Goal: Transaction & Acquisition: Book appointment/travel/reservation

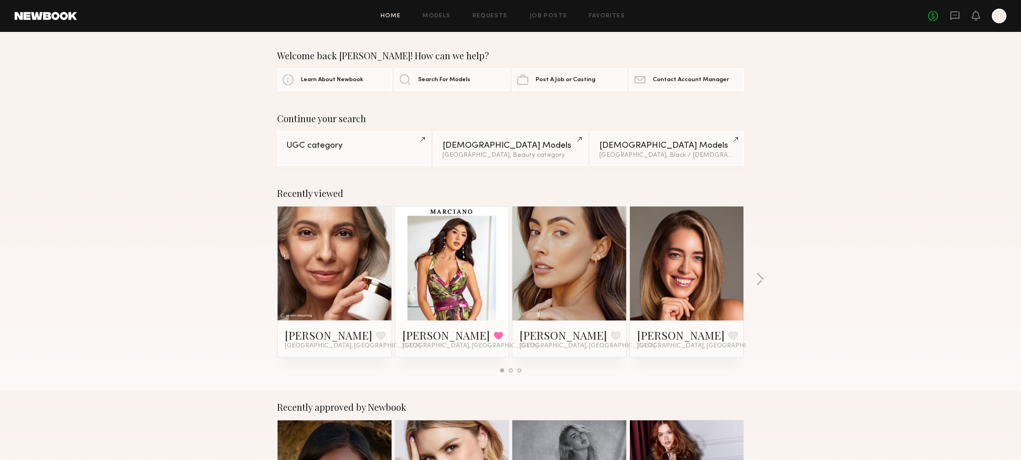
click at [1000, 15] on div at bounding box center [999, 16] width 15 height 15
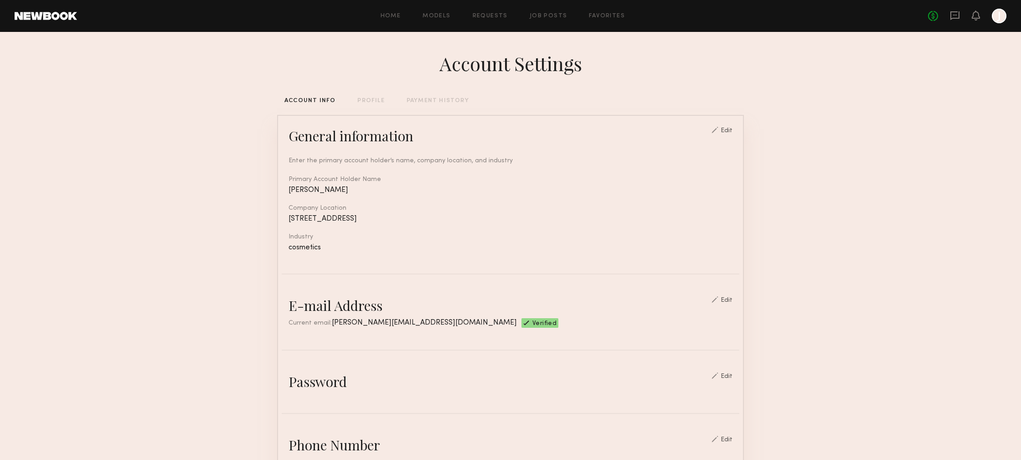
click at [961, 20] on div "No fees up to $5,000 J" at bounding box center [967, 16] width 78 height 15
click at [976, 14] on icon at bounding box center [975, 15] width 7 height 6
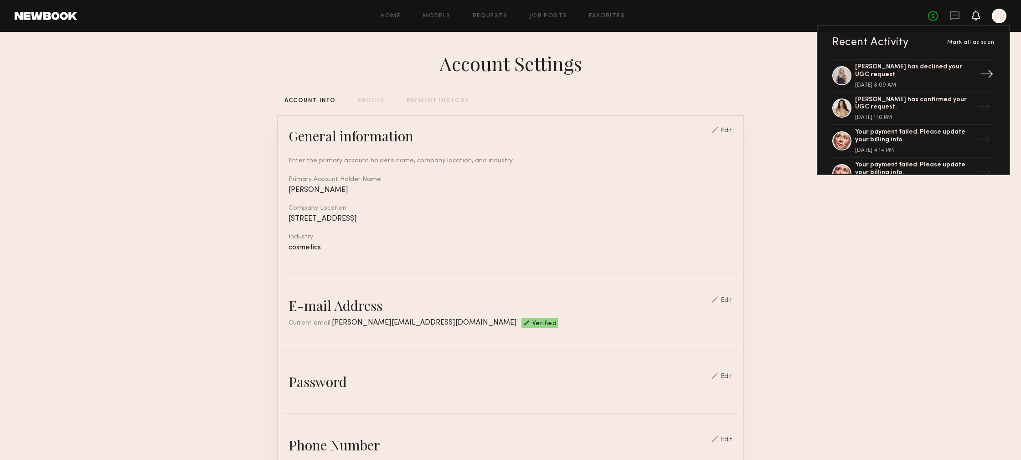
click at [906, 75] on div "[PERSON_NAME] has declined your UGC request." at bounding box center [914, 70] width 118 height 15
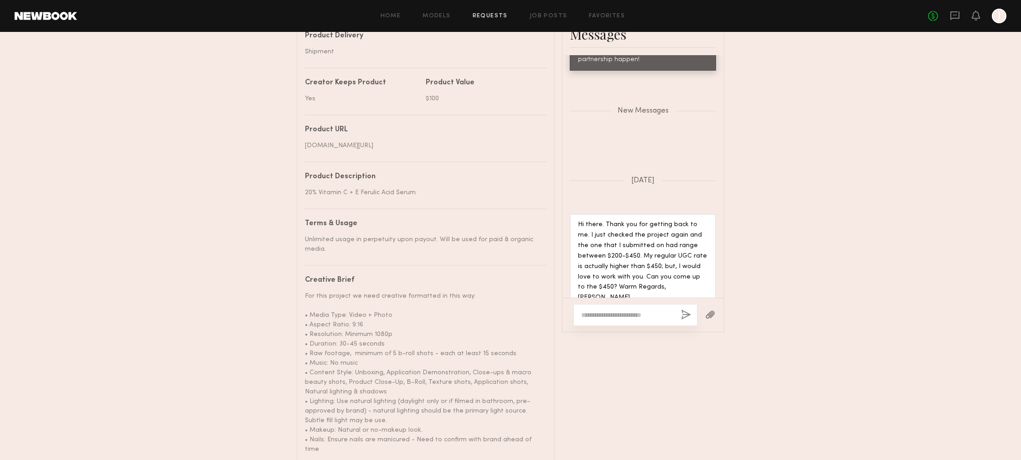
scroll to position [474, 0]
click at [975, 16] on icon at bounding box center [975, 15] width 7 height 6
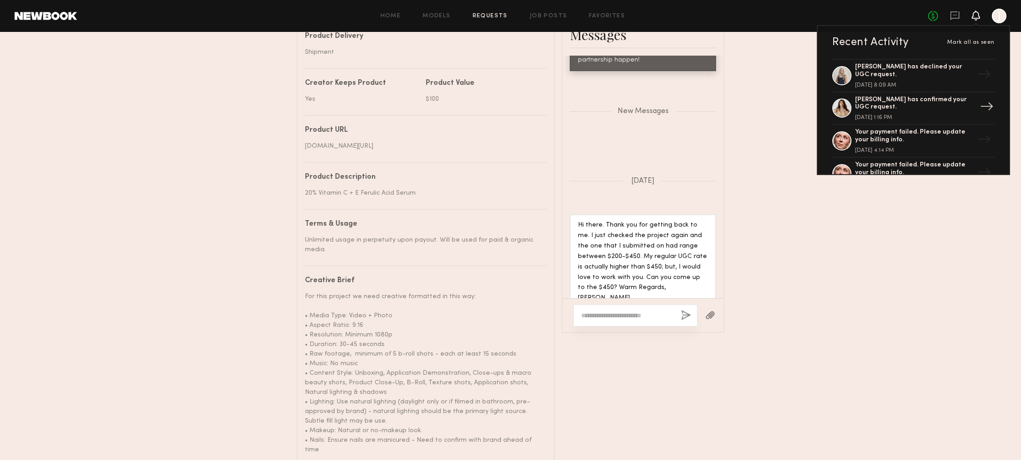
click at [908, 103] on div "[PERSON_NAME] has confirmed your UGC request." at bounding box center [914, 103] width 118 height 15
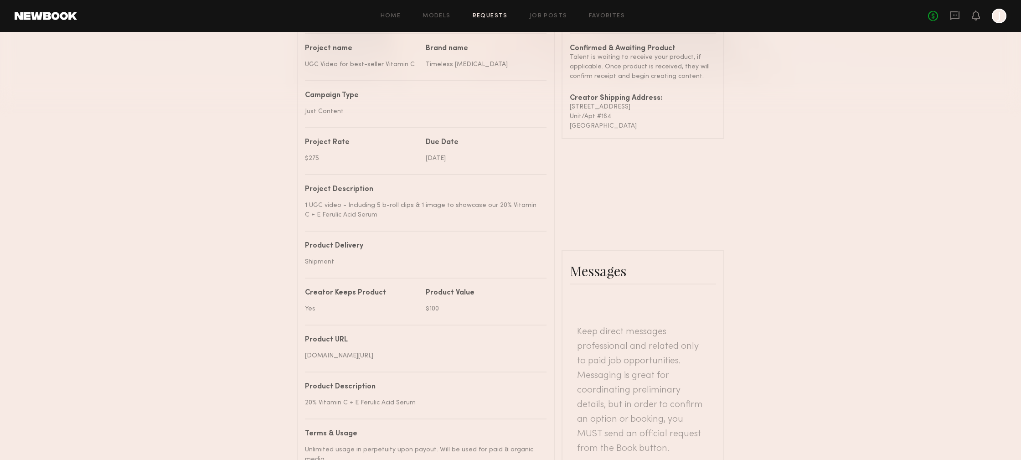
scroll to position [254, 0]
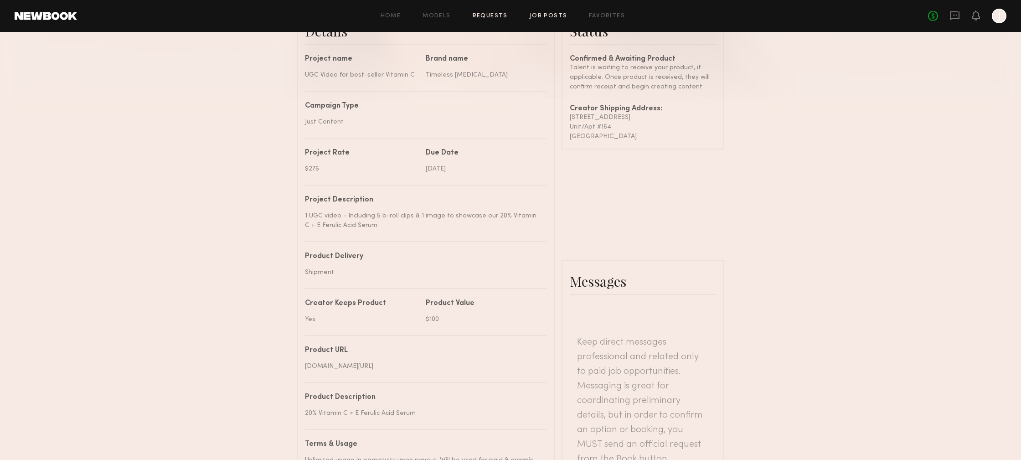
click at [550, 16] on link "Job Posts" at bounding box center [549, 16] width 38 height 6
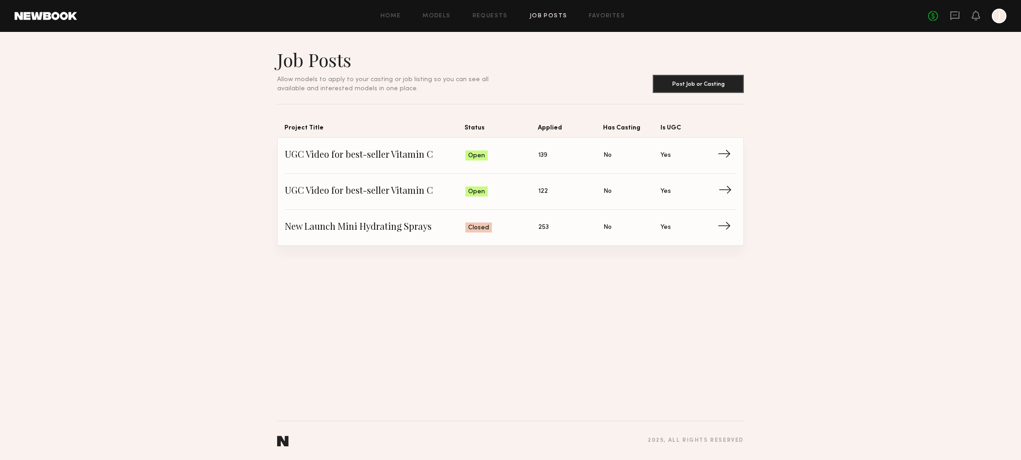
click at [417, 194] on span "UGC Video for best-seller Vitamin C" at bounding box center [375, 192] width 180 height 14
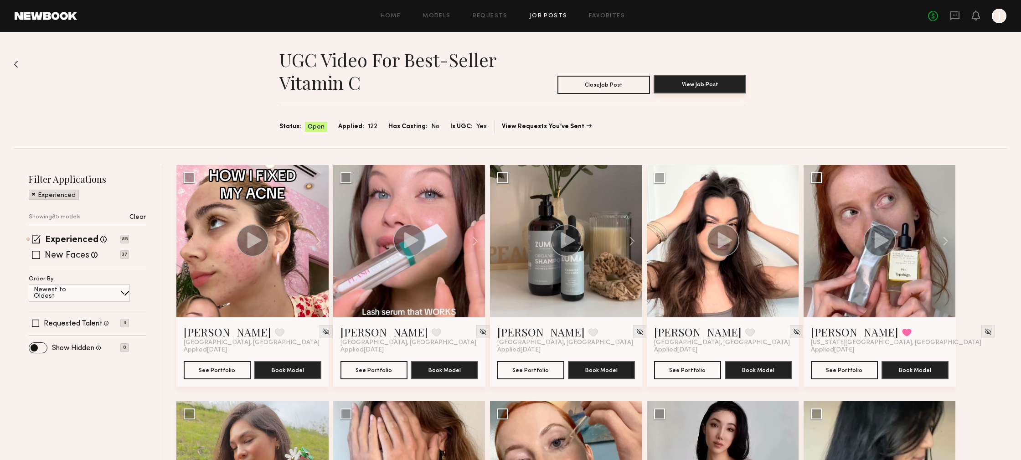
click at [713, 87] on button "View Job Post" at bounding box center [700, 84] width 93 height 18
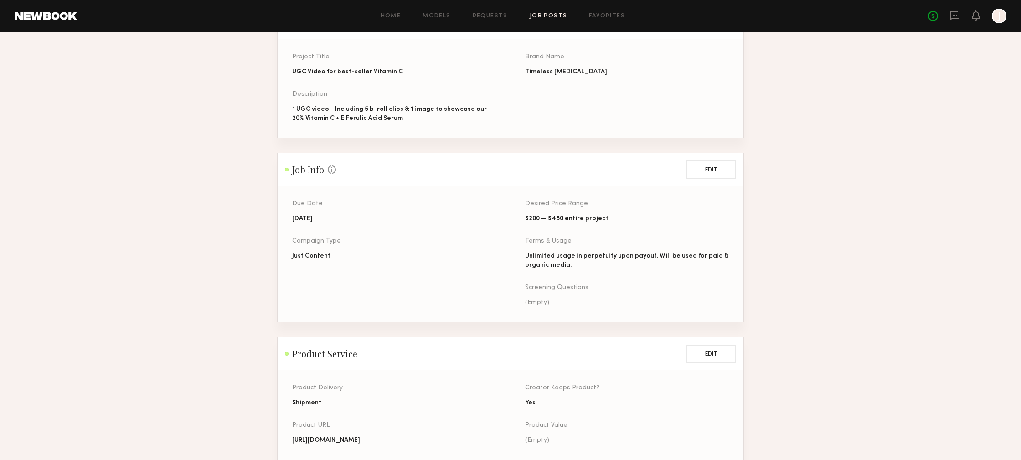
scroll to position [107, 0]
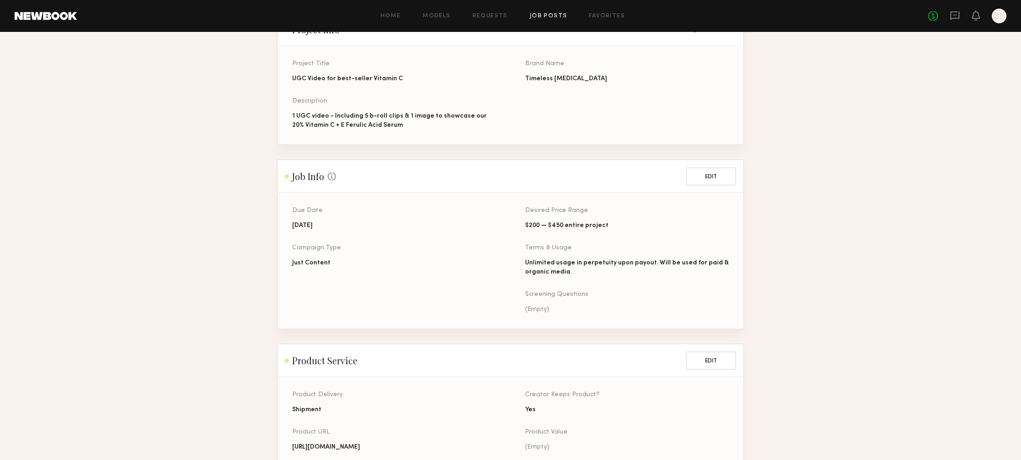
click at [553, 13] on link "Job Posts" at bounding box center [549, 16] width 38 height 6
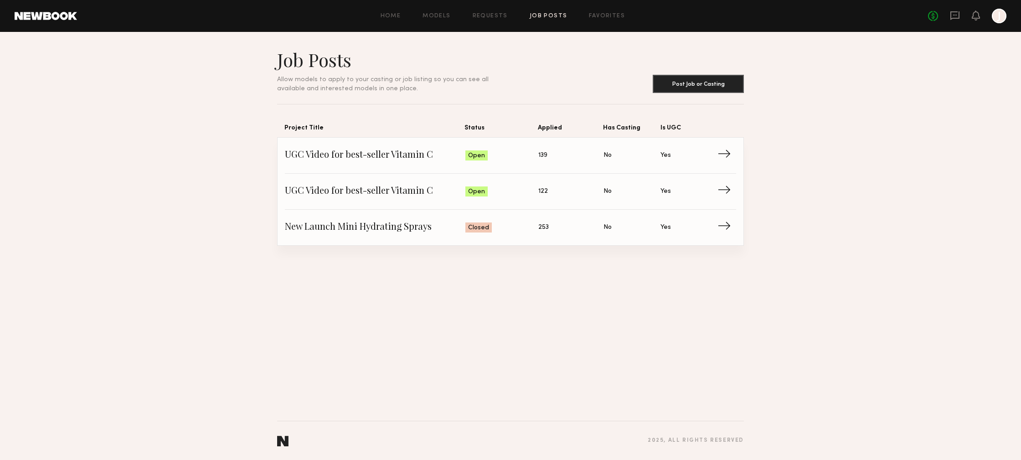
click at [979, 21] on div "No fees up to $5,000 J" at bounding box center [967, 16] width 78 height 15
click at [971, 16] on div "No fees up to $5,000 J" at bounding box center [967, 16] width 78 height 15
click at [978, 19] on icon at bounding box center [976, 15] width 8 height 10
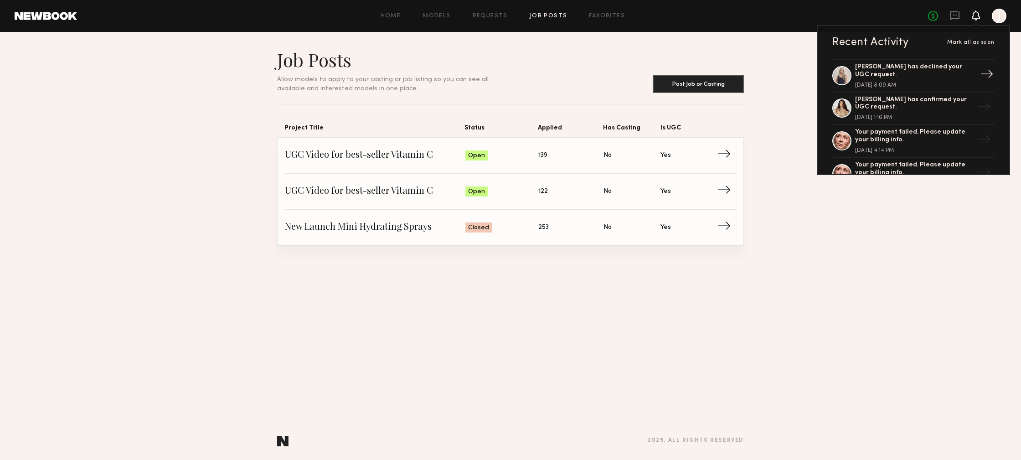
click at [928, 79] on div "Renita G. has declined your UGC request. September 04, 2025 @ 8:09 AM" at bounding box center [914, 75] width 118 height 25
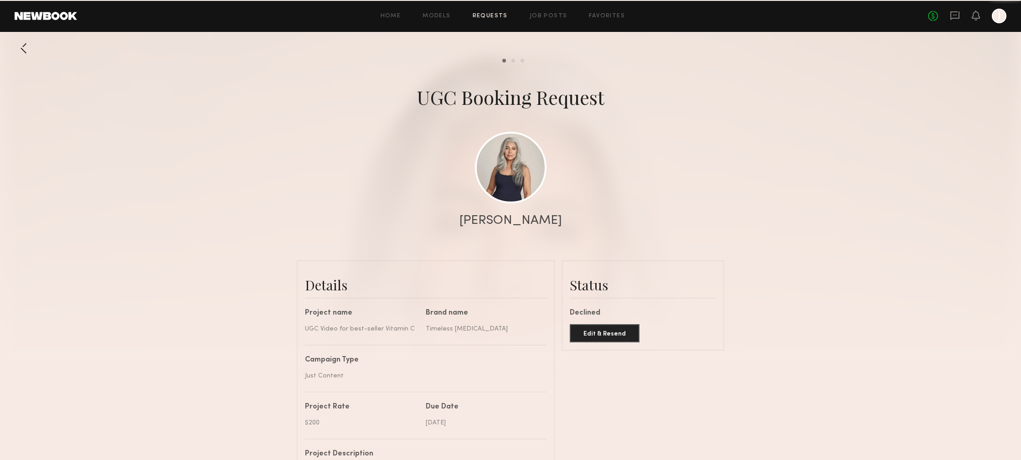
scroll to position [901, 0]
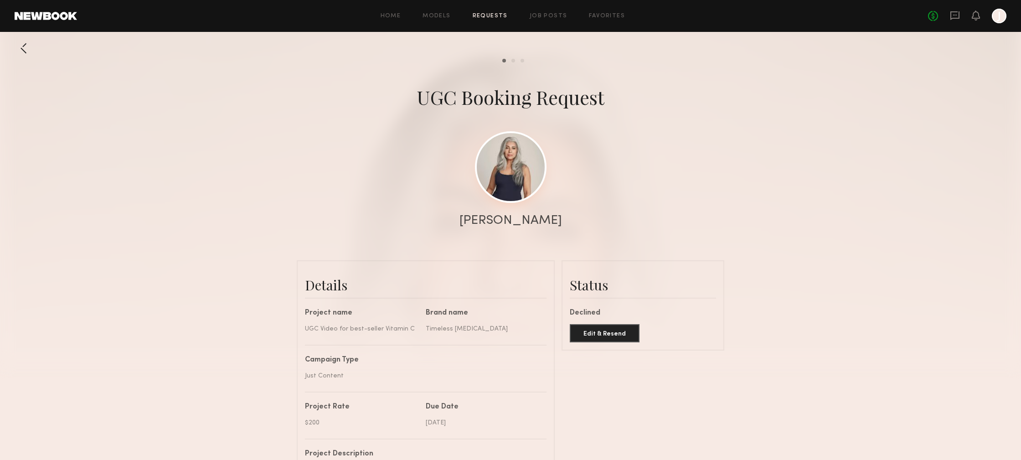
click at [521, 180] on link at bounding box center [511, 167] width 72 height 72
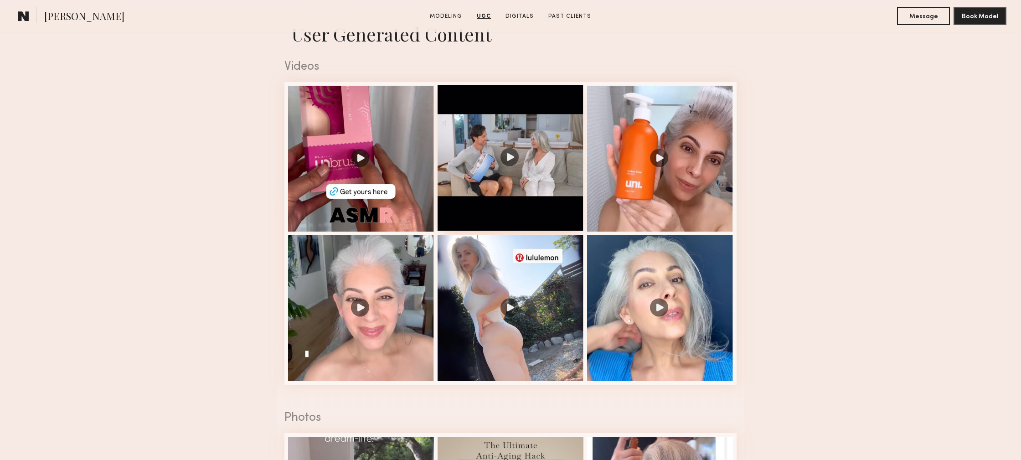
scroll to position [923, 0]
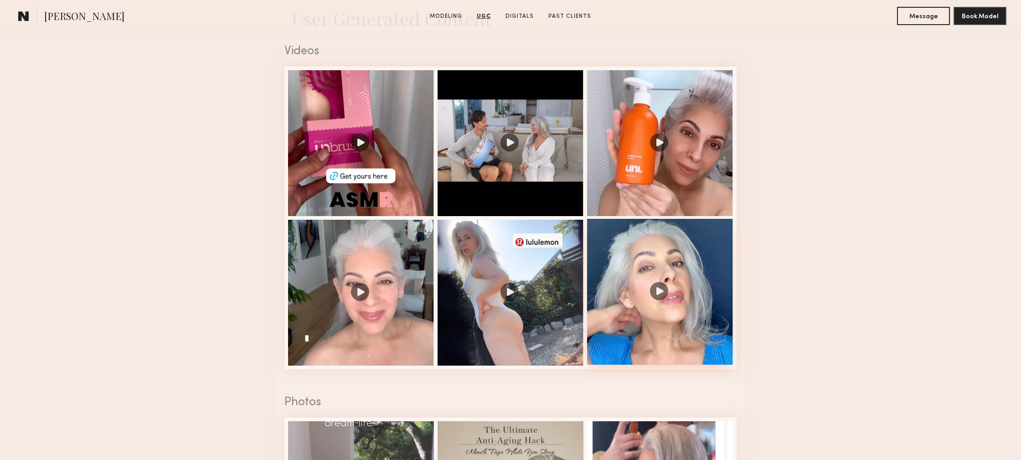
click at [697, 251] on div at bounding box center [660, 292] width 146 height 146
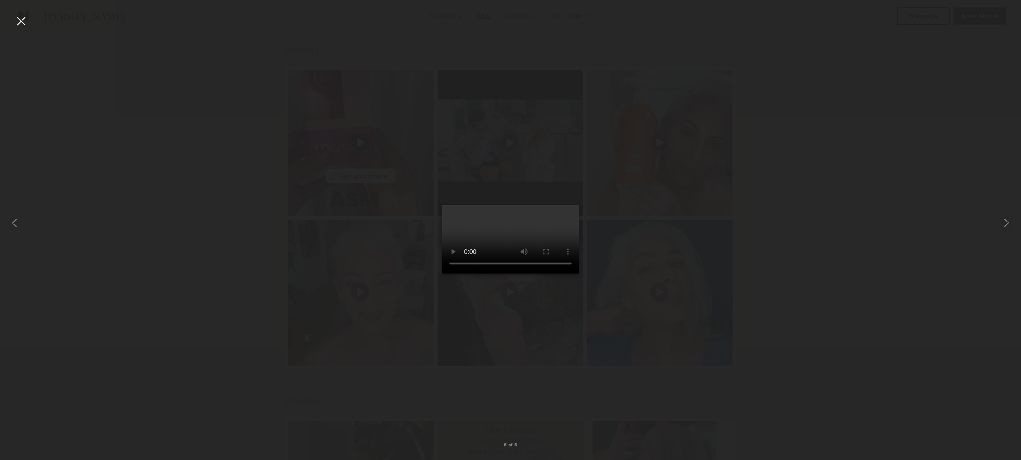
click at [871, 182] on div at bounding box center [510, 223] width 1021 height 416
click at [750, 159] on div at bounding box center [510, 223] width 1021 height 416
click at [20, 19] on div at bounding box center [21, 21] width 15 height 15
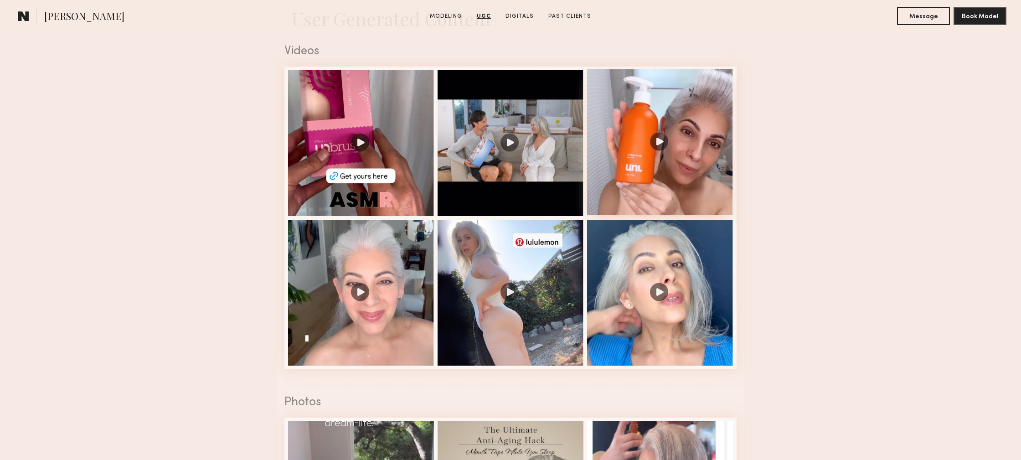
click at [699, 175] on div at bounding box center [660, 142] width 146 height 146
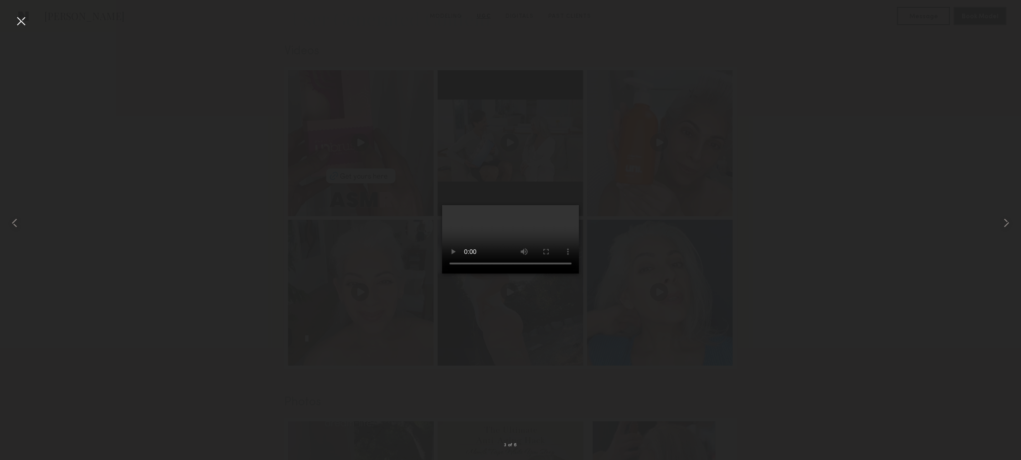
click at [17, 23] on div at bounding box center [21, 21] width 15 height 15
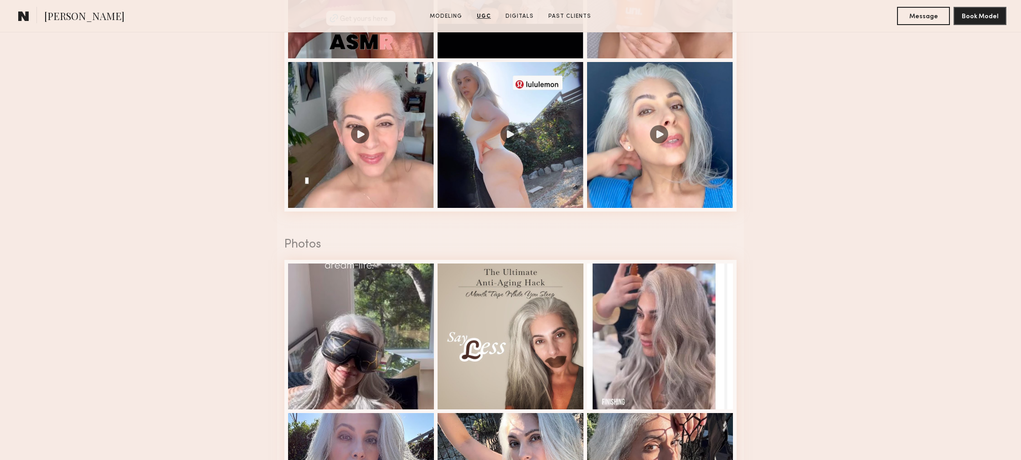
scroll to position [1153, 0]
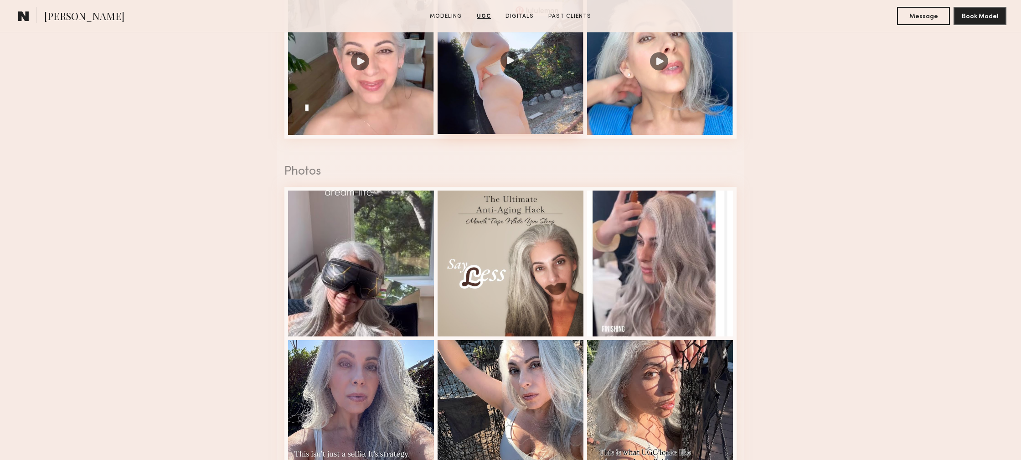
click at [508, 102] on div at bounding box center [511, 61] width 146 height 146
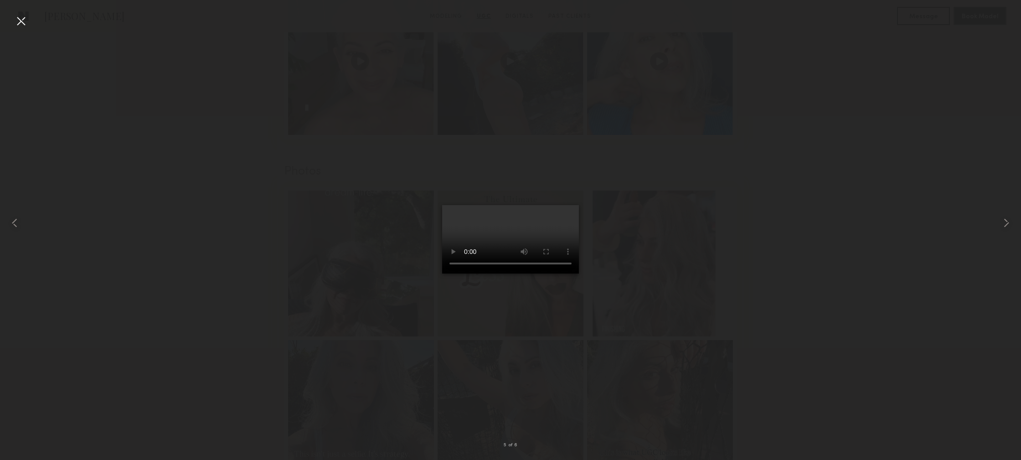
click at [247, 119] on div at bounding box center [510, 223] width 1021 height 416
click at [23, 25] on div at bounding box center [21, 21] width 15 height 15
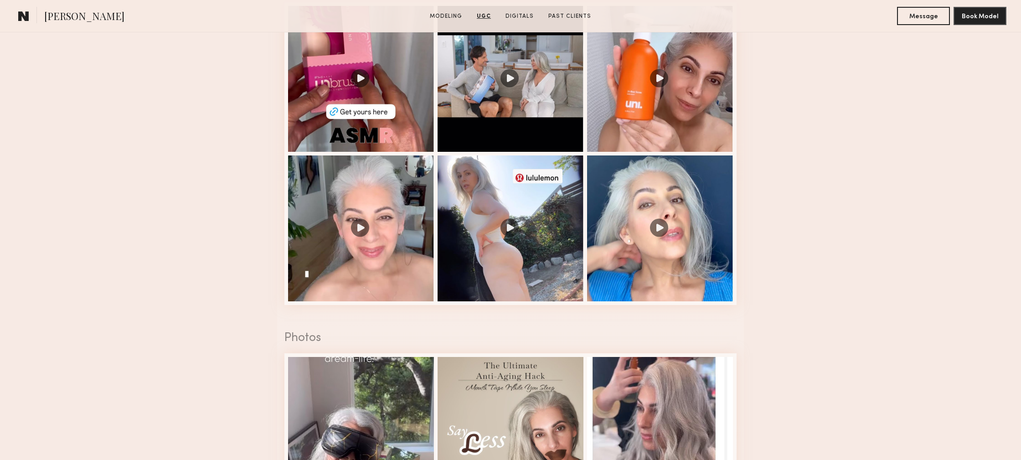
scroll to position [902, 0]
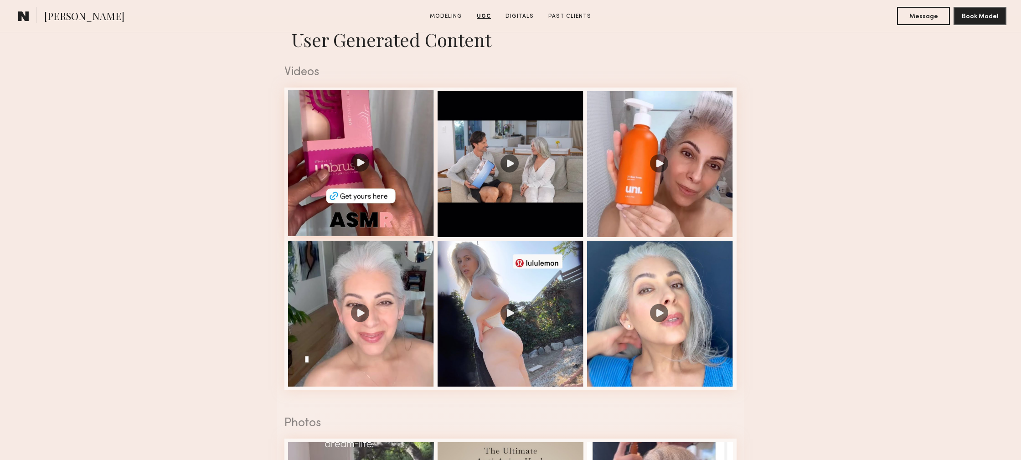
click at [399, 155] on div at bounding box center [361, 163] width 146 height 146
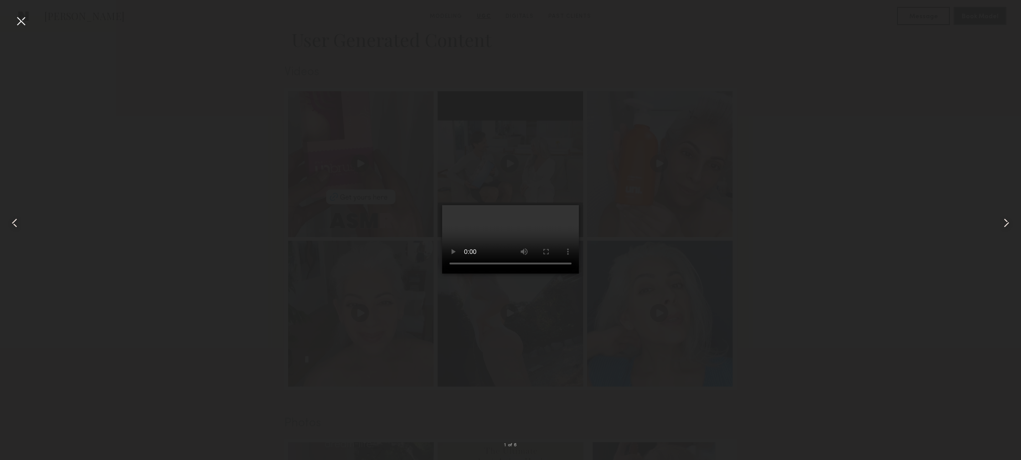
click at [175, 126] on div at bounding box center [510, 223] width 1021 height 416
click at [29, 23] on div at bounding box center [20, 223] width 41 height 416
click at [20, 22] on div at bounding box center [21, 21] width 15 height 15
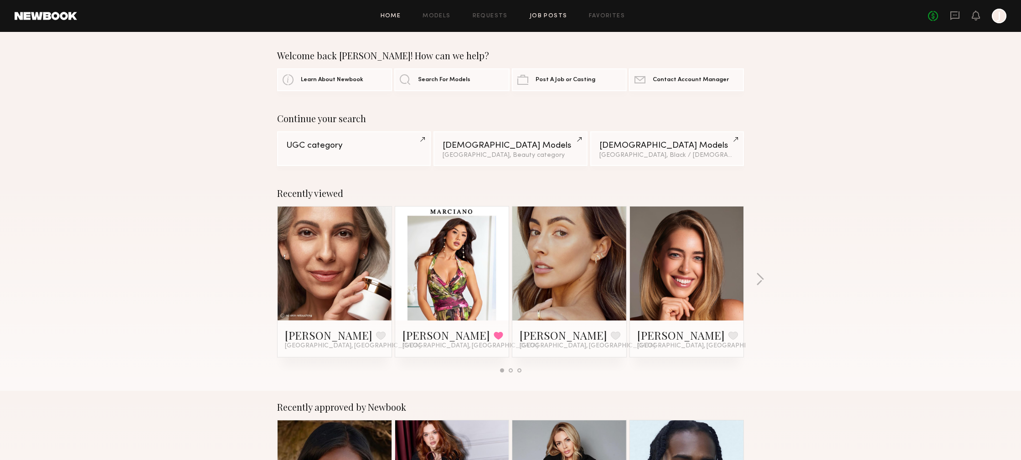
click at [536, 17] on link "Job Posts" at bounding box center [549, 16] width 38 height 6
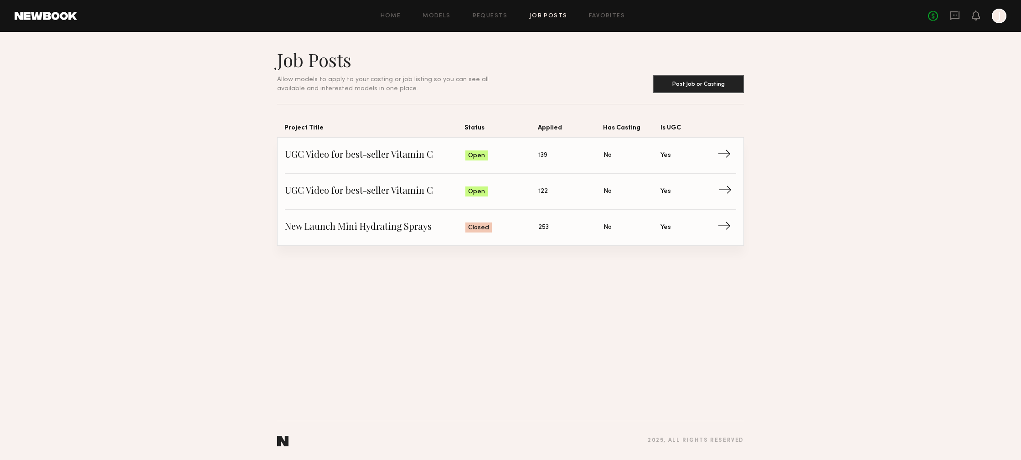
click at [362, 196] on span "UGC Video for best-seller Vitamin C" at bounding box center [375, 192] width 180 height 14
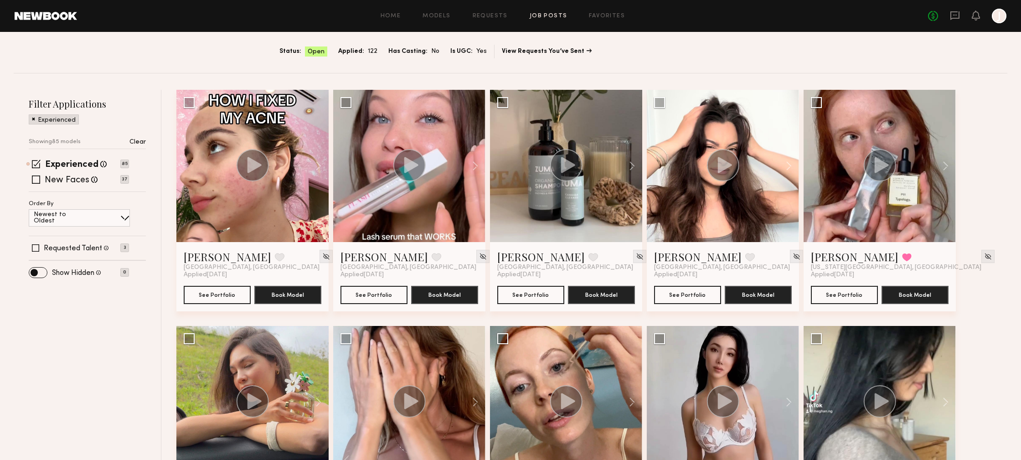
scroll to position [76, 0]
click at [37, 178] on span at bounding box center [36, 179] width 8 height 8
click at [38, 178] on span at bounding box center [36, 179] width 9 height 9
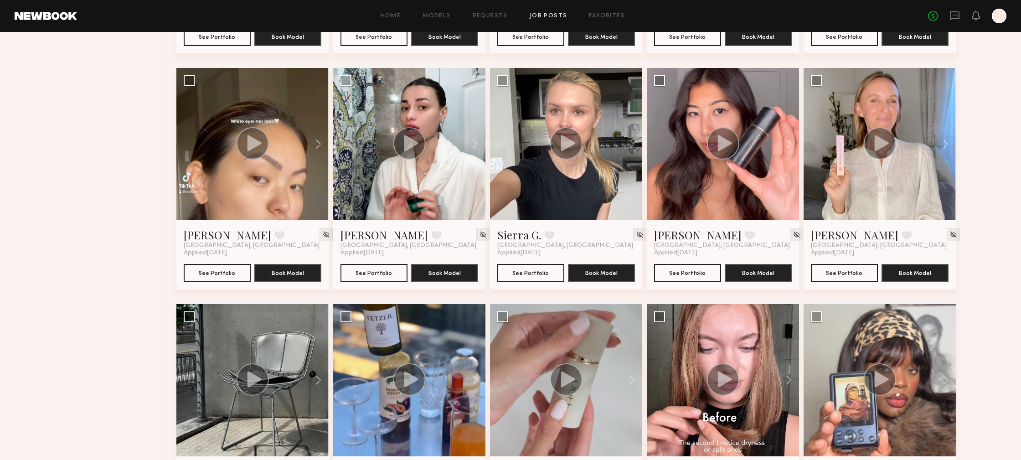
scroll to position [1043, 0]
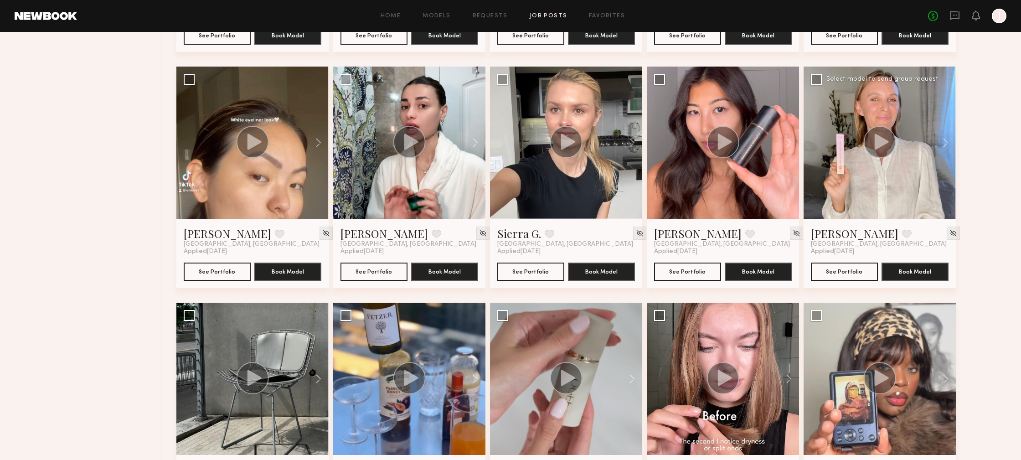
click at [865, 196] on div at bounding box center [879, 143] width 152 height 152
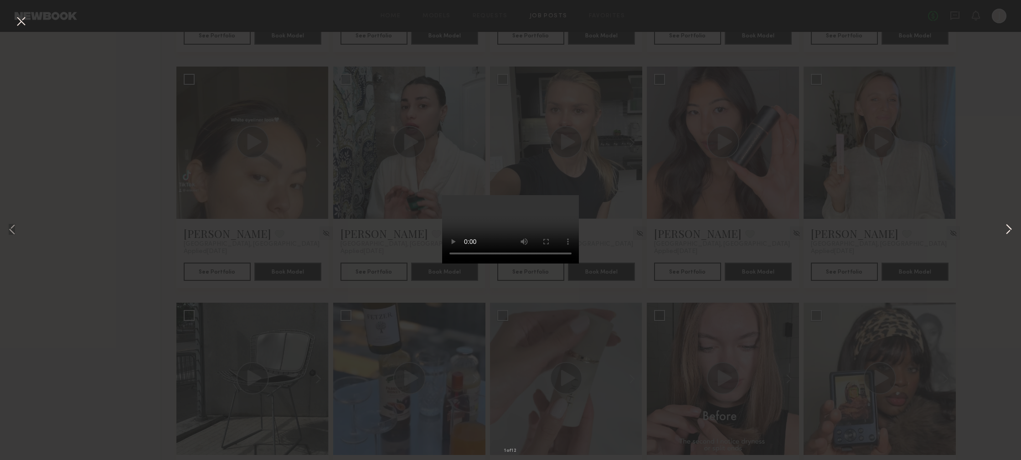
click at [1003, 199] on button at bounding box center [1008, 230] width 11 height 368
click at [19, 23] on button at bounding box center [21, 22] width 15 height 16
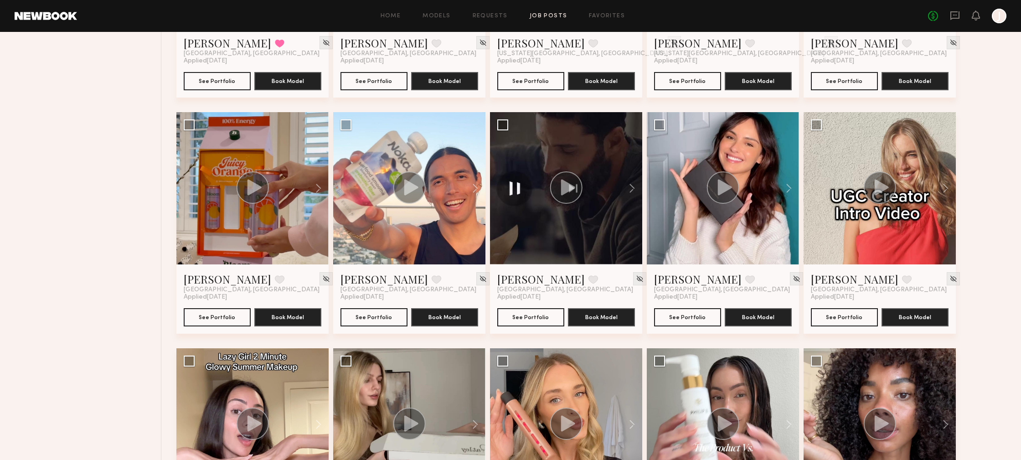
scroll to position [1626, 0]
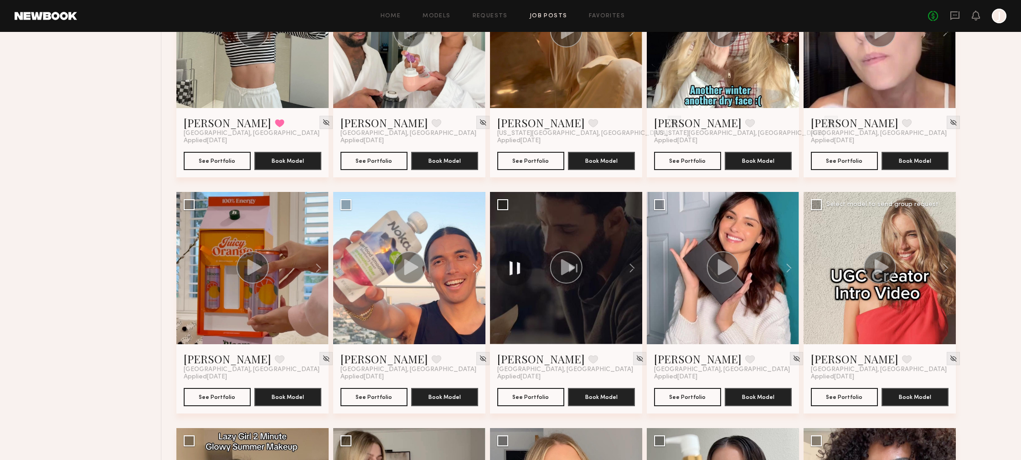
click at [925, 240] on div at bounding box center [879, 268] width 152 height 152
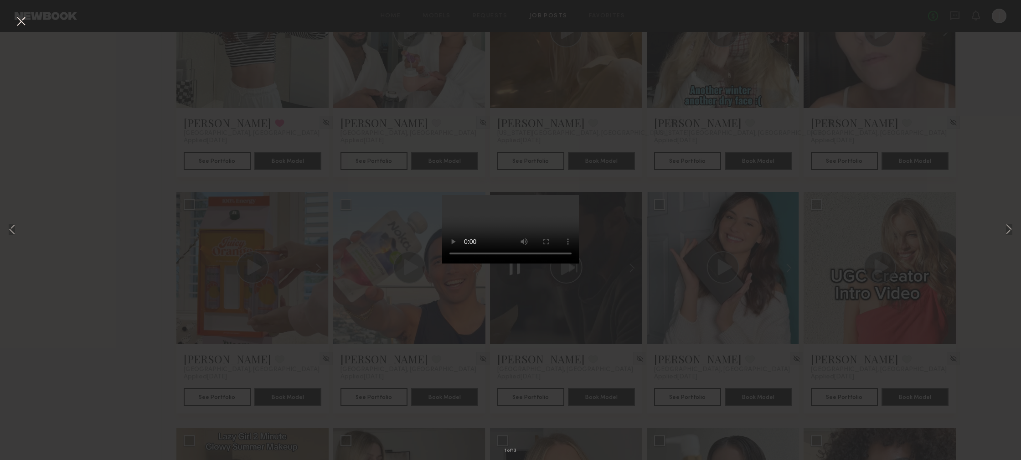
click at [483, 195] on video at bounding box center [510, 229] width 137 height 68
click at [15, 23] on button at bounding box center [21, 22] width 15 height 16
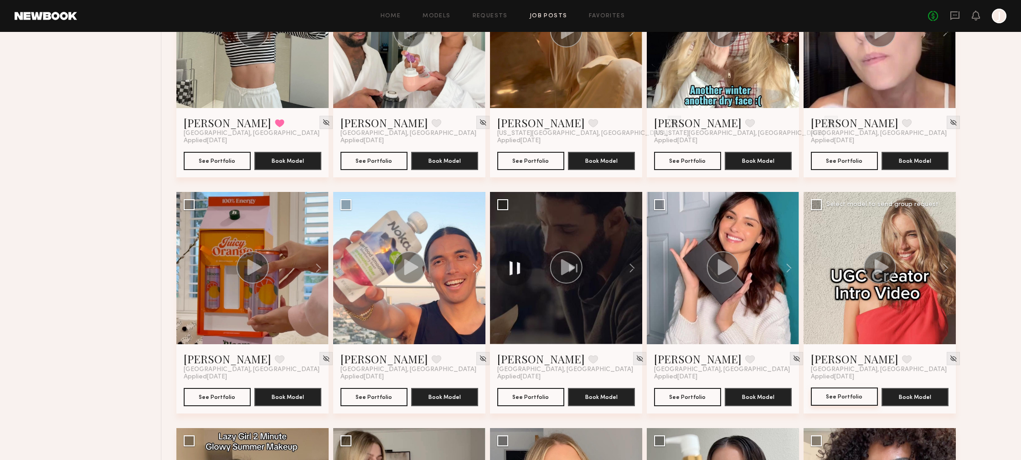
click at [851, 402] on button "See Portfolio" at bounding box center [844, 396] width 67 height 18
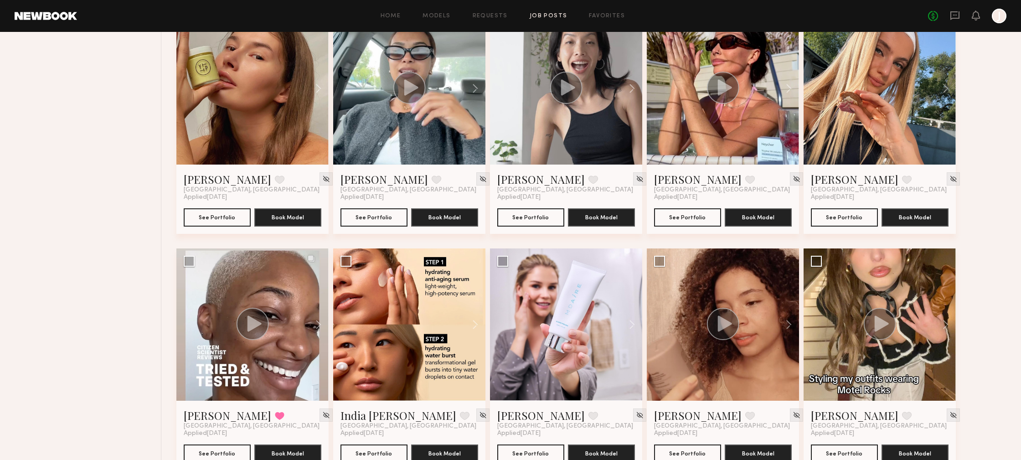
scroll to position [3718, 0]
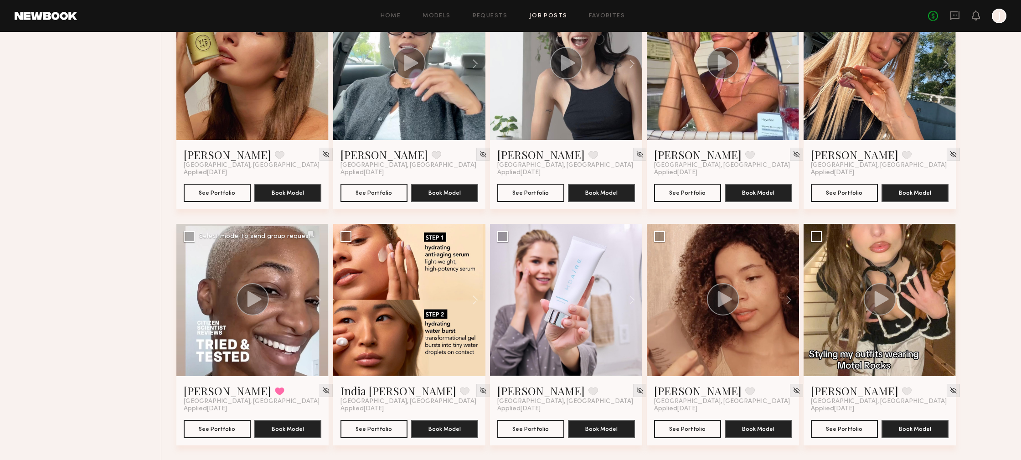
click at [252, 303] on icon at bounding box center [254, 299] width 14 height 16
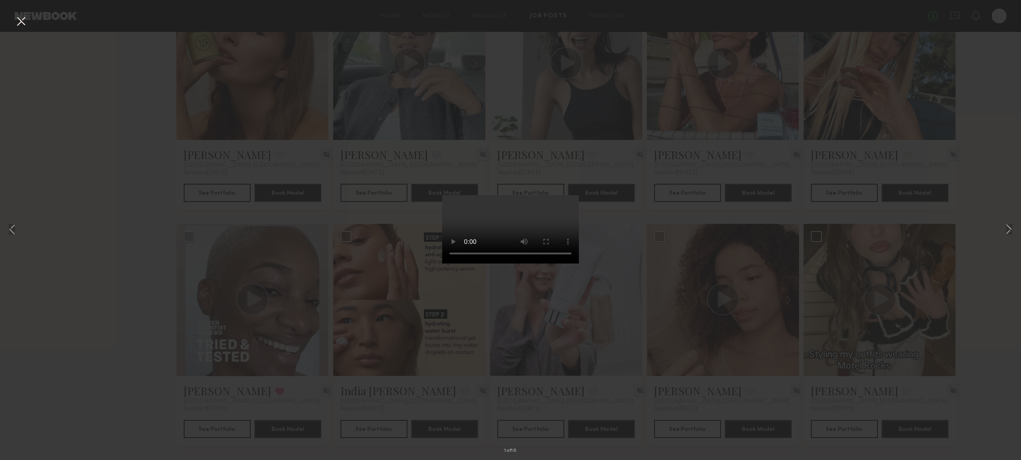
click at [163, 206] on div "1 of 10" at bounding box center [510, 230] width 1021 height 460
click at [9, 21] on div "1 of 10" at bounding box center [510, 230] width 1021 height 460
click at [21, 21] on button at bounding box center [21, 22] width 15 height 16
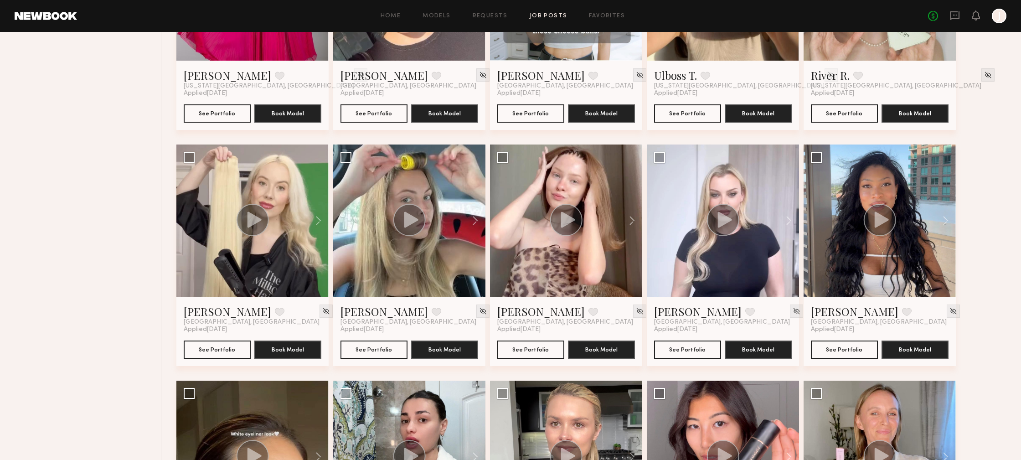
scroll to position [725, 0]
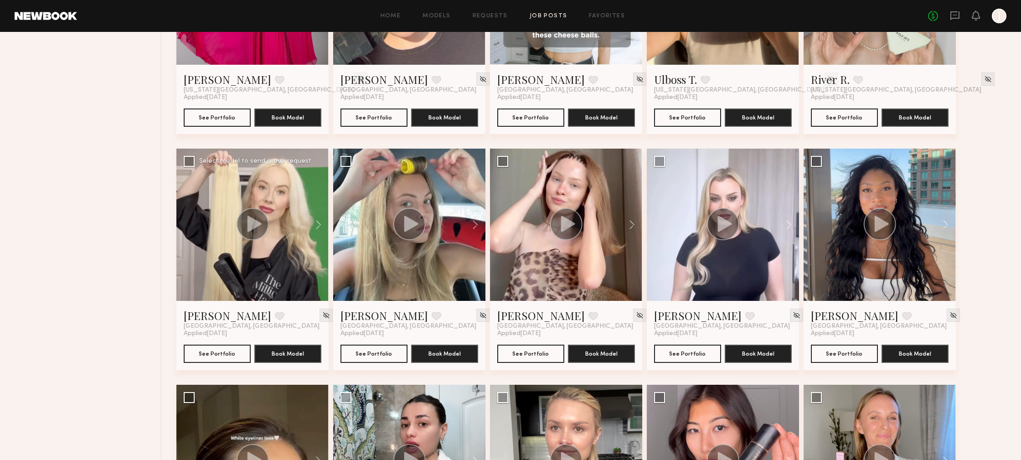
click at [260, 222] on icon at bounding box center [254, 224] width 14 height 16
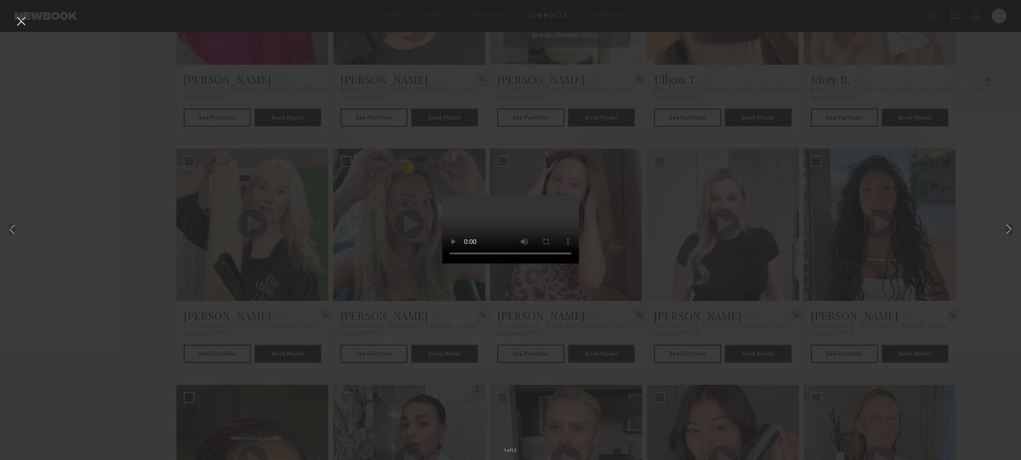
click at [152, 218] on div "1 of 12" at bounding box center [510, 230] width 1021 height 460
click at [18, 22] on button at bounding box center [21, 22] width 15 height 16
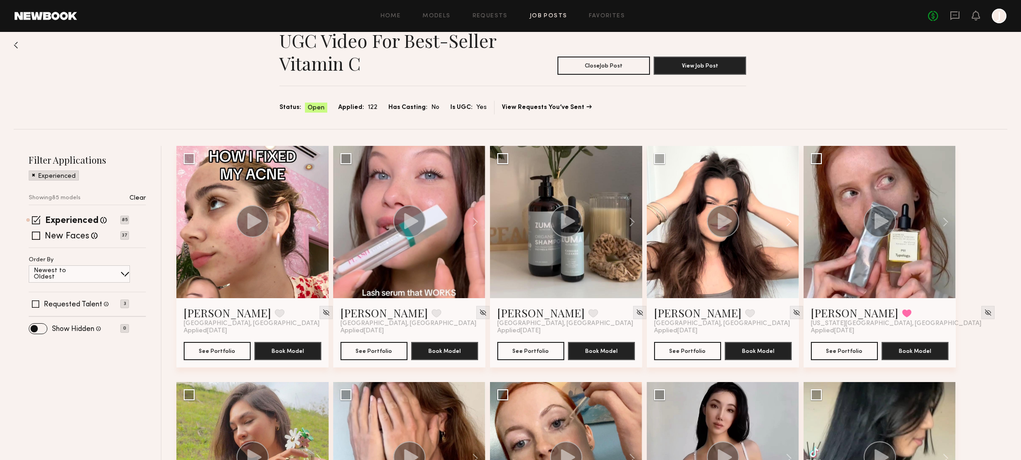
scroll to position [1, 0]
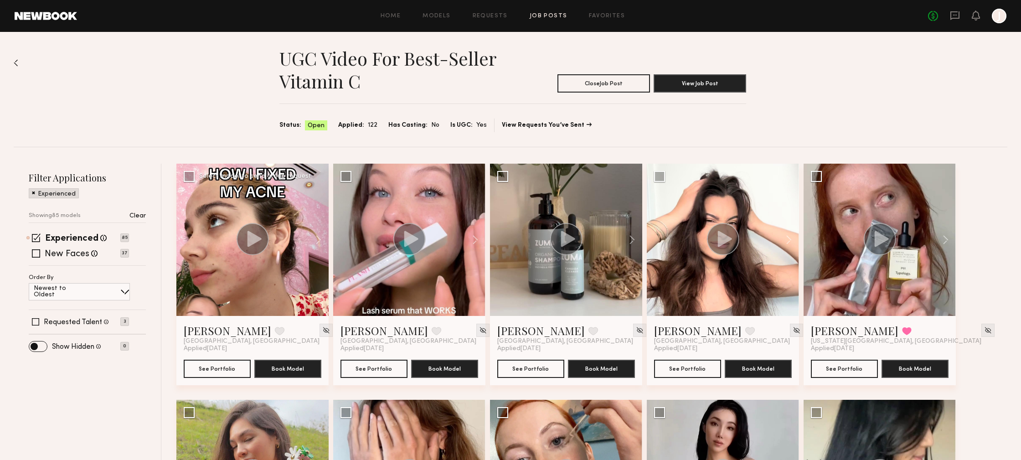
click at [275, 206] on div at bounding box center [252, 240] width 152 height 152
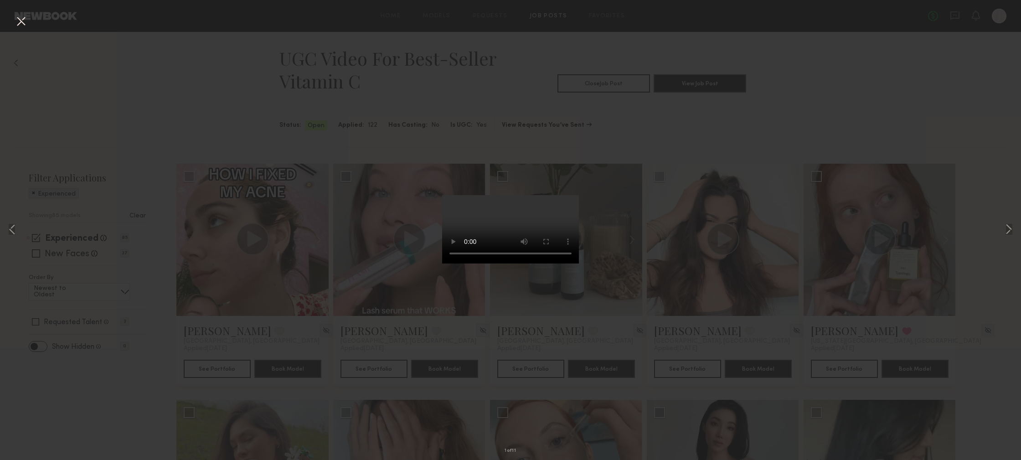
click at [311, 269] on div "1 of 11" at bounding box center [510, 230] width 1021 height 460
click at [228, 379] on div "1 of 11" at bounding box center [510, 230] width 1021 height 460
click at [21, 20] on button at bounding box center [21, 22] width 15 height 16
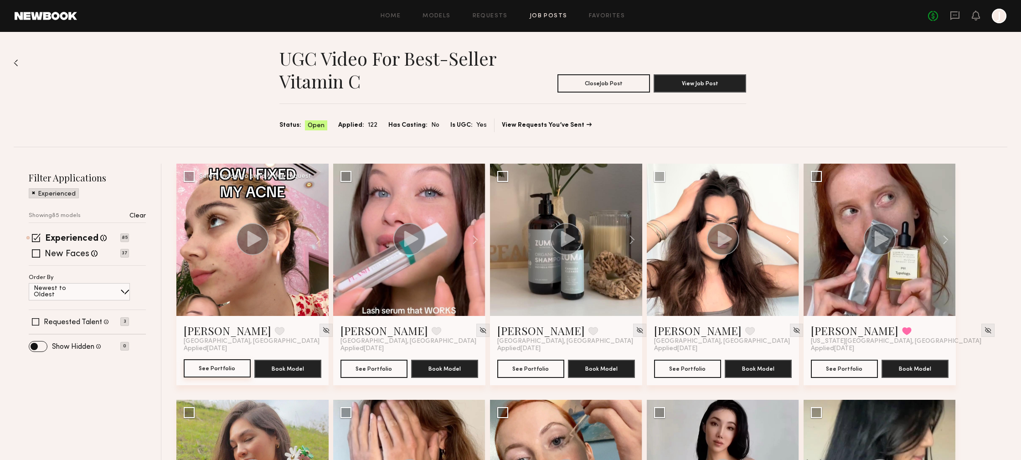
click at [228, 365] on button "See Portfolio" at bounding box center [217, 368] width 67 height 18
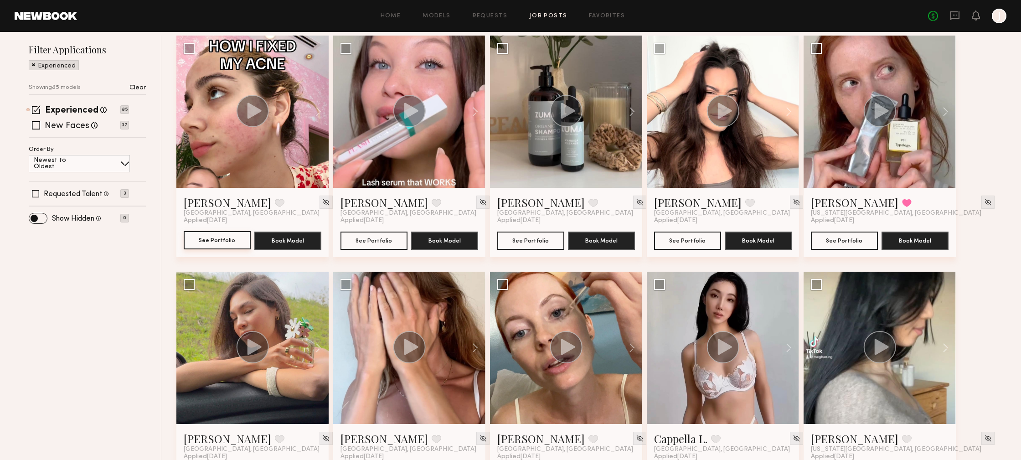
scroll to position [132, 0]
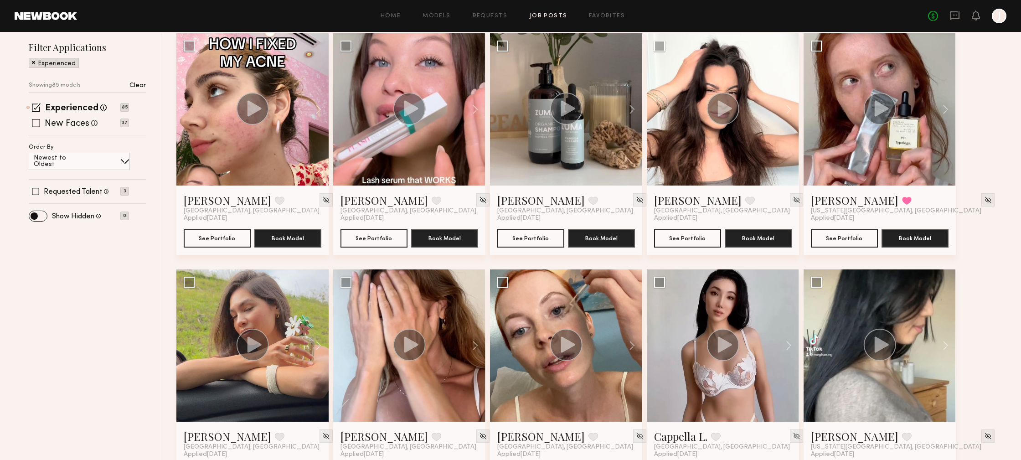
click at [37, 121] on span at bounding box center [36, 123] width 8 height 8
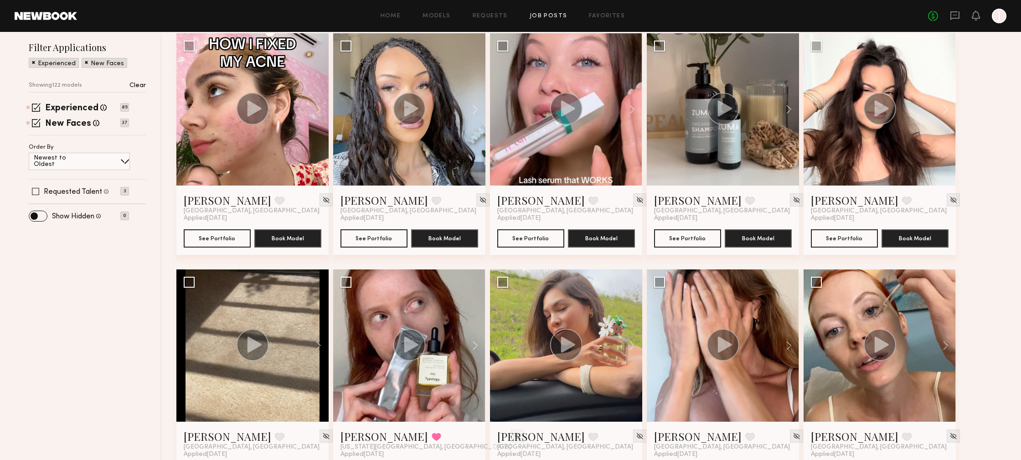
click at [57, 189] on label "Requested Talent" at bounding box center [73, 191] width 58 height 7
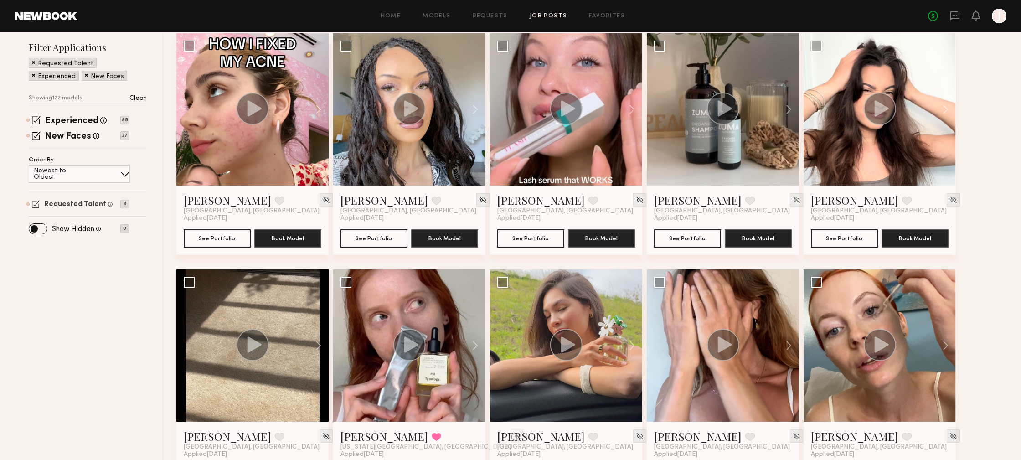
scroll to position [0, 0]
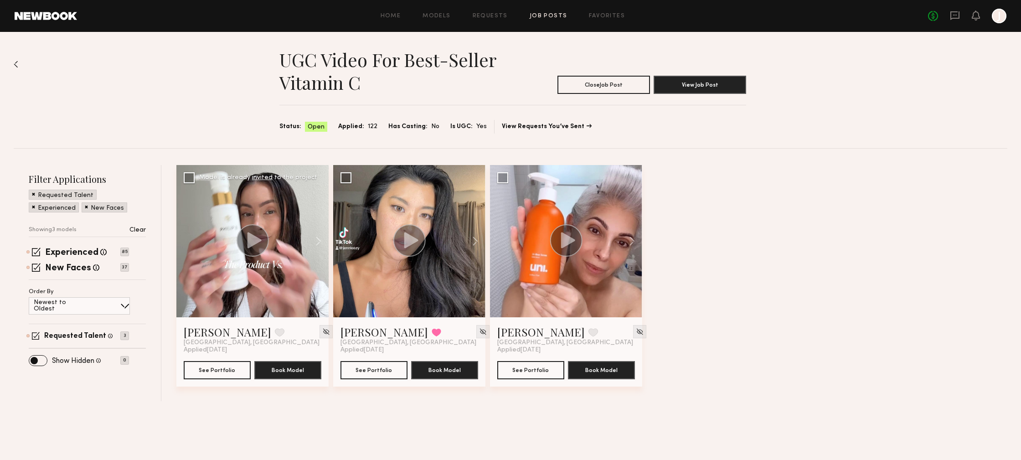
click at [225, 252] on div at bounding box center [252, 241] width 152 height 152
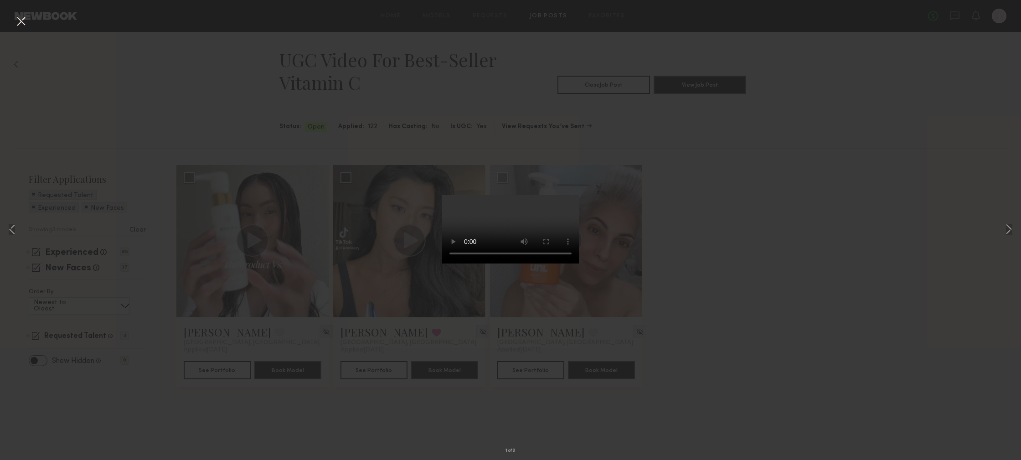
click at [19, 21] on button at bounding box center [21, 22] width 15 height 16
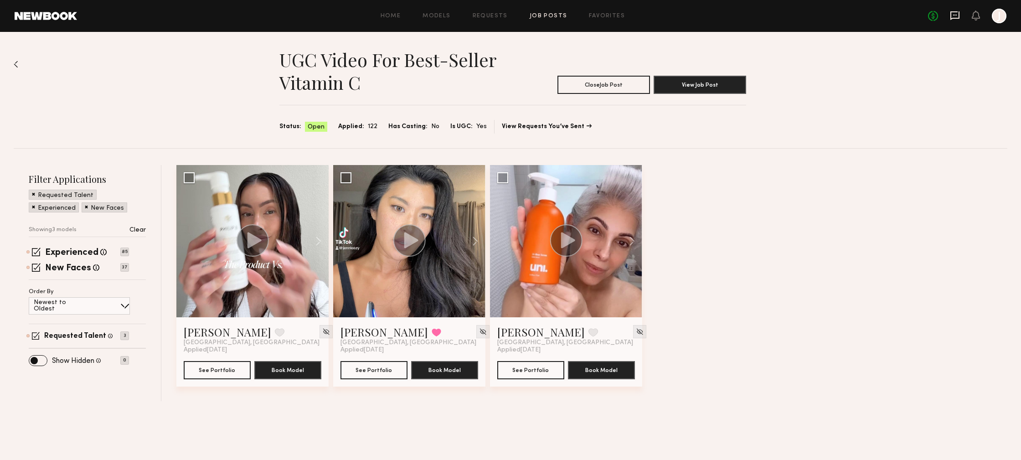
click at [957, 15] on icon at bounding box center [955, 15] width 10 height 10
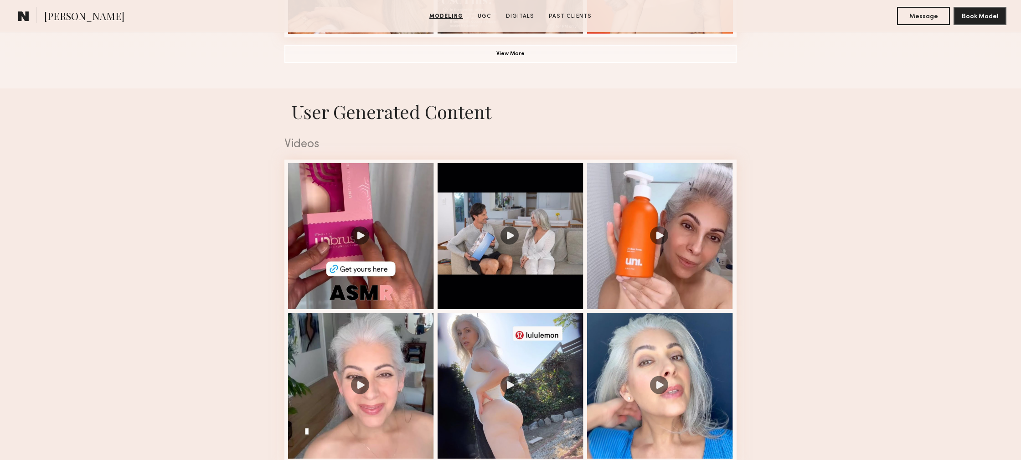
scroll to position [854, 0]
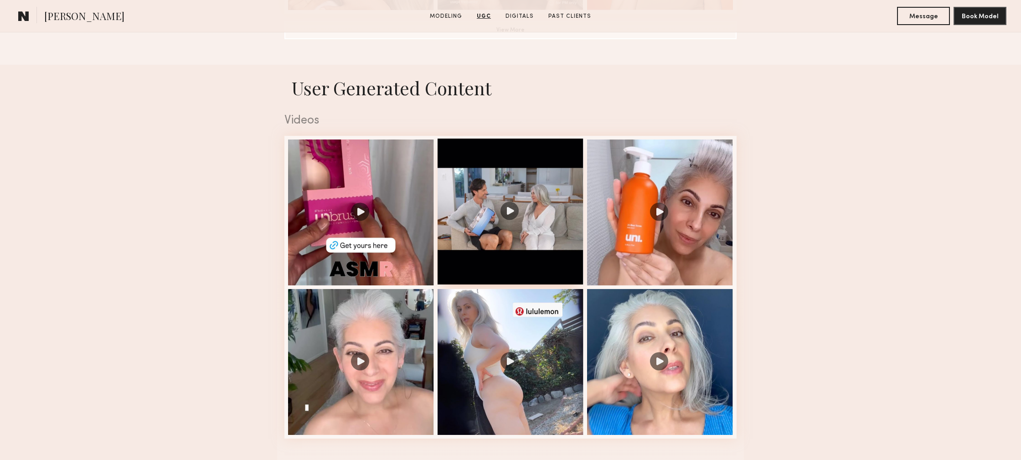
click at [554, 199] on div at bounding box center [511, 212] width 146 height 146
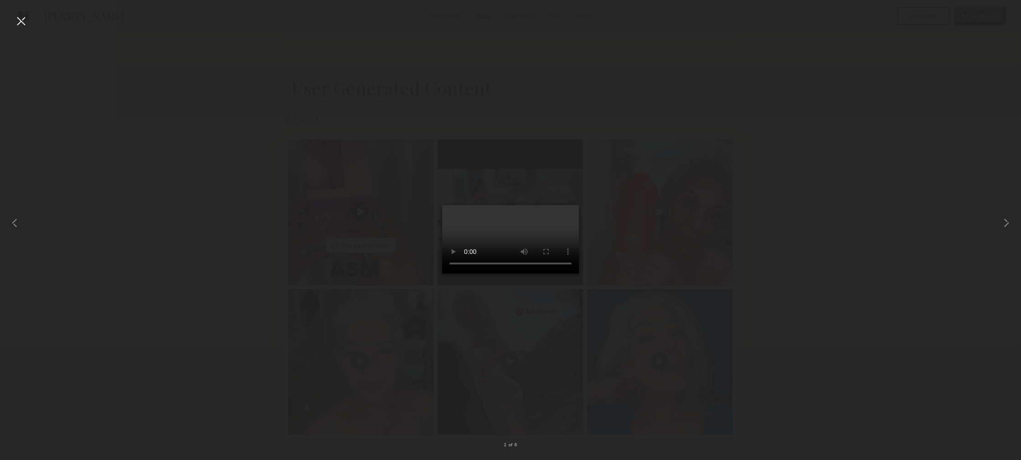
click at [786, 298] on div at bounding box center [510, 223] width 1021 height 416
click at [15, 18] on div at bounding box center [21, 21] width 15 height 15
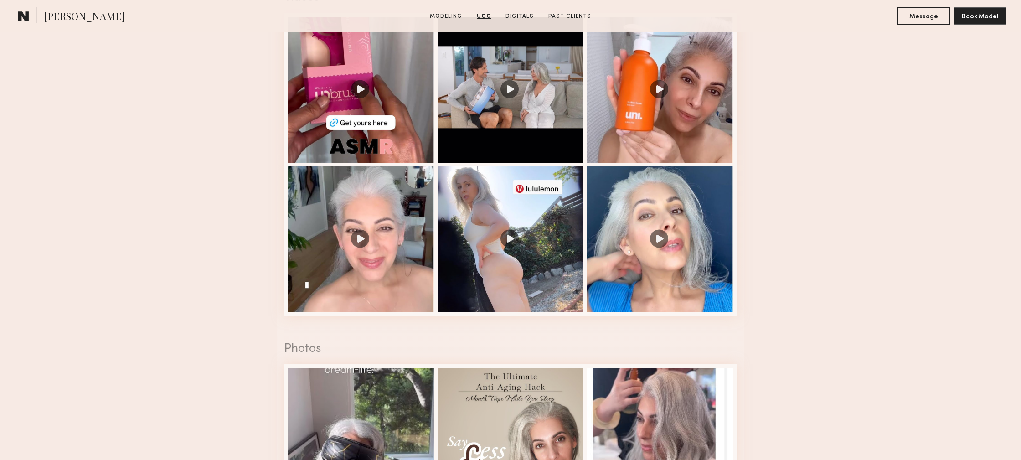
scroll to position [978, 0]
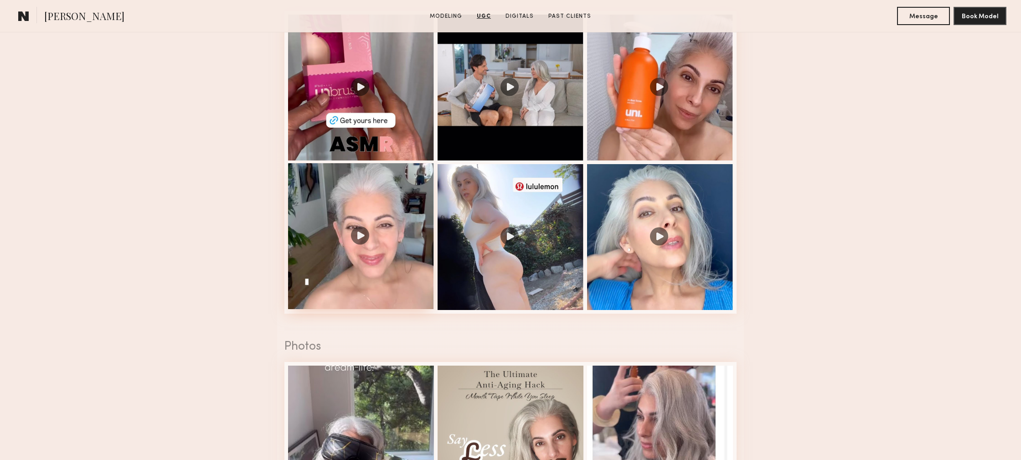
click at [346, 212] on div at bounding box center [361, 236] width 146 height 146
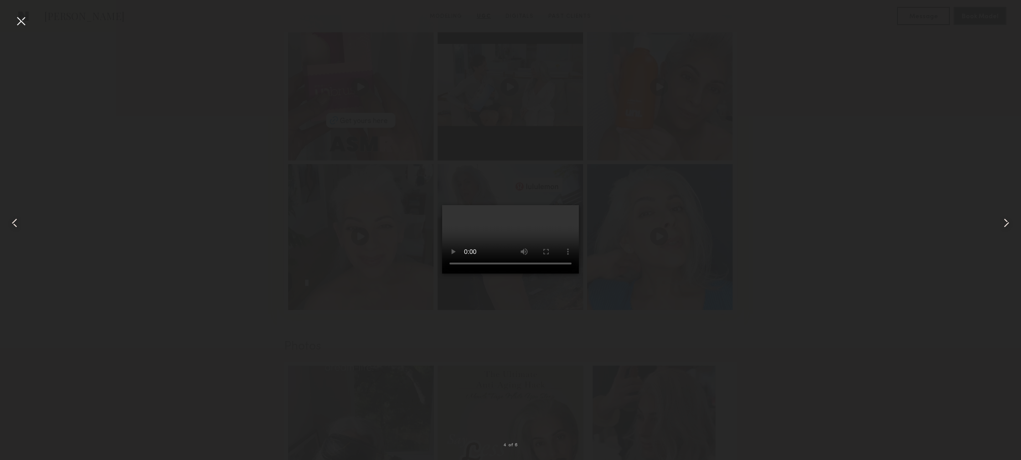
click at [23, 24] on div at bounding box center [21, 21] width 15 height 15
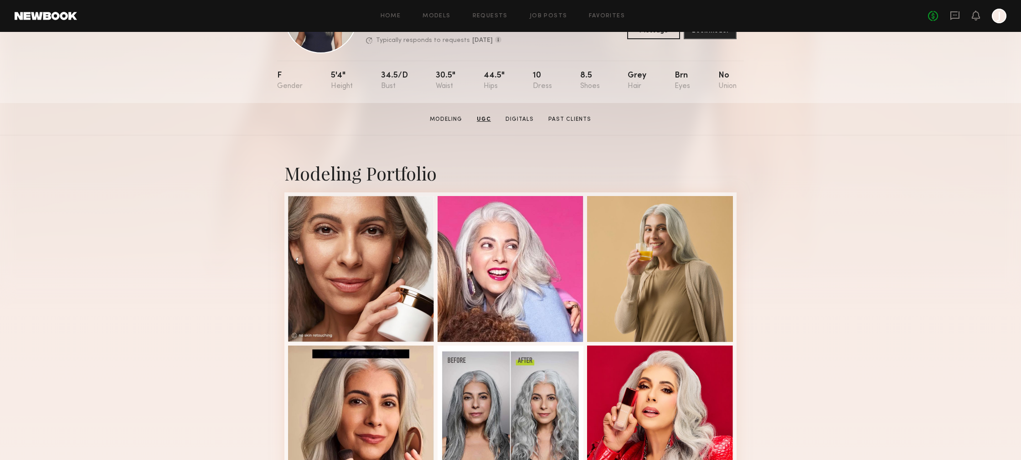
scroll to position [72, 0]
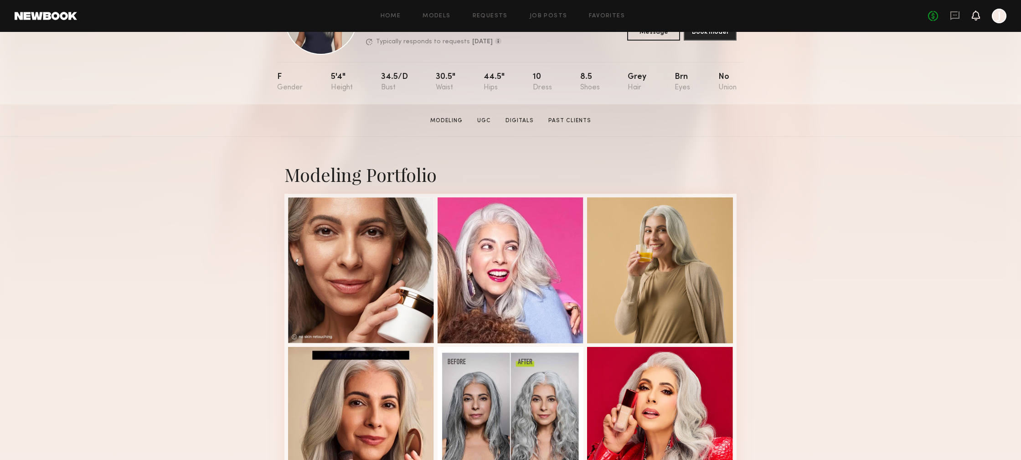
click at [974, 17] on icon at bounding box center [975, 15] width 7 height 6
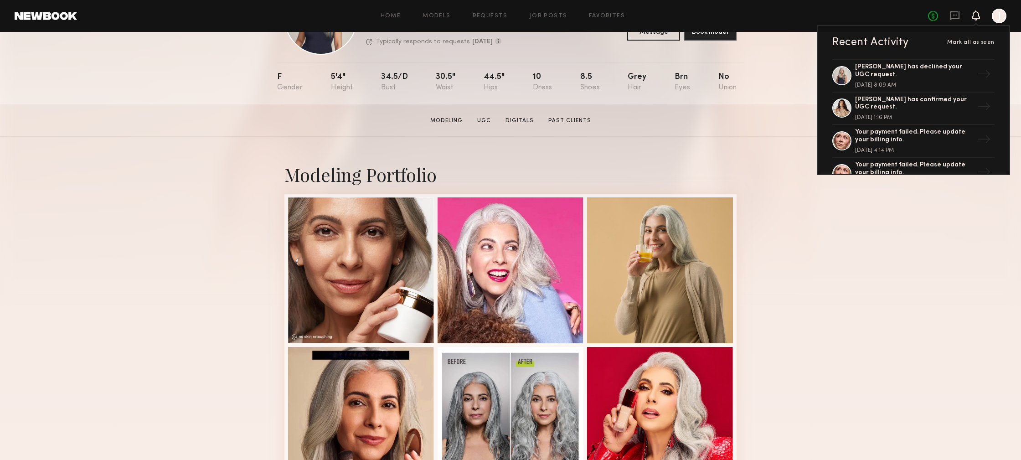
click at [1003, 21] on div at bounding box center [999, 16] width 15 height 15
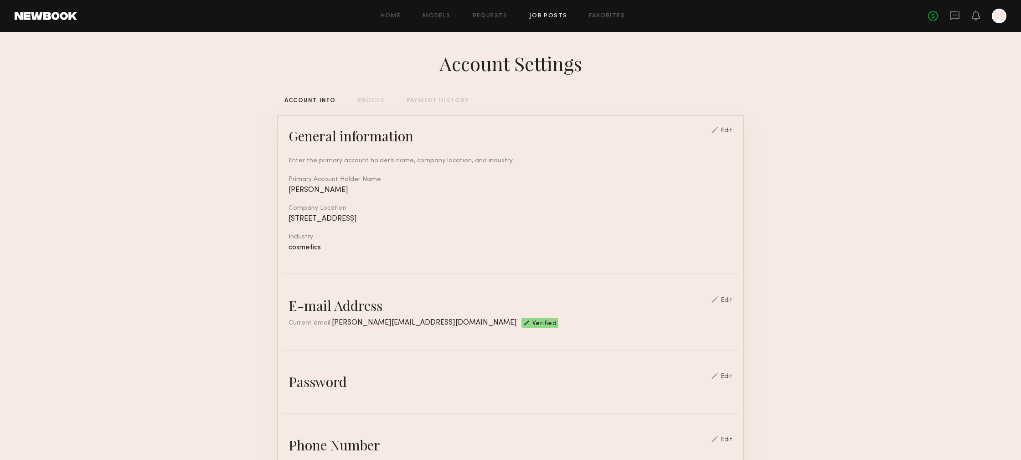
click at [542, 16] on link "Job Posts" at bounding box center [549, 16] width 38 height 6
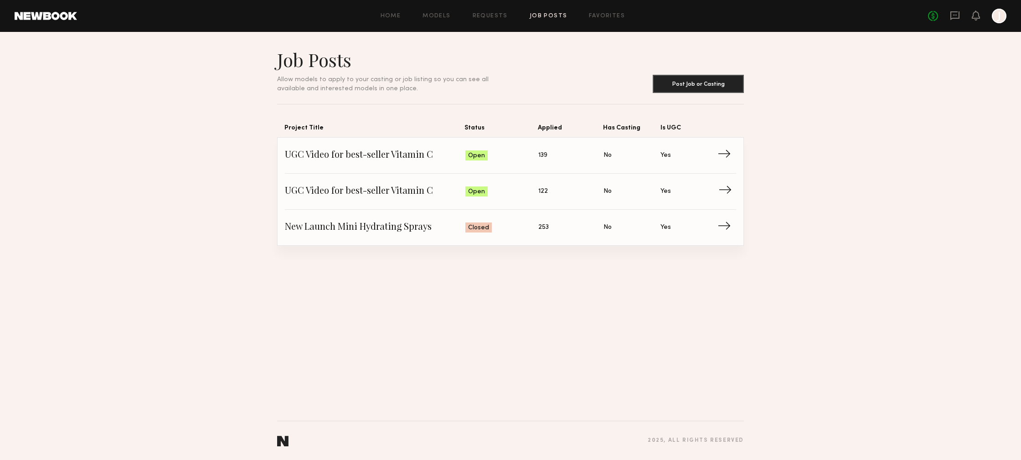
click at [409, 191] on span "UGC Video for best-seller Vitamin C" at bounding box center [375, 192] width 180 height 14
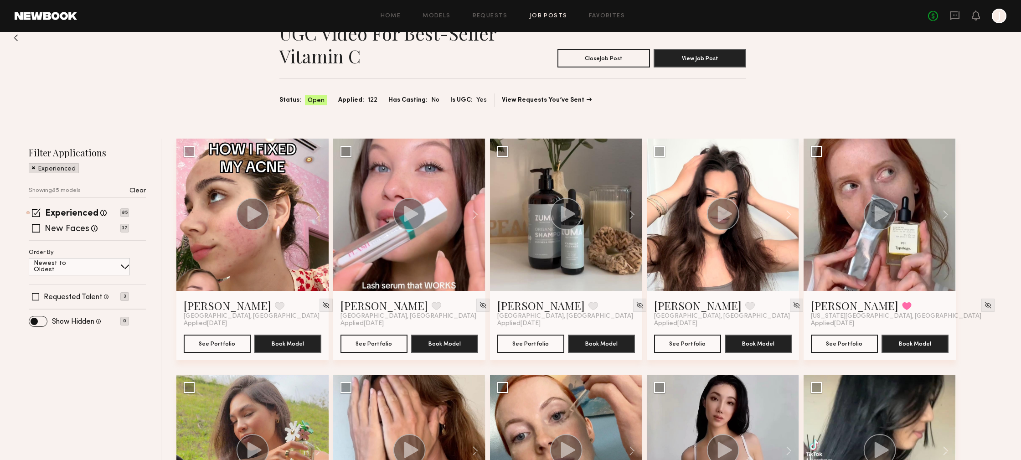
scroll to position [31, 0]
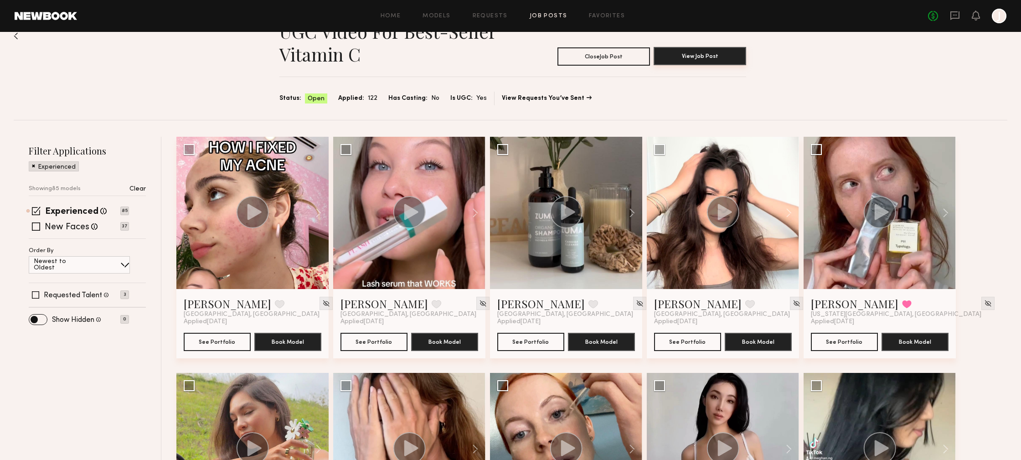
click at [713, 57] on button "View Job Post" at bounding box center [700, 56] width 93 height 18
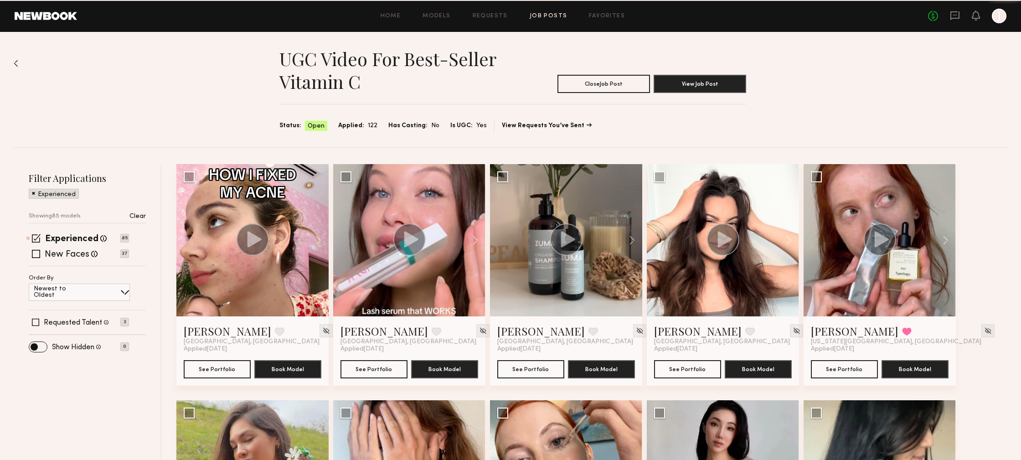
scroll to position [28, 0]
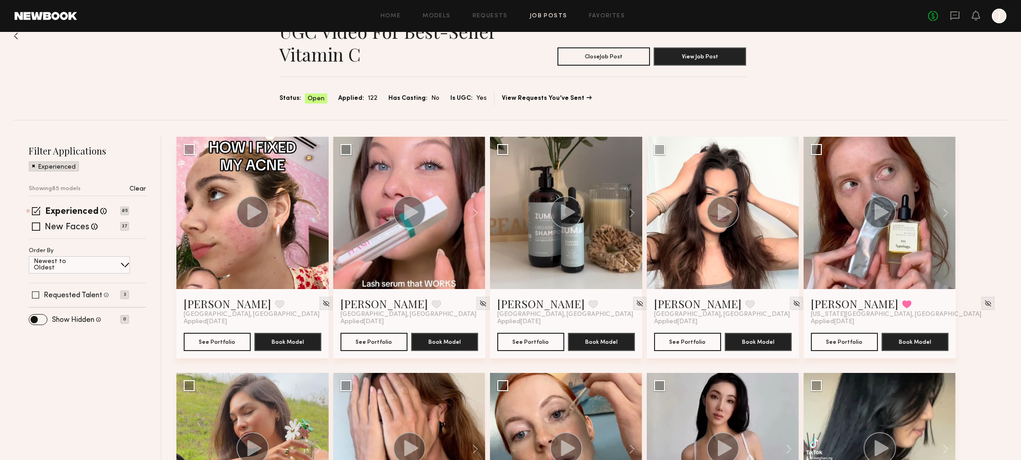
click at [88, 293] on label "Requested Talent" at bounding box center [73, 295] width 58 height 7
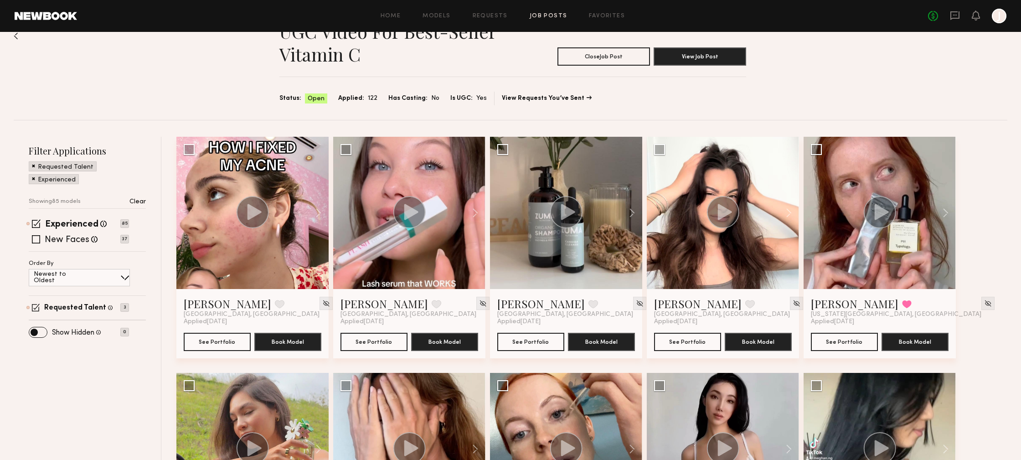
scroll to position [0, 0]
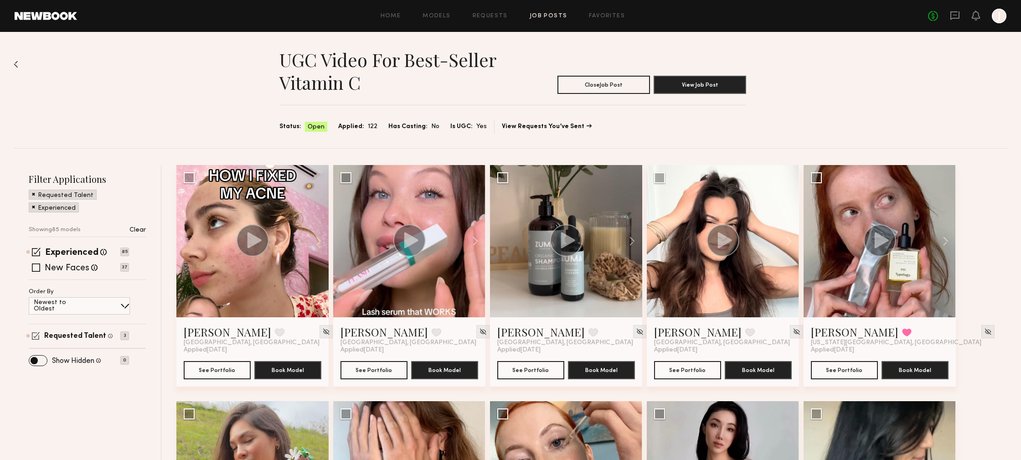
click at [126, 332] on p "3" at bounding box center [124, 335] width 9 height 9
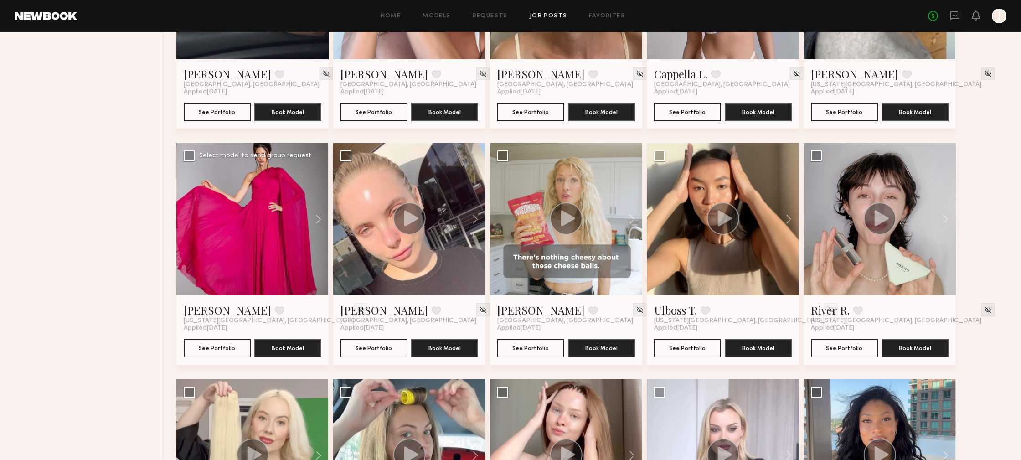
scroll to position [496, 0]
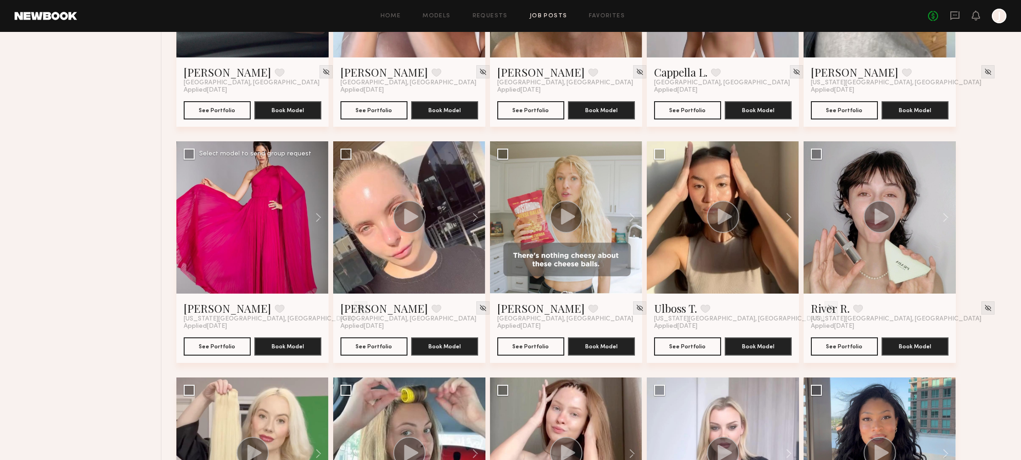
click at [243, 206] on div at bounding box center [252, 217] width 152 height 152
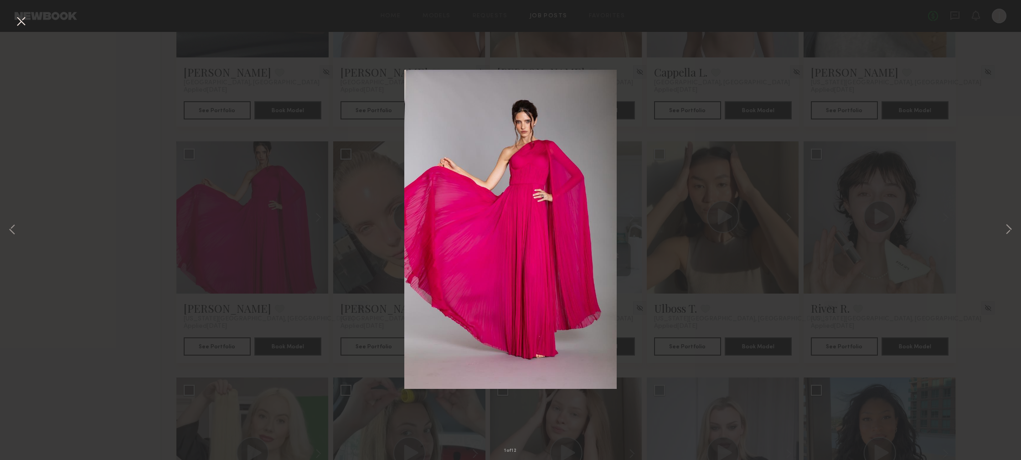
click at [25, 23] on button at bounding box center [21, 22] width 15 height 16
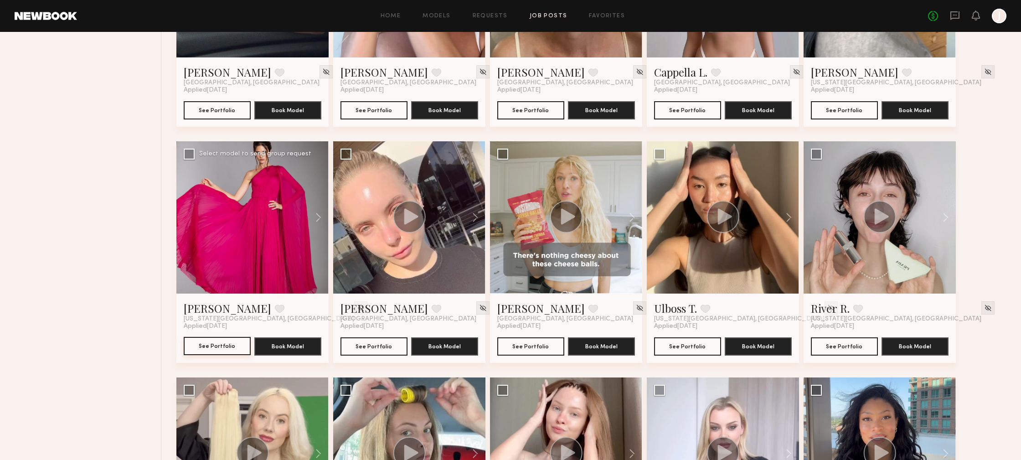
click at [216, 348] on button "See Portfolio" at bounding box center [217, 346] width 67 height 18
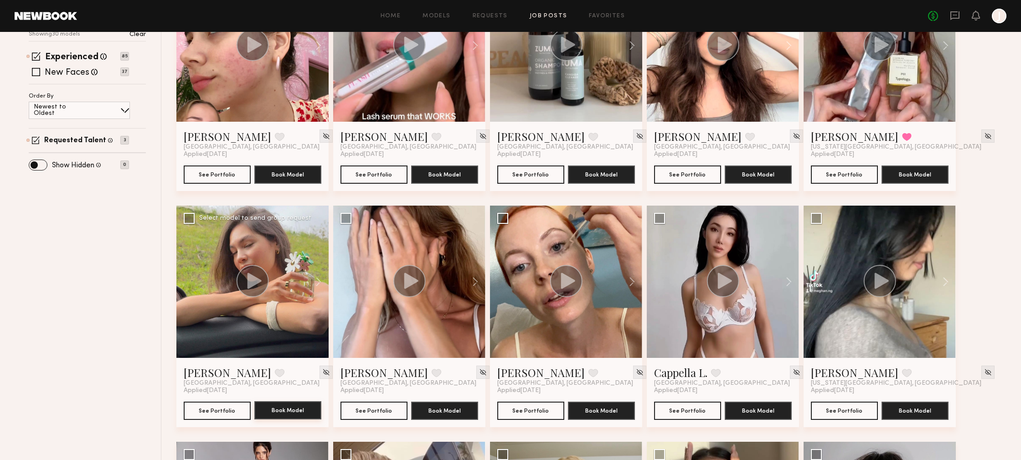
scroll to position [0, 0]
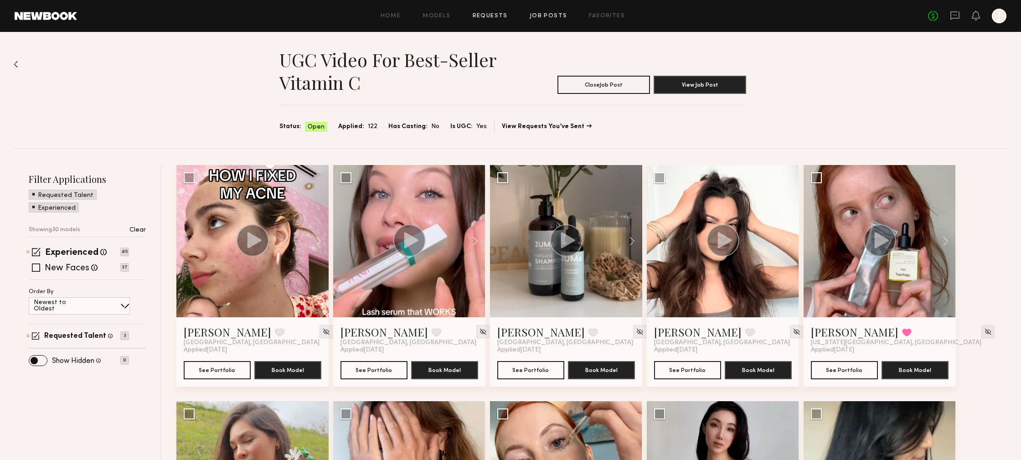
click at [481, 16] on link "Requests" at bounding box center [490, 16] width 35 height 6
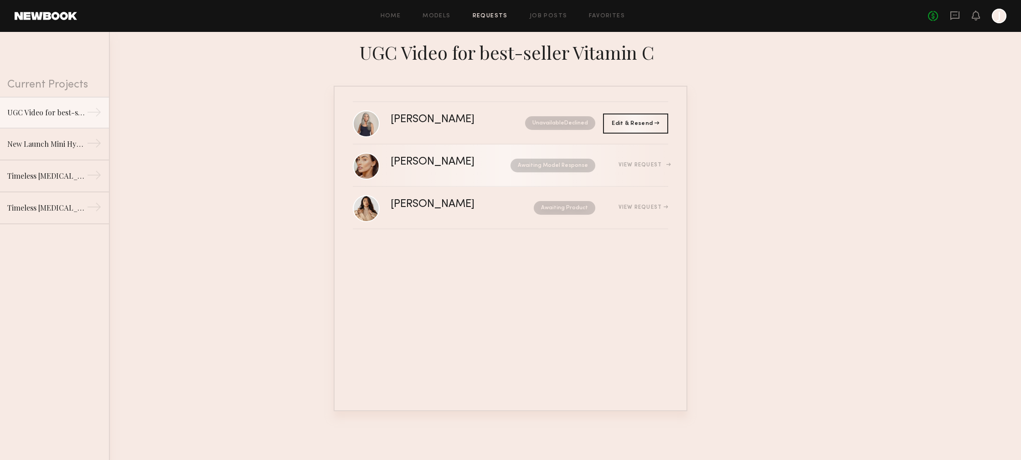
click at [650, 168] on div "View Request" at bounding box center [631, 165] width 73 height 7
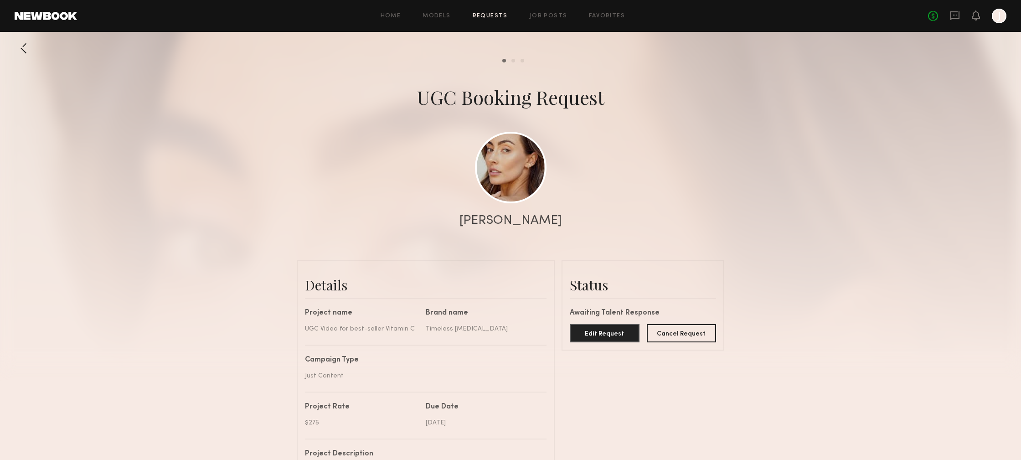
click at [20, 49] on div at bounding box center [24, 48] width 18 height 18
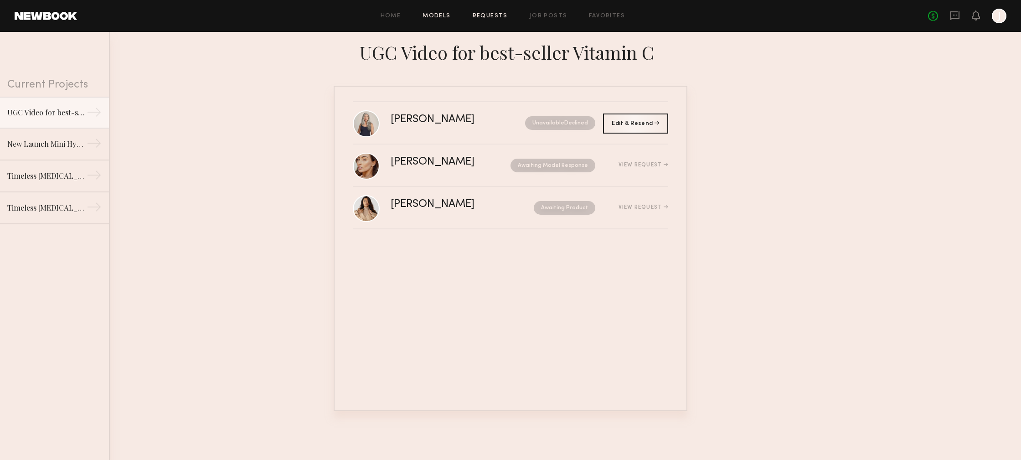
click at [435, 14] on link "Models" at bounding box center [436, 16] width 28 height 6
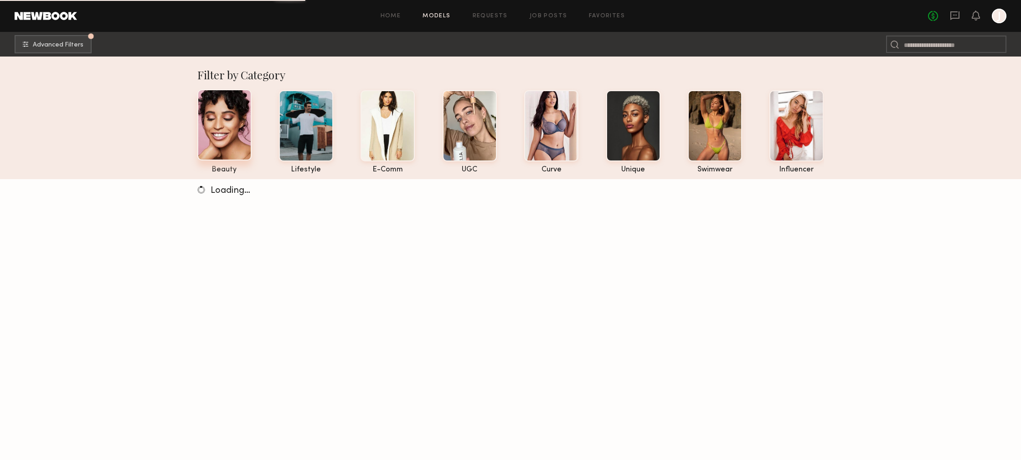
click at [211, 136] on div at bounding box center [224, 124] width 54 height 71
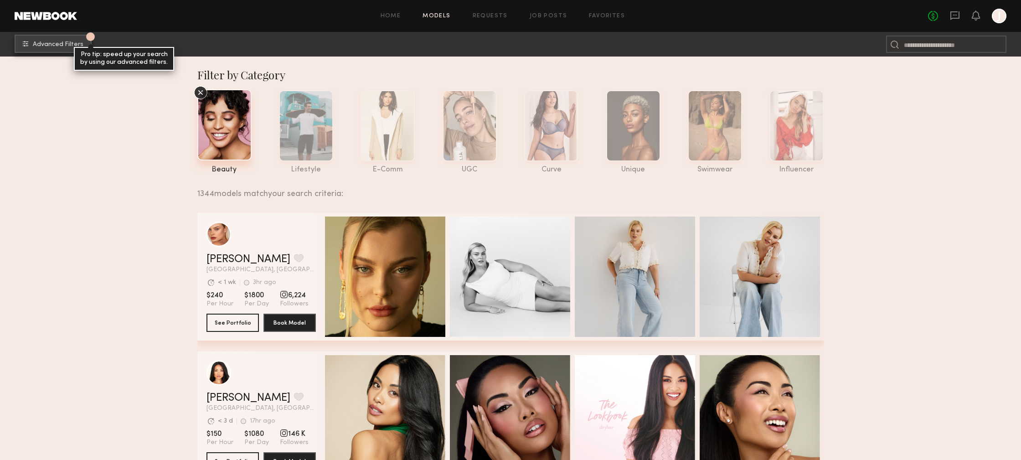
click at [62, 36] on button "1 Advanced Filters Pro tip: speed up your search by using our advanced filters." at bounding box center [53, 44] width 77 height 18
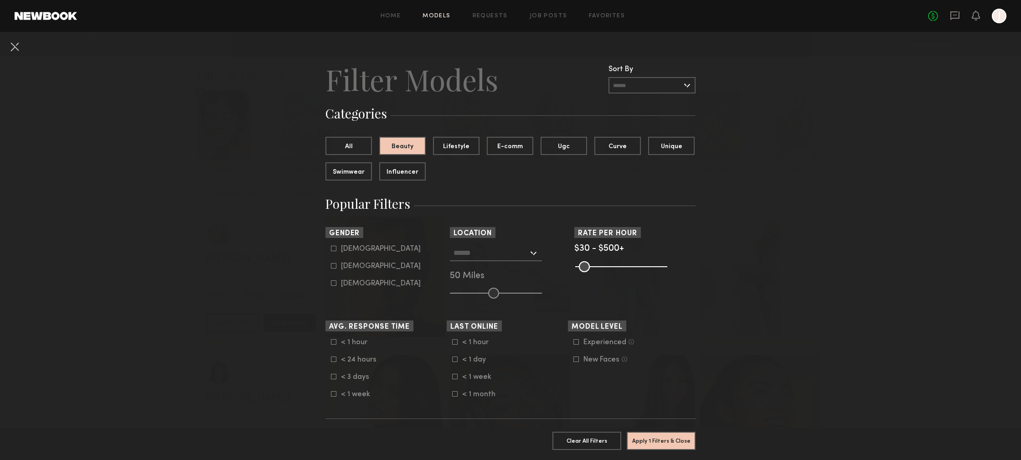
click at [351, 266] on div "Female" at bounding box center [381, 265] width 80 height 5
type input "**"
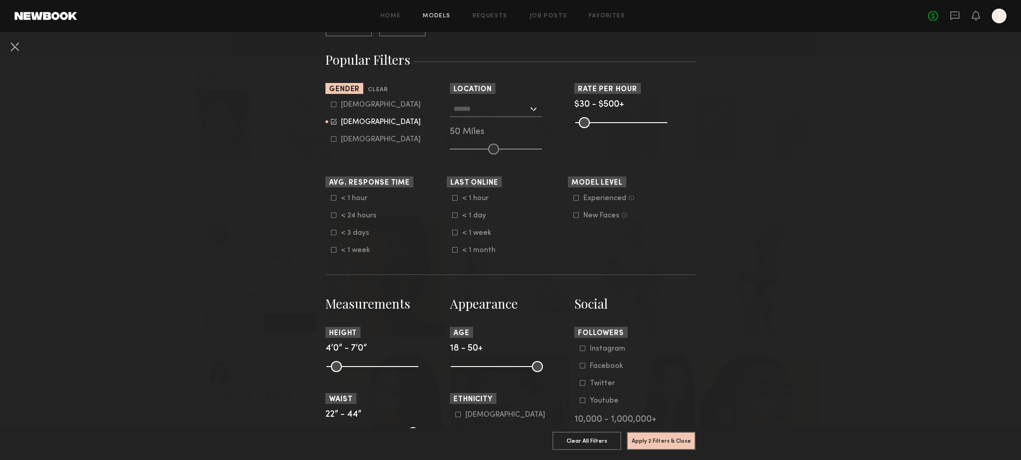
scroll to position [148, 0]
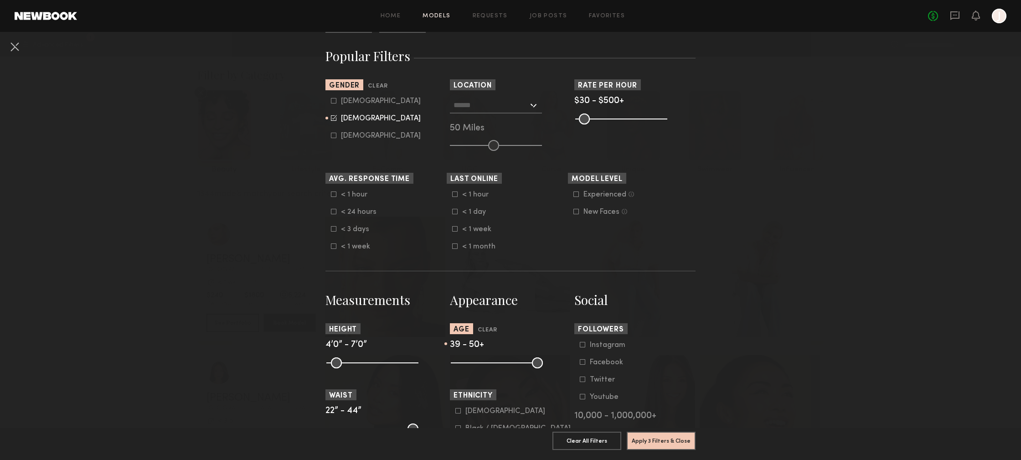
drag, startPoint x: 457, startPoint y: 363, endPoint x: 509, endPoint y: 365, distance: 51.5
type input "**"
click at [509, 365] on input "range" at bounding box center [497, 362] width 92 height 11
click at [660, 442] on button "Apply 3 Filters & Close" at bounding box center [661, 440] width 69 height 18
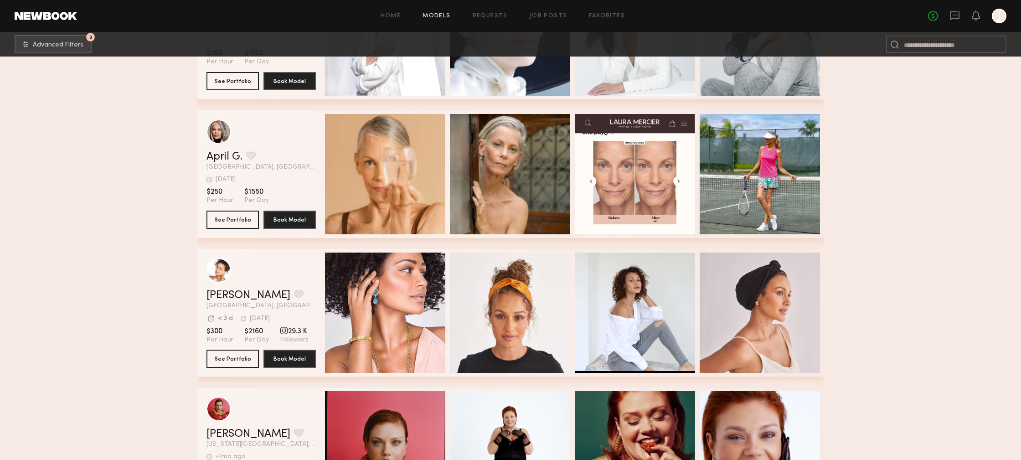
scroll to position [5094, 0]
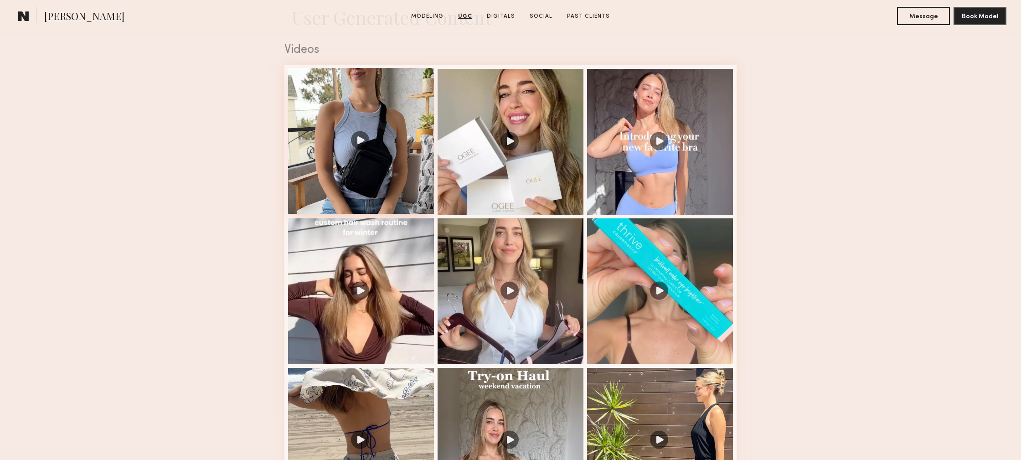
scroll to position [928, 0]
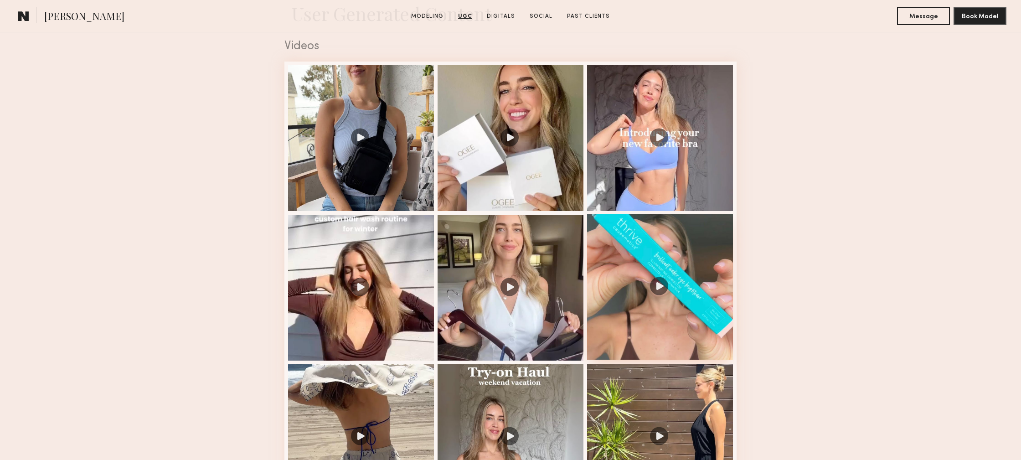
click at [700, 283] on div at bounding box center [660, 287] width 146 height 146
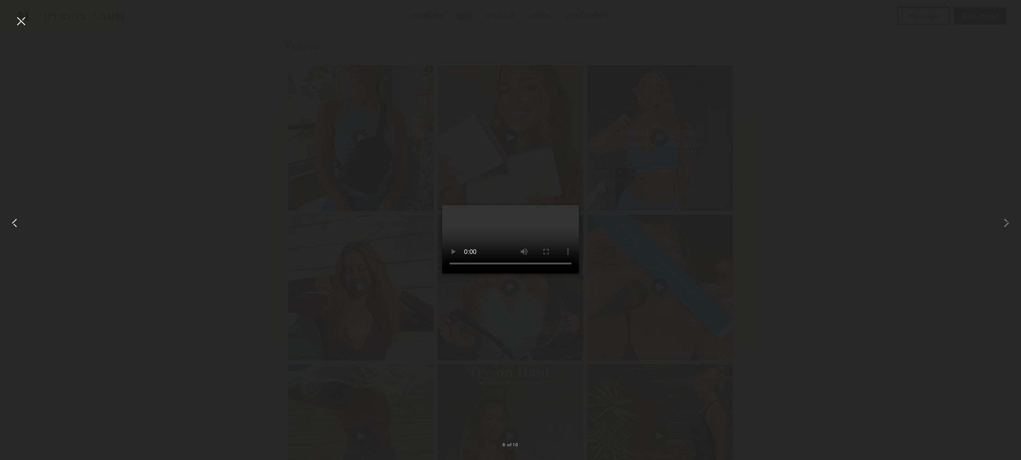
click at [13, 30] on div at bounding box center [20, 223] width 41 height 416
click at [16, 23] on div at bounding box center [21, 21] width 15 height 15
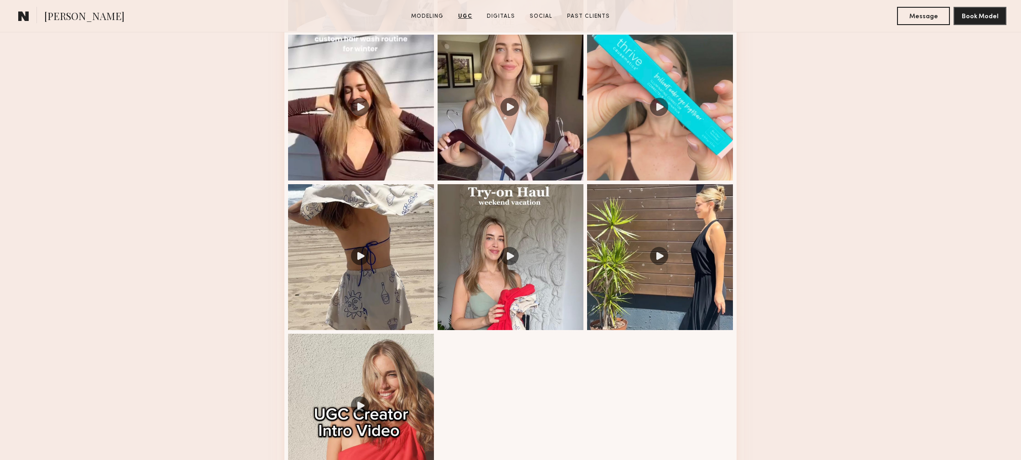
scroll to position [1159, 0]
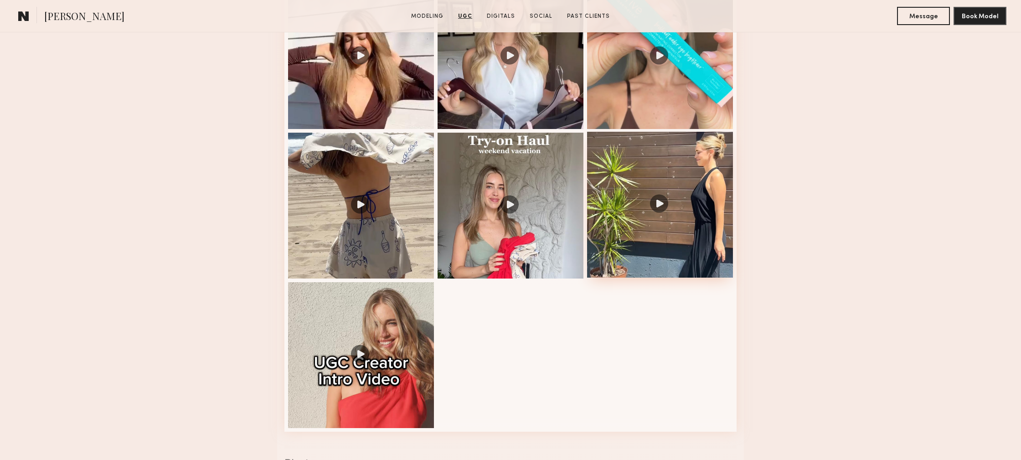
click at [631, 229] on div at bounding box center [660, 205] width 146 height 146
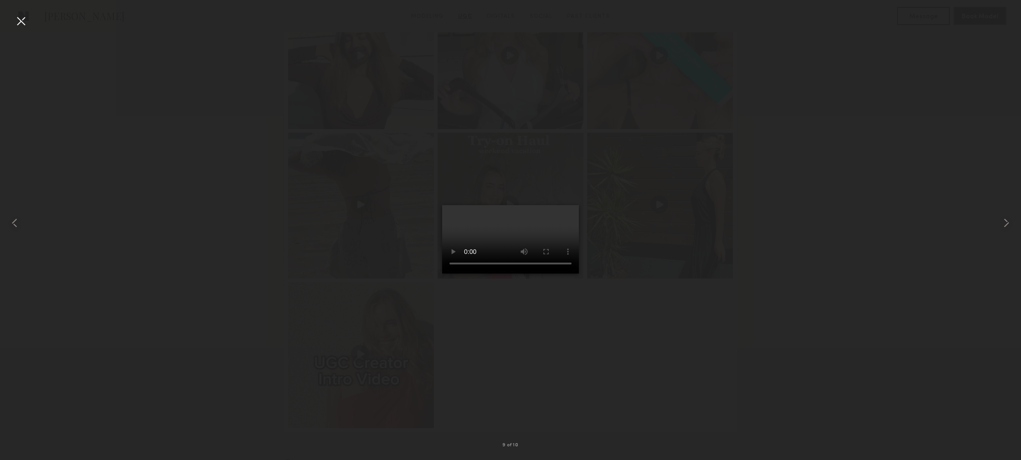
click at [22, 20] on div at bounding box center [21, 21] width 15 height 15
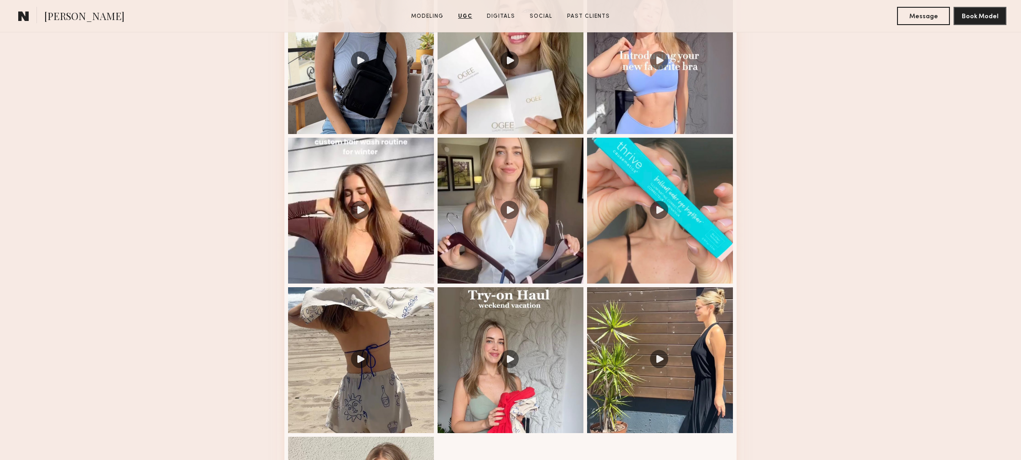
scroll to position [1003, 0]
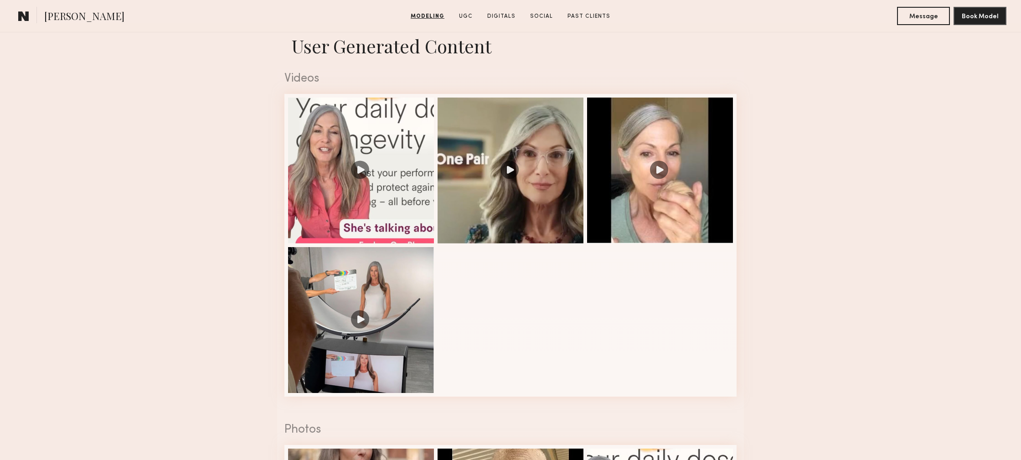
scroll to position [897, 0]
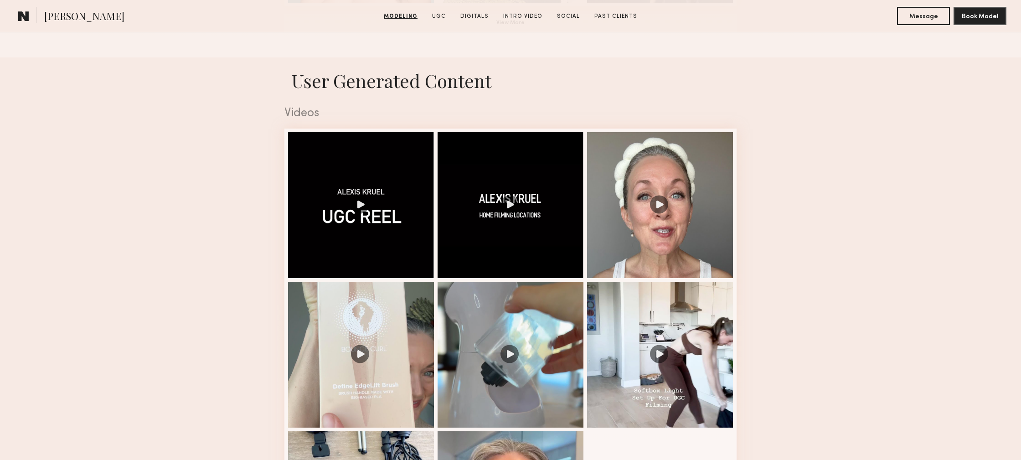
scroll to position [876, 0]
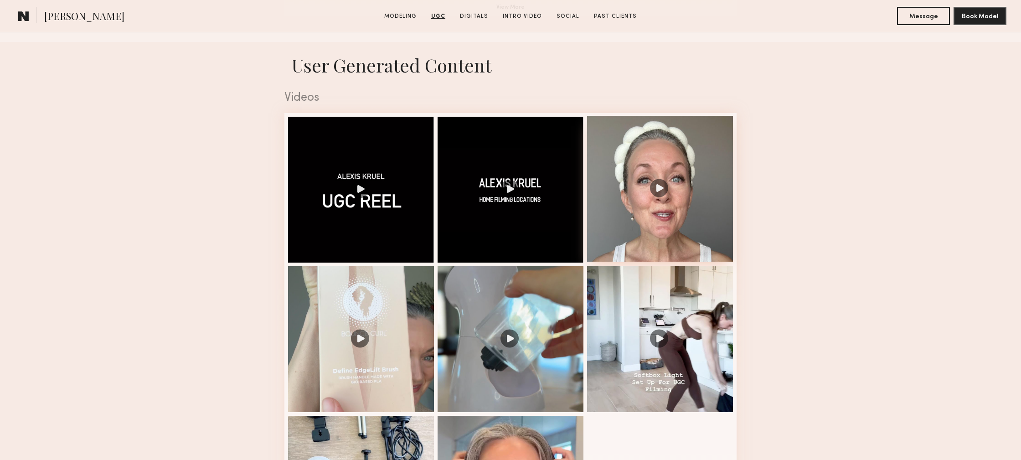
click at [666, 232] on div at bounding box center [660, 189] width 146 height 146
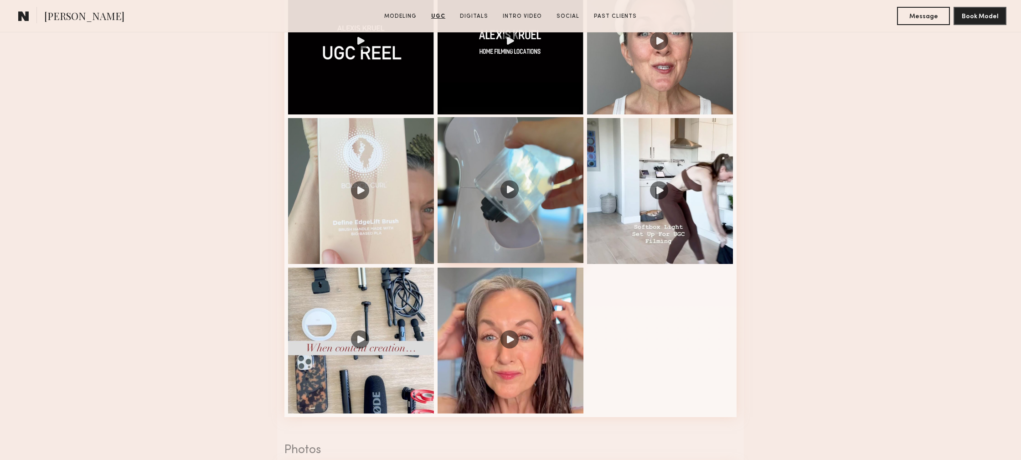
scroll to position [1030, 0]
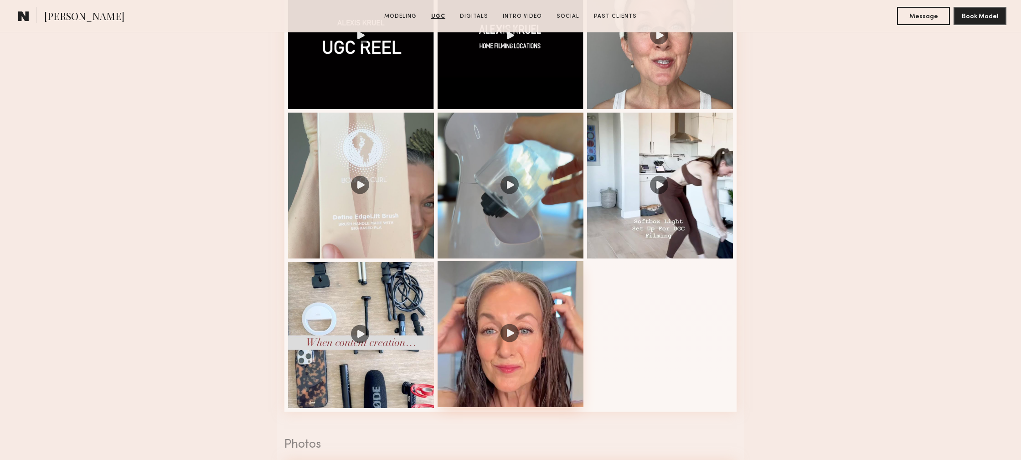
click at [547, 316] on div at bounding box center [511, 334] width 146 height 146
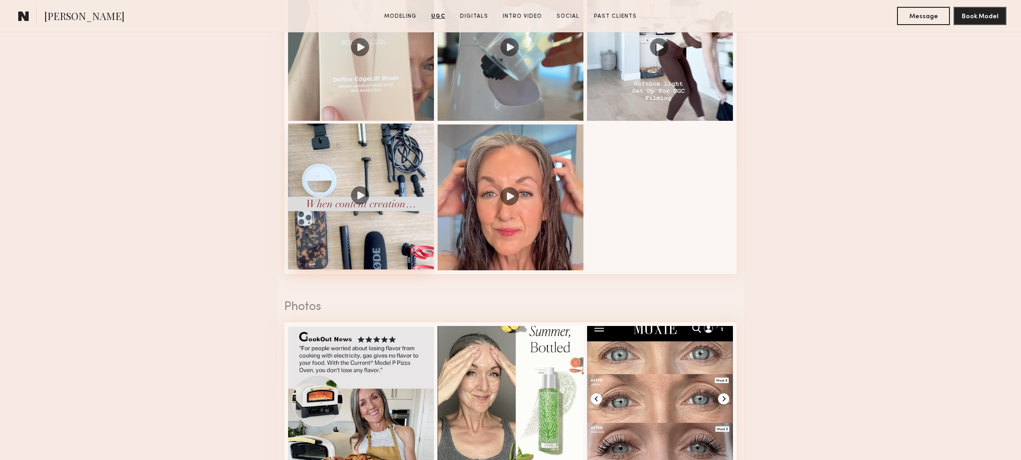
scroll to position [1174, 0]
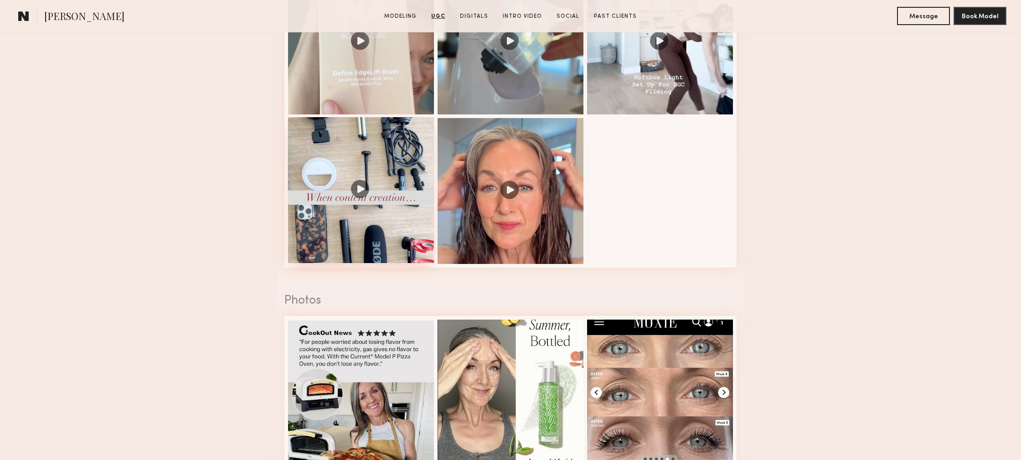
click at [390, 232] on div at bounding box center [361, 190] width 146 height 146
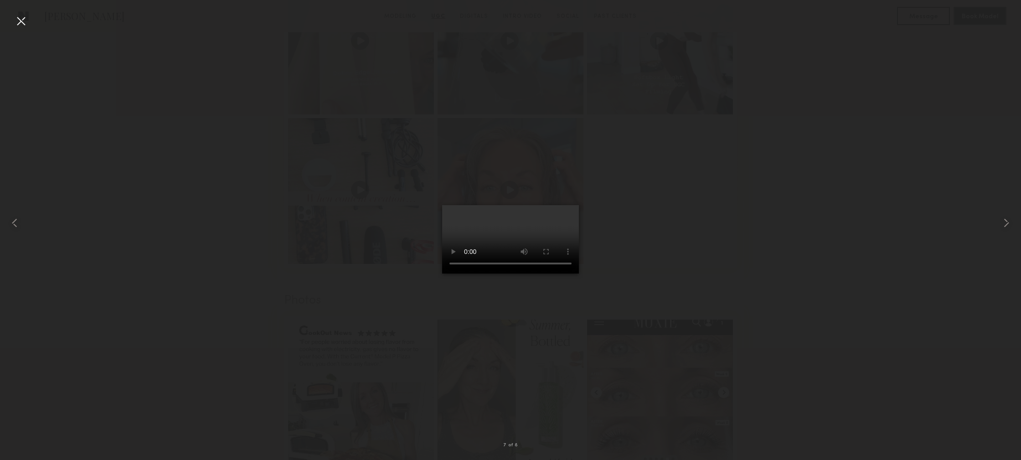
click at [241, 319] on div at bounding box center [510, 223] width 1021 height 416
click at [23, 15] on div at bounding box center [21, 21] width 15 height 15
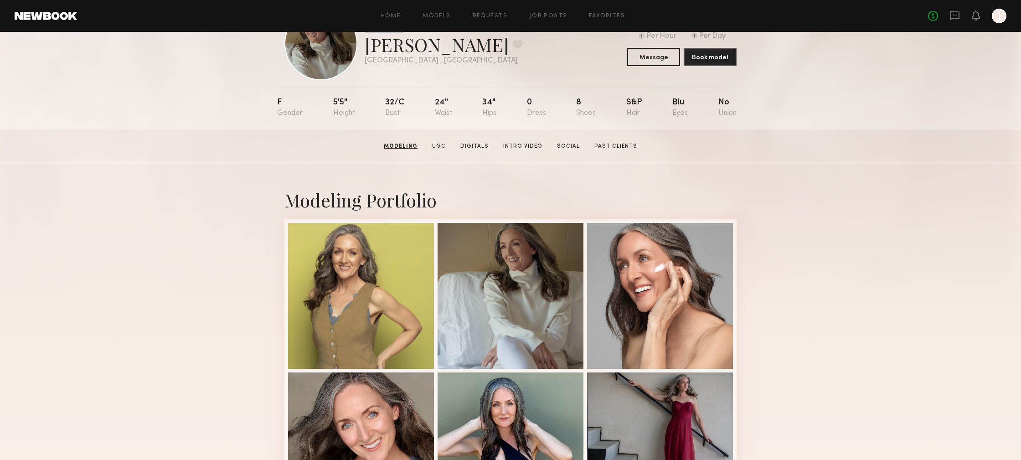
scroll to position [0, 0]
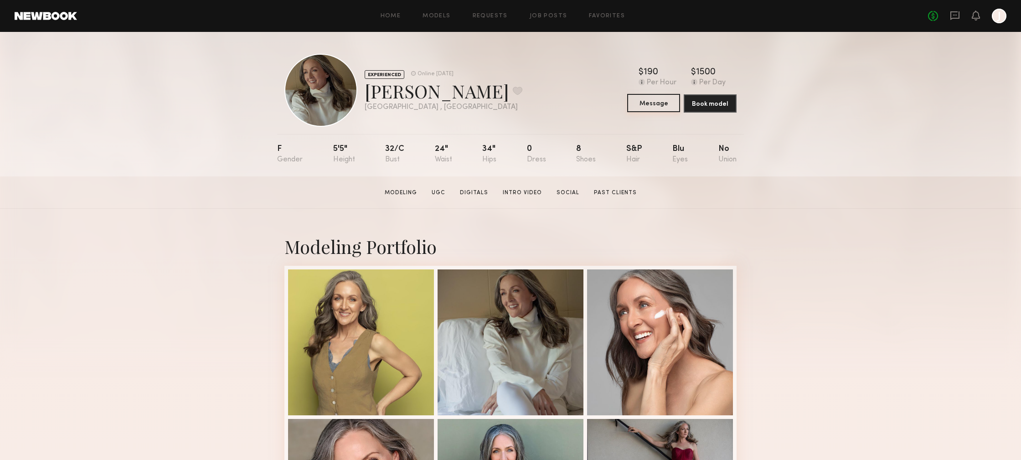
click at [645, 107] on button "Message" at bounding box center [653, 103] width 53 height 18
click at [705, 101] on button "Book model" at bounding box center [710, 103] width 53 height 18
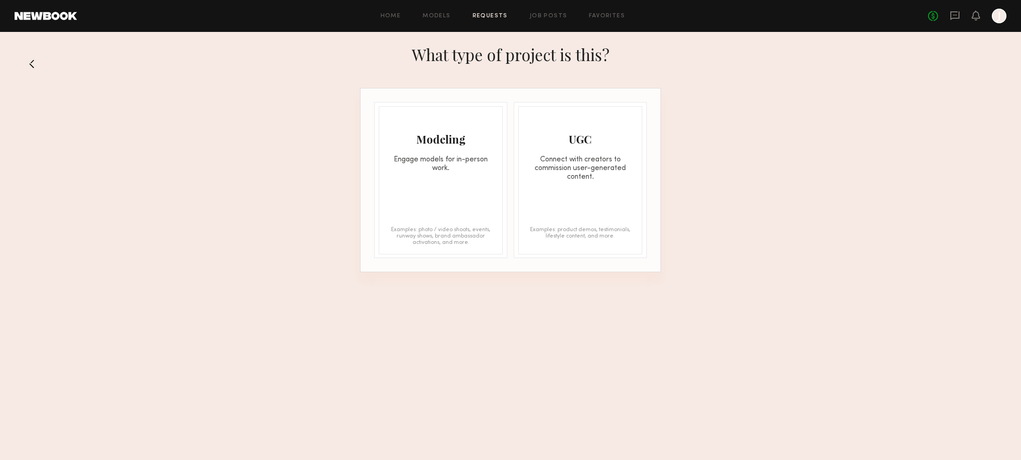
click at [582, 159] on div "Connect with creators to commission user-generated content." at bounding box center [580, 168] width 123 height 26
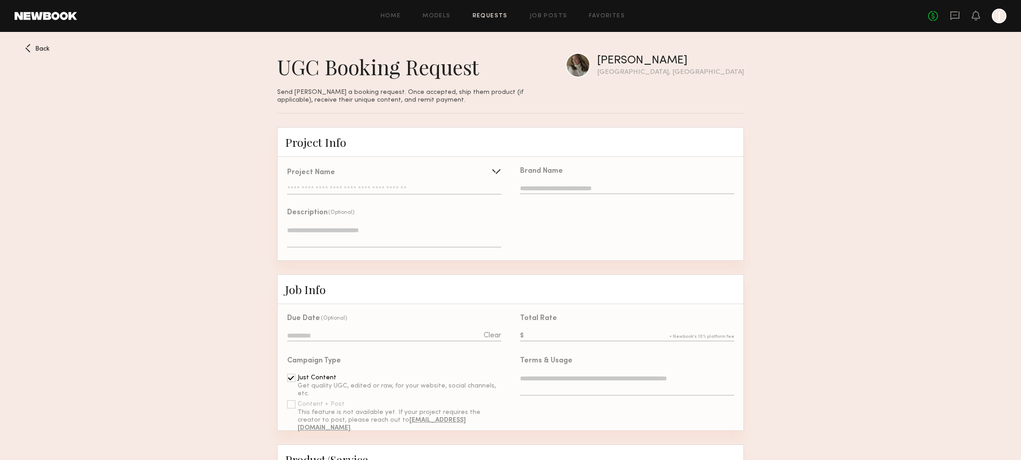
click at [1001, 18] on div at bounding box center [999, 16] width 15 height 15
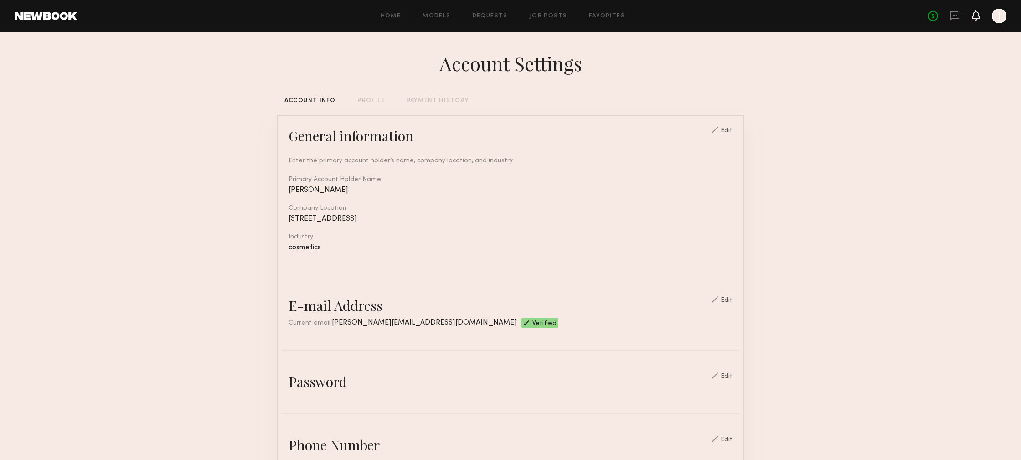
click at [978, 17] on icon at bounding box center [975, 15] width 7 height 6
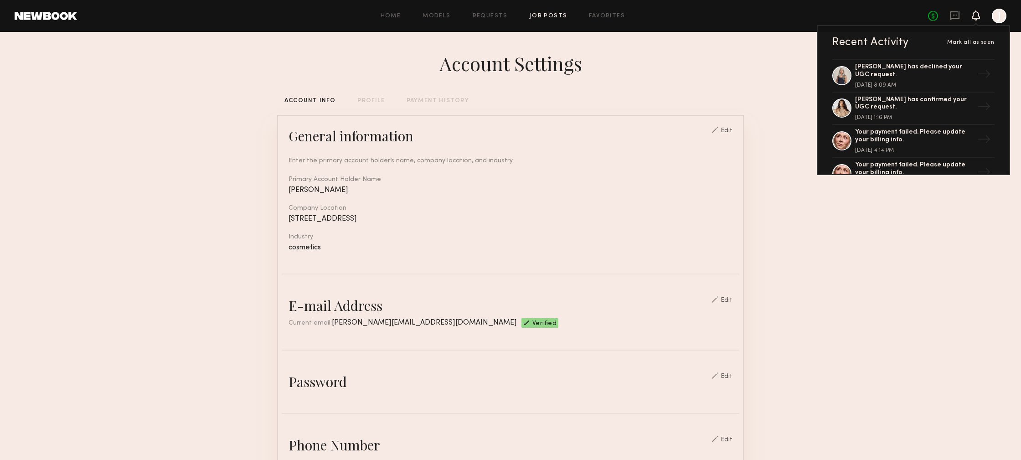
click at [547, 13] on link "Job Posts" at bounding box center [549, 16] width 38 height 6
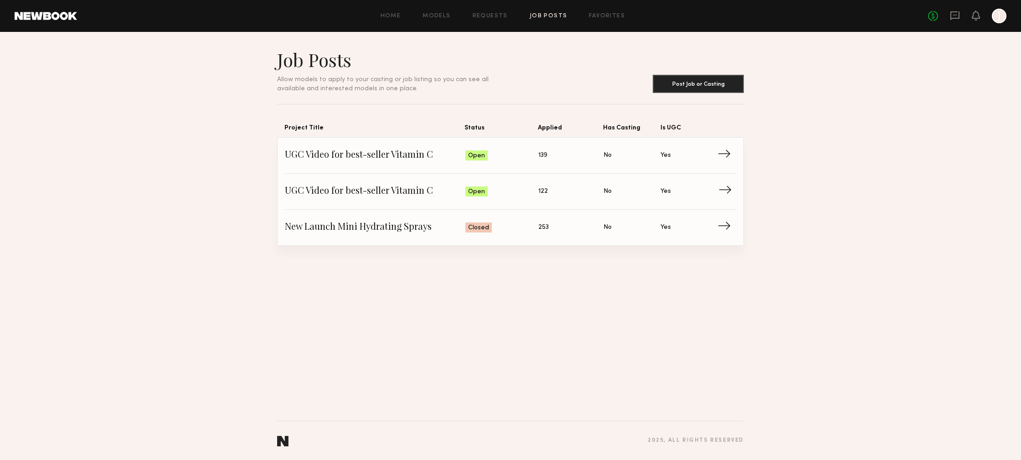
click at [379, 186] on span "UGC Video for best-seller Vitamin C" at bounding box center [375, 192] width 180 height 14
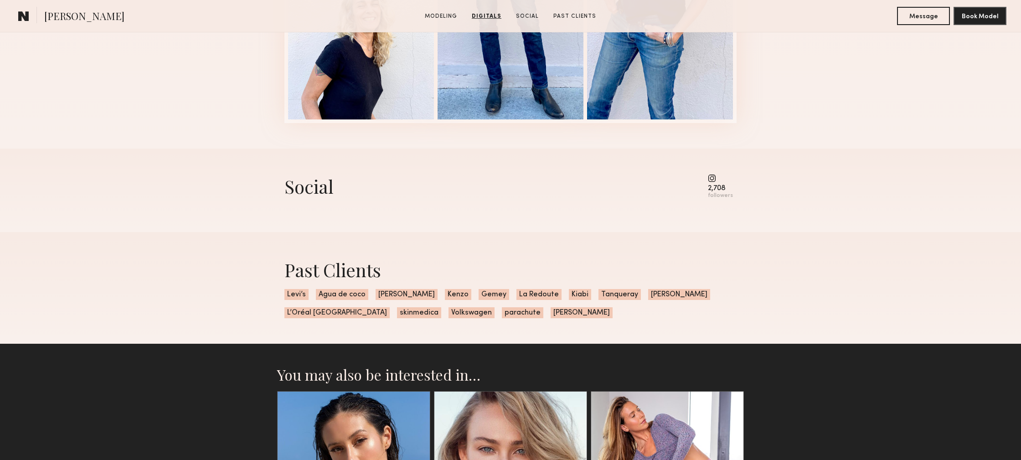
scroll to position [1157, 0]
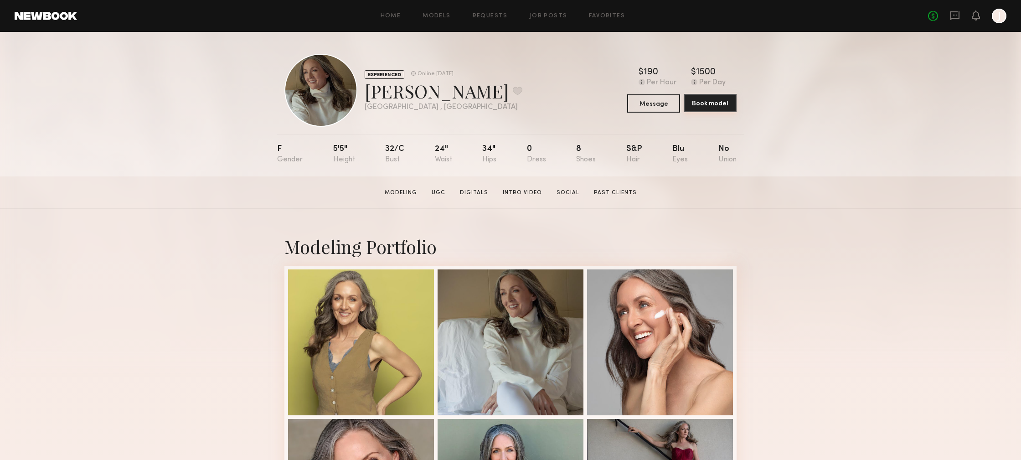
click at [716, 103] on button "Book model" at bounding box center [710, 103] width 53 height 18
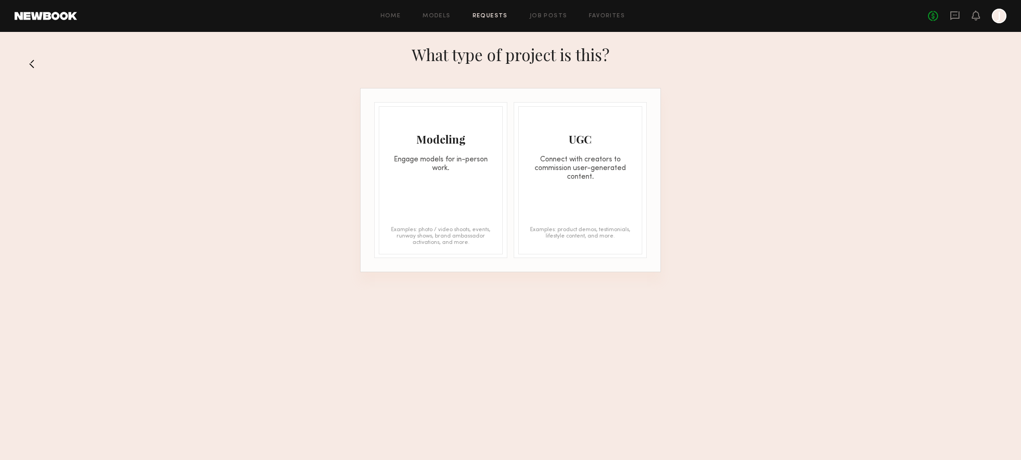
click at [579, 144] on div "UGC" at bounding box center [580, 139] width 123 height 15
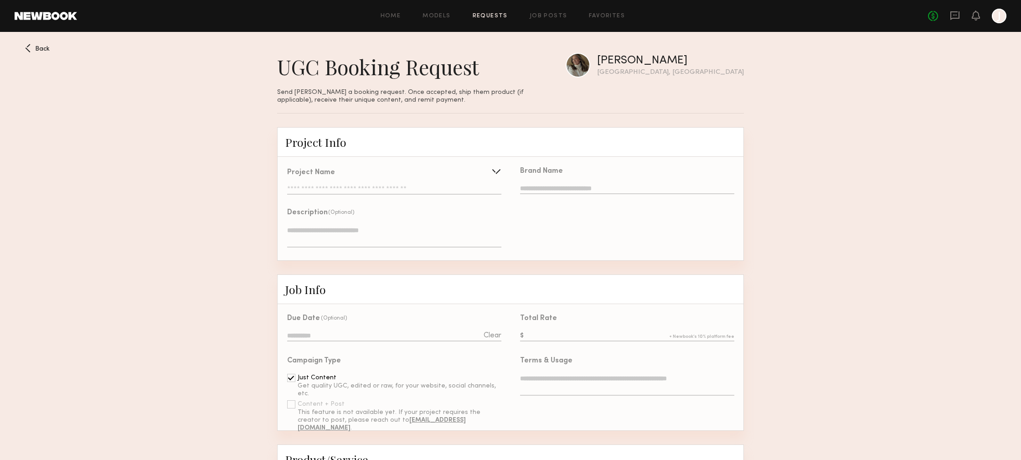
click at [377, 186] on input "text" at bounding box center [394, 189] width 214 height 9
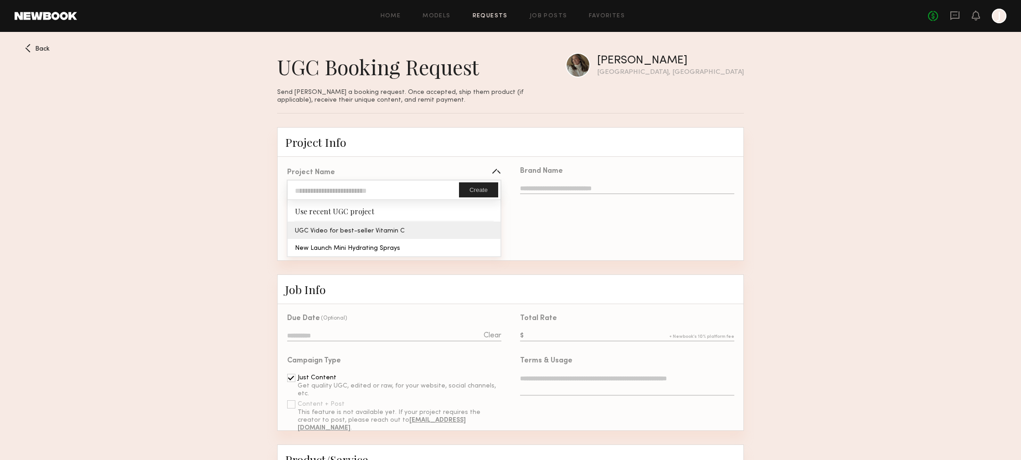
type input "**********"
type textarea "**********"
type input "**********"
type textarea "**********"
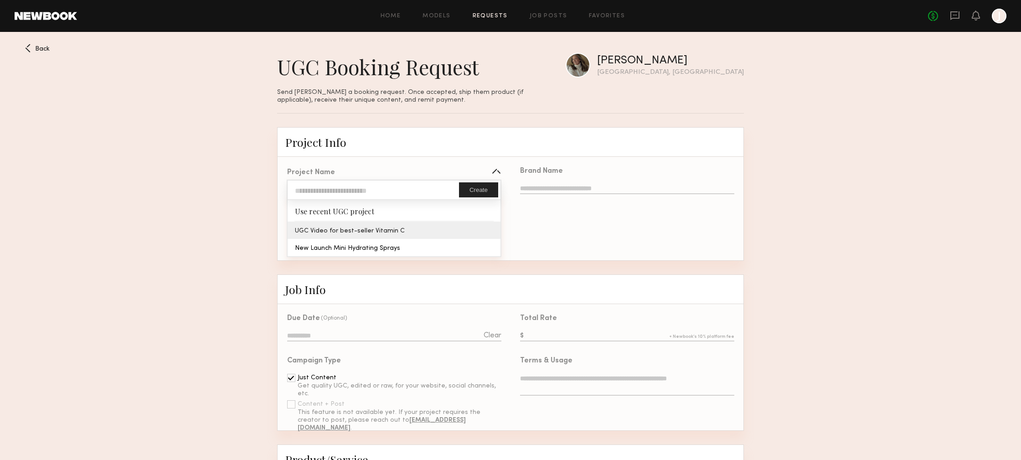
type textarea "**********"
click at [398, 231] on div "**********" at bounding box center [394, 209] width 233 height 102
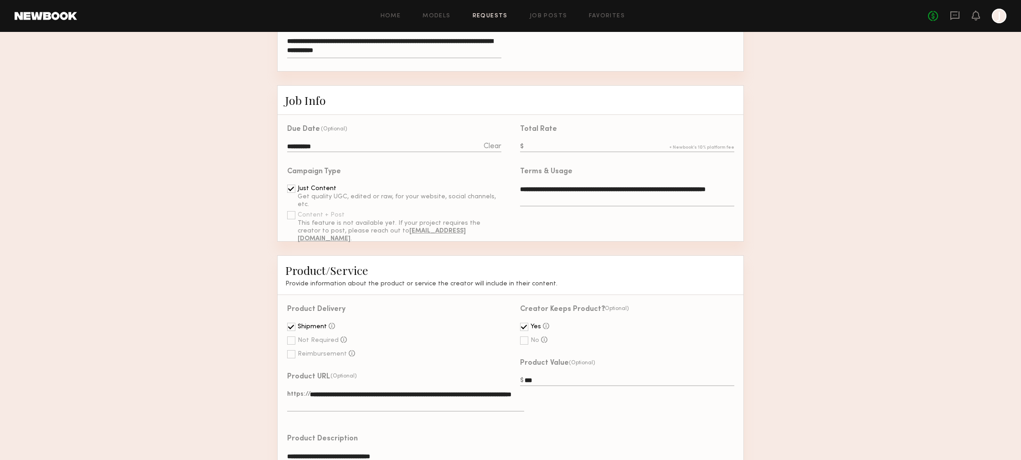
scroll to position [192, 0]
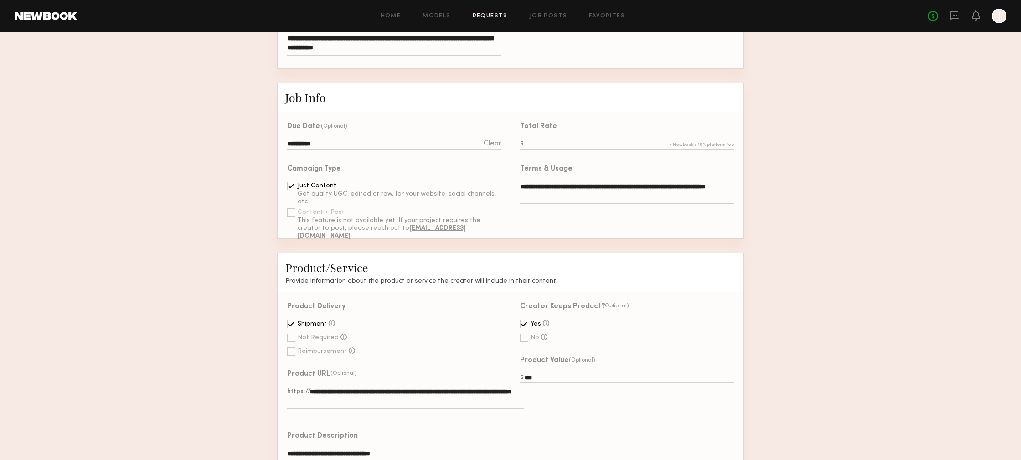
click at [559, 140] on input "text" at bounding box center [627, 144] width 214 height 10
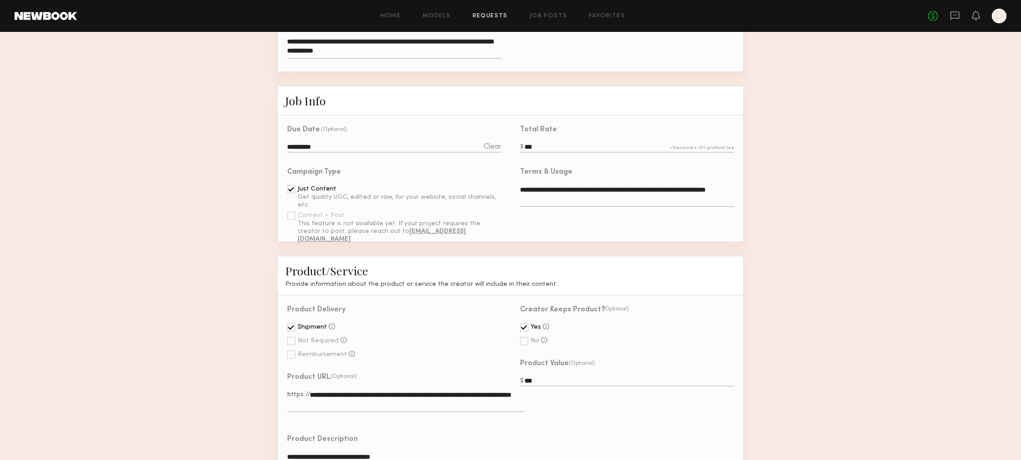
scroll to position [180, 0]
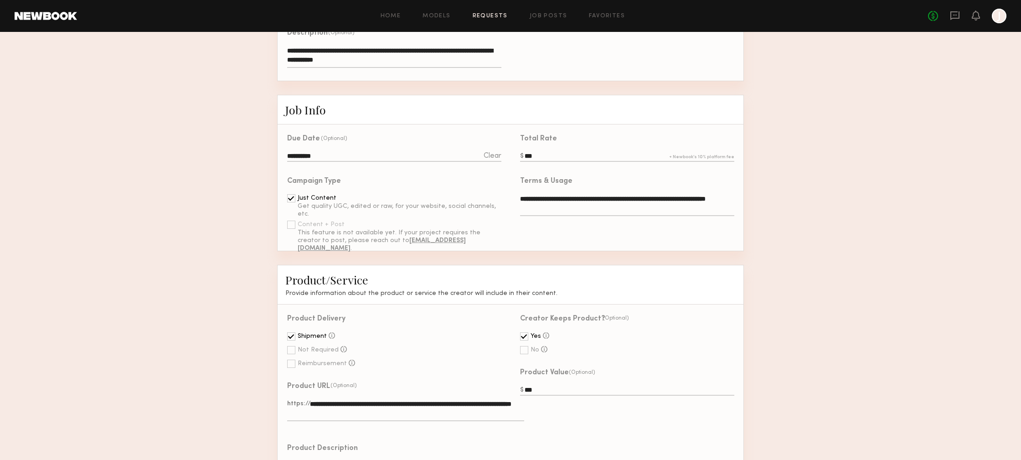
drag, startPoint x: 528, startPoint y: 158, endPoint x: 516, endPoint y: 158, distance: 11.4
click at [516, 158] on div "Total Rate ***" at bounding box center [622, 145] width 224 height 42
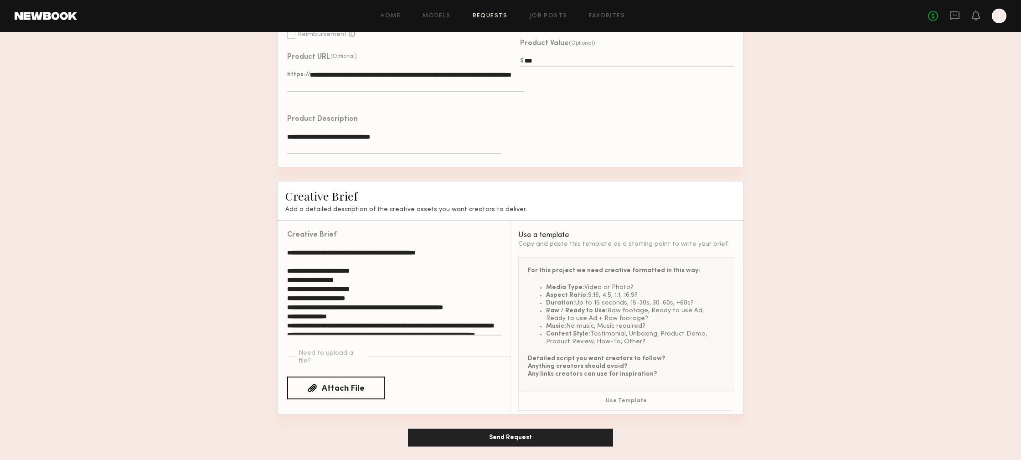
scroll to position [70, 0]
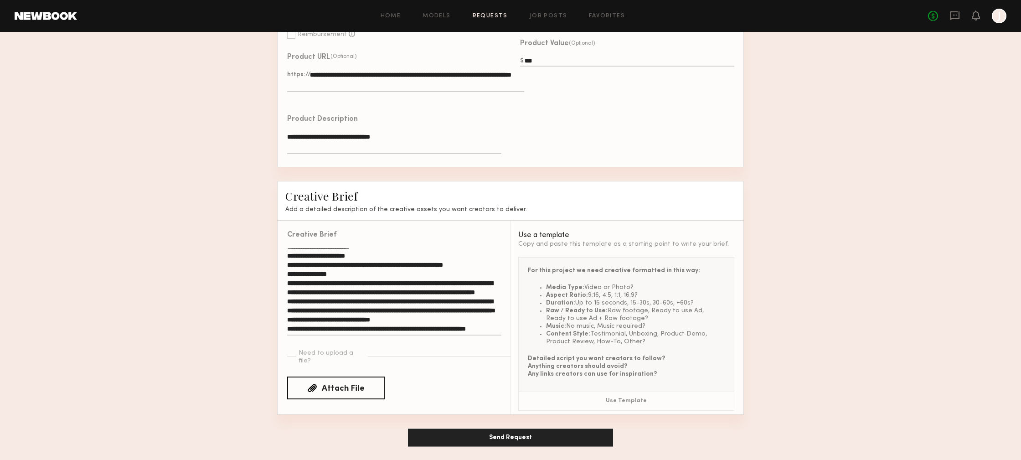
type input "***"
click at [517, 434] on button "Send Request" at bounding box center [510, 437] width 205 height 18
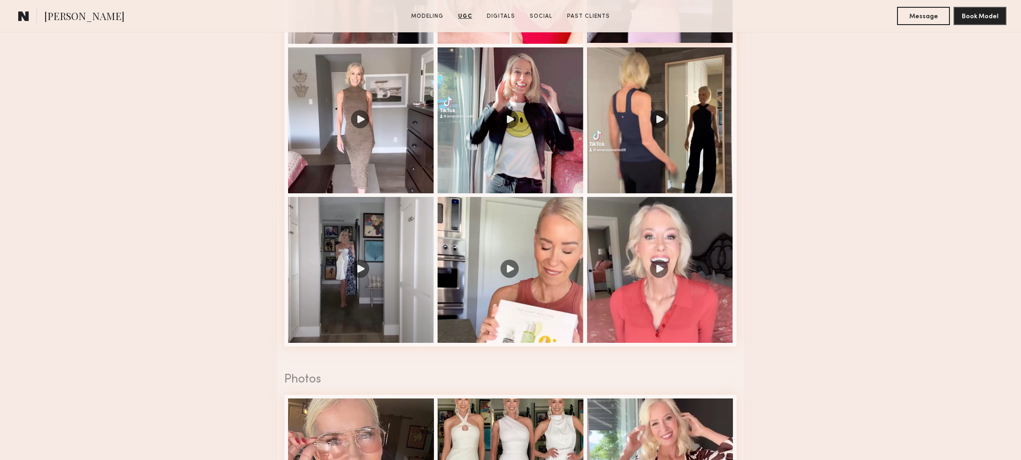
scroll to position [1268, 0]
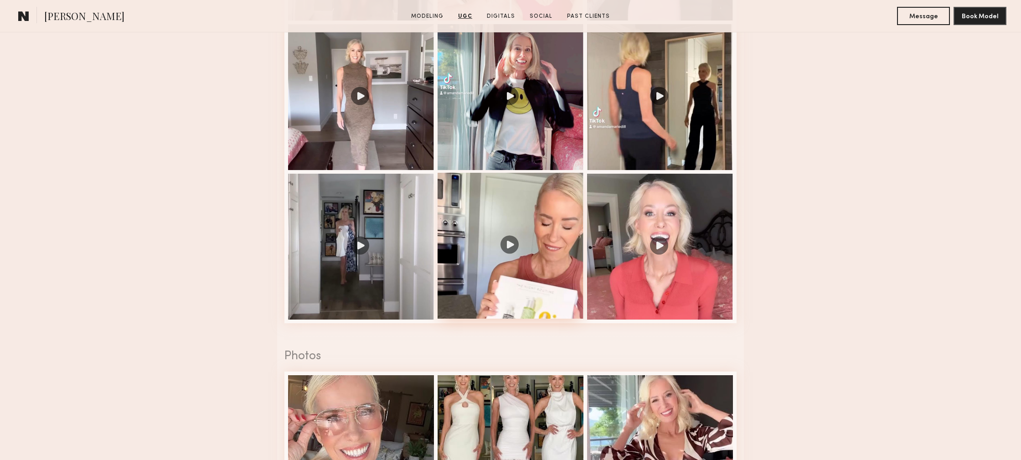
click at [526, 253] on div at bounding box center [511, 246] width 146 height 146
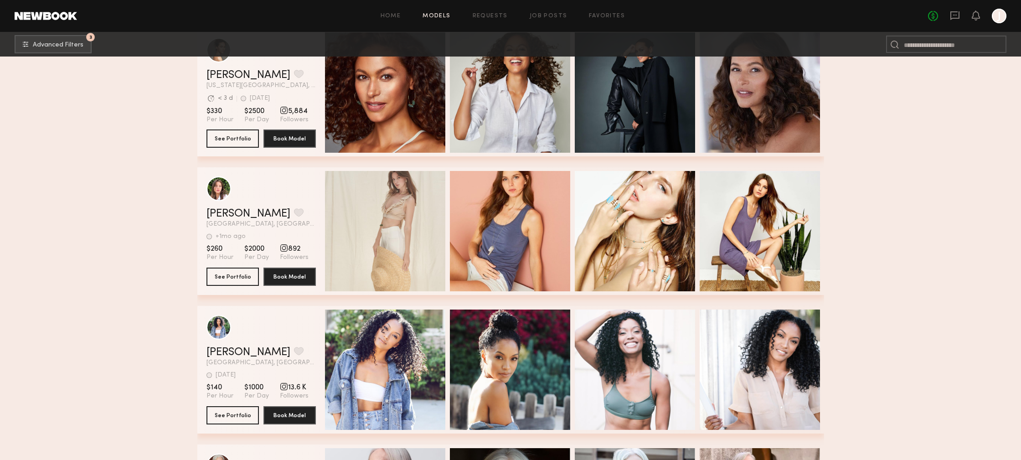
scroll to position [5596, 0]
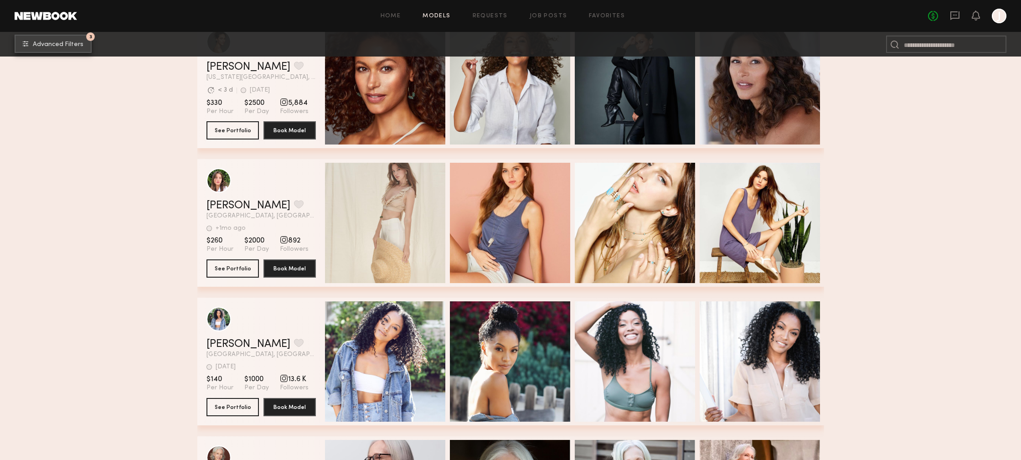
click at [54, 43] on span "Advanced Filters" at bounding box center [58, 44] width 51 height 6
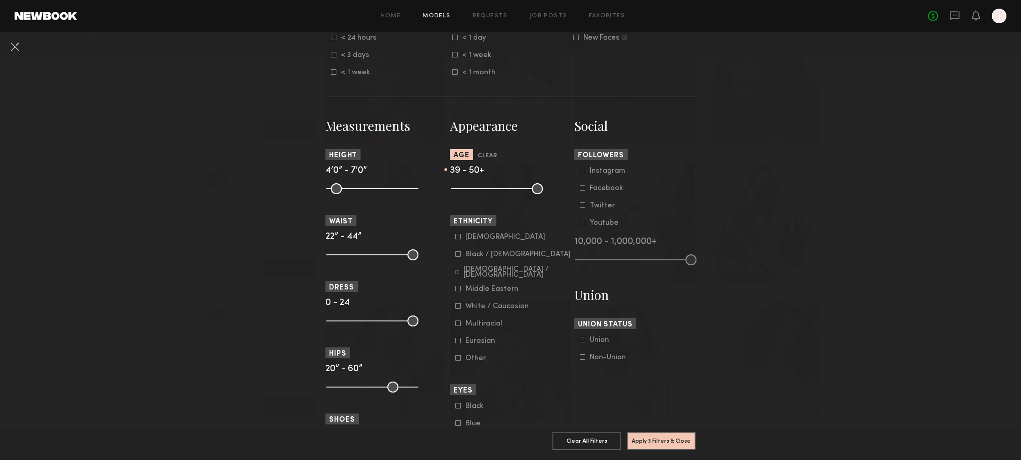
scroll to position [326, 0]
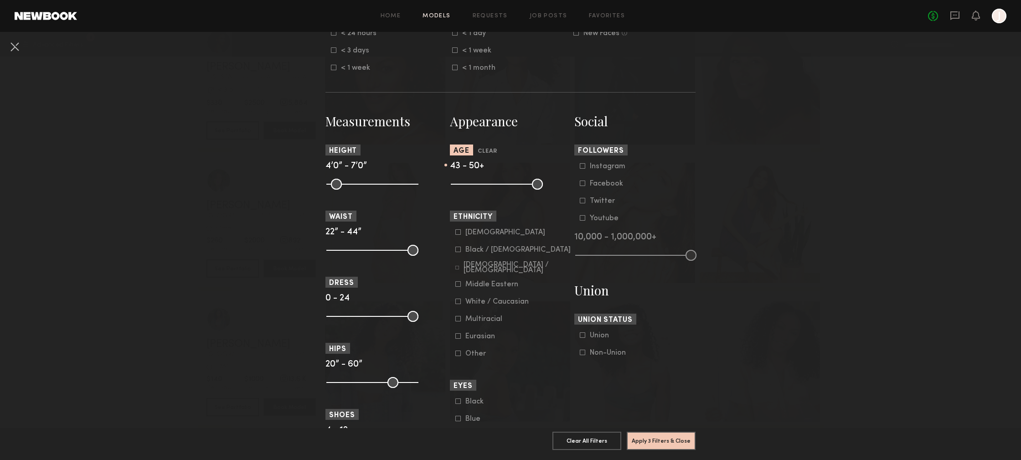
drag, startPoint x: 507, startPoint y: 185, endPoint x: 520, endPoint y: 186, distance: 12.8
type input "**"
click at [520, 186] on input "range" at bounding box center [497, 184] width 92 height 11
click at [660, 439] on button "Apply 3 Filters & Close" at bounding box center [661, 440] width 69 height 18
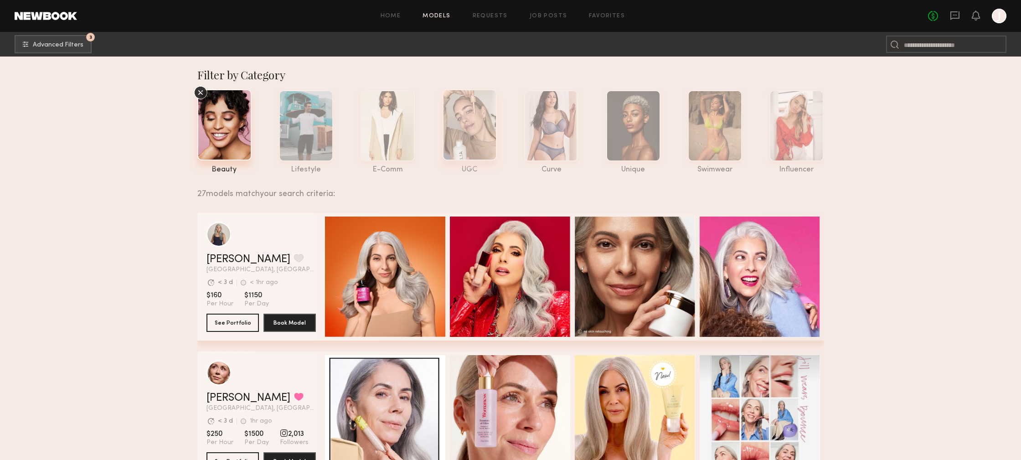
click at [472, 121] on div at bounding box center [470, 124] width 54 height 71
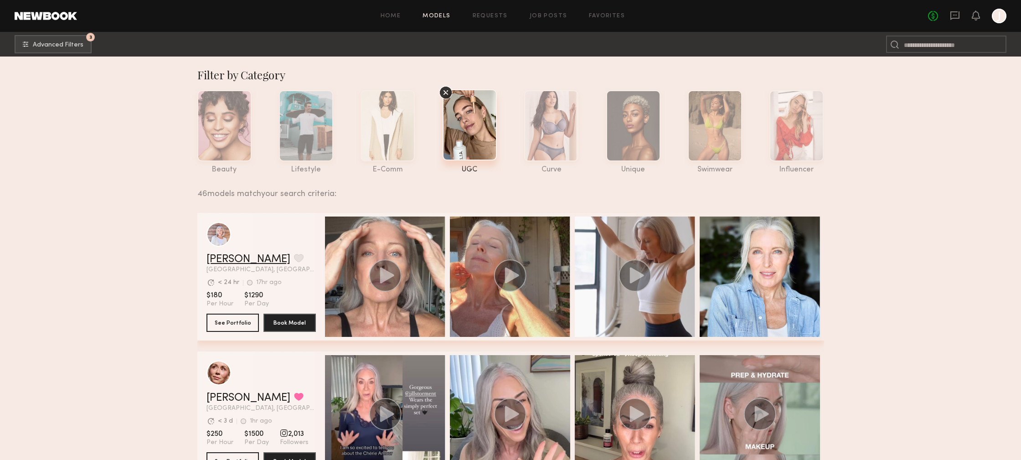
click at [224, 255] on link "Lisa S." at bounding box center [248, 259] width 84 height 11
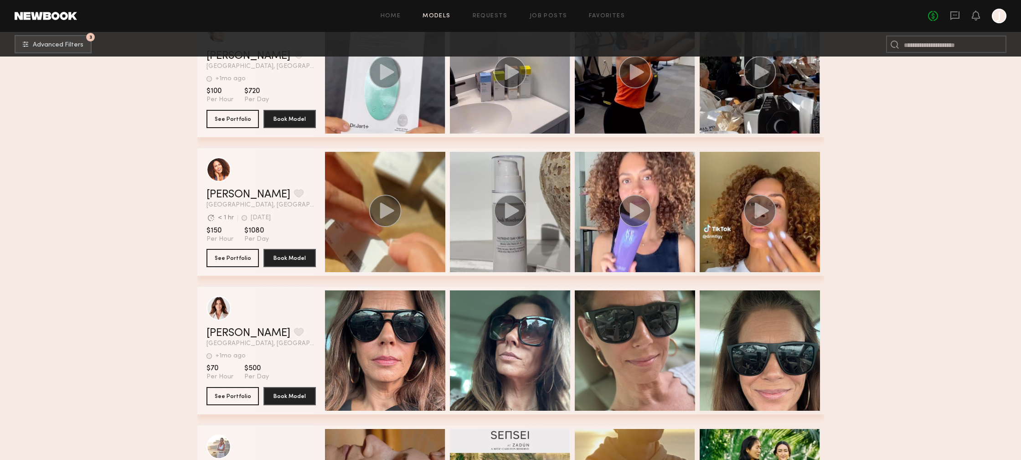
scroll to position [4928, 0]
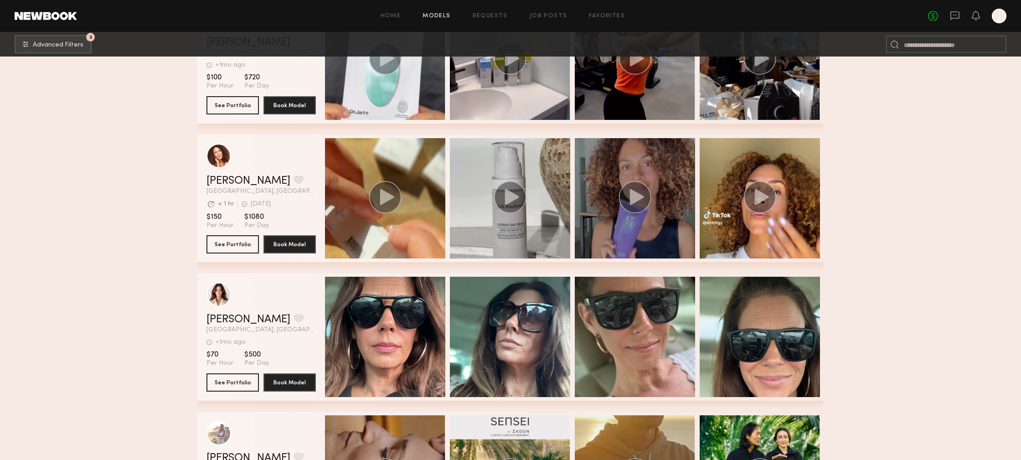
click at [628, 193] on circle "grid" at bounding box center [634, 197] width 32 height 32
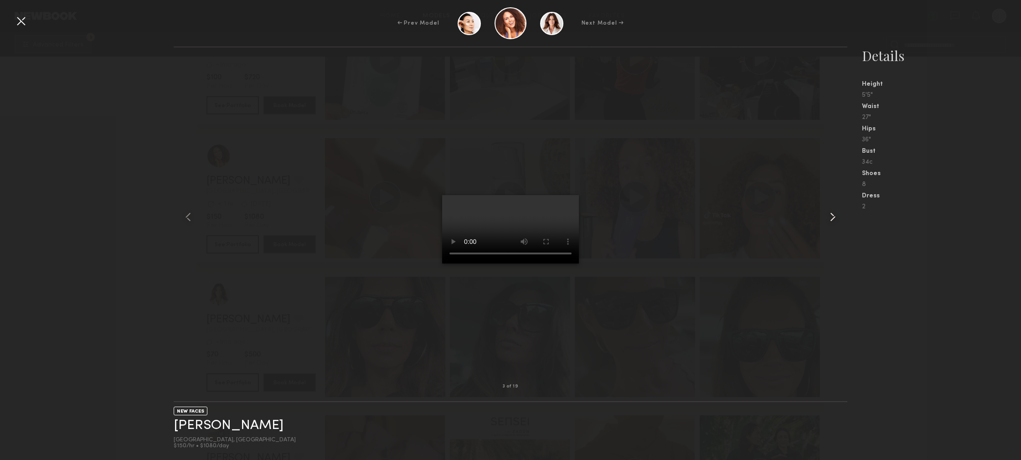
click at [843, 309] on div at bounding box center [833, 217] width 27 height 310
click at [381, 203] on div at bounding box center [511, 217] width 674 height 310
click at [22, 25] on div at bounding box center [21, 21] width 15 height 15
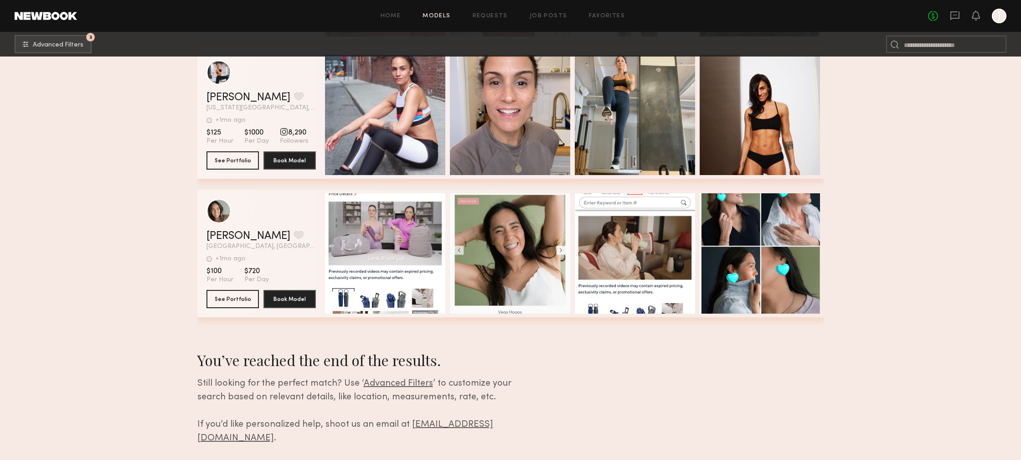
scroll to position [6264, 0]
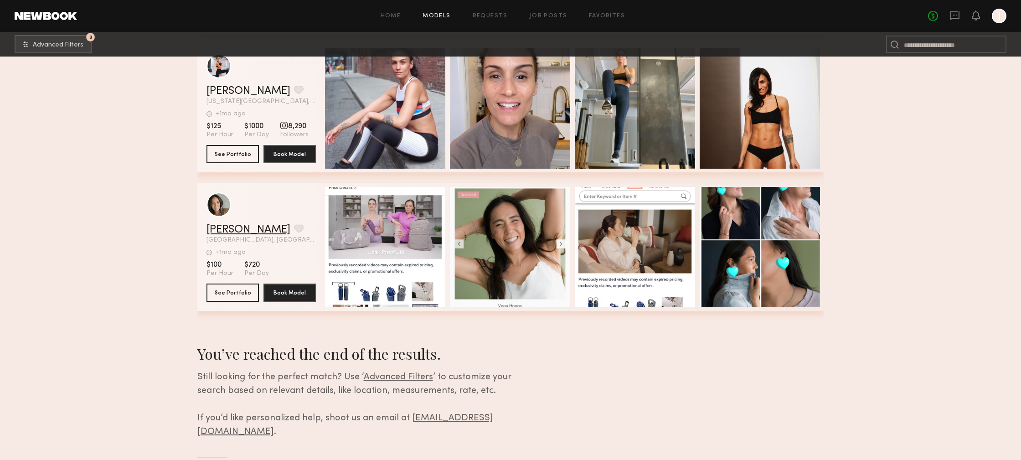
click at [229, 230] on link "Jackie J." at bounding box center [248, 229] width 84 height 11
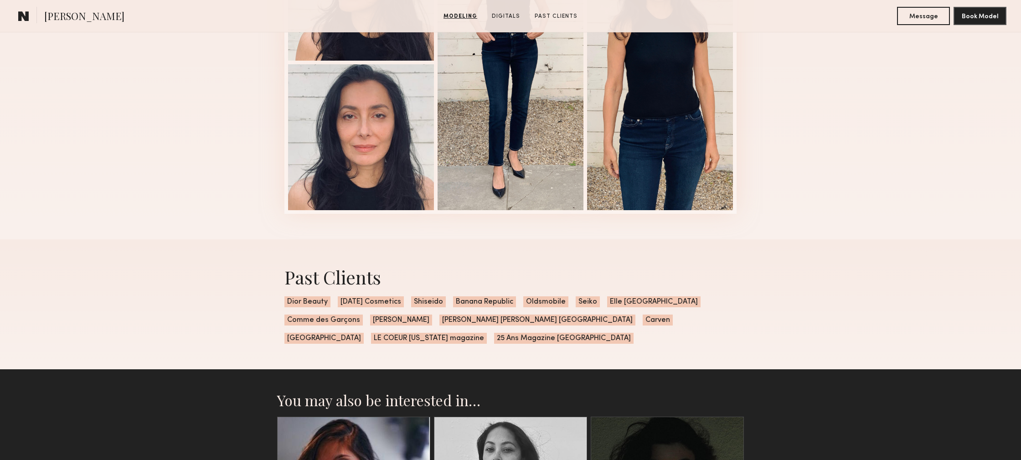
scroll to position [1090, 0]
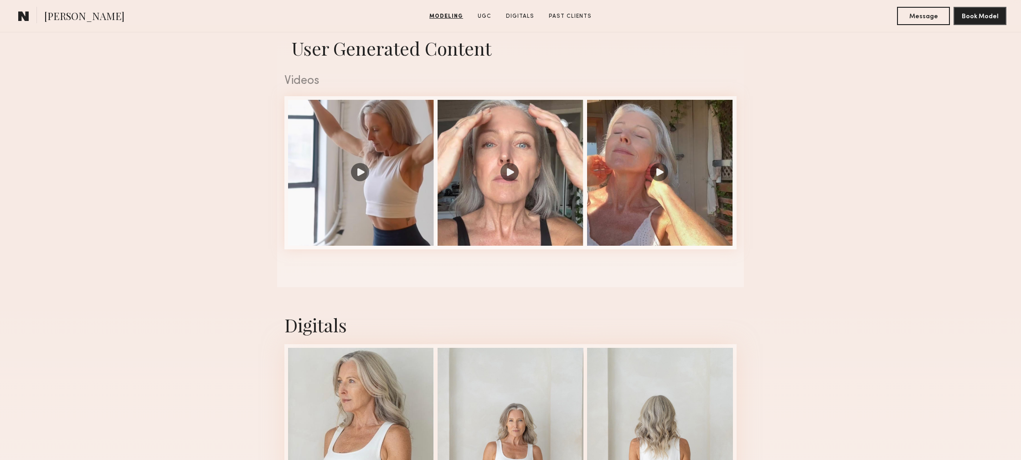
scroll to position [906, 0]
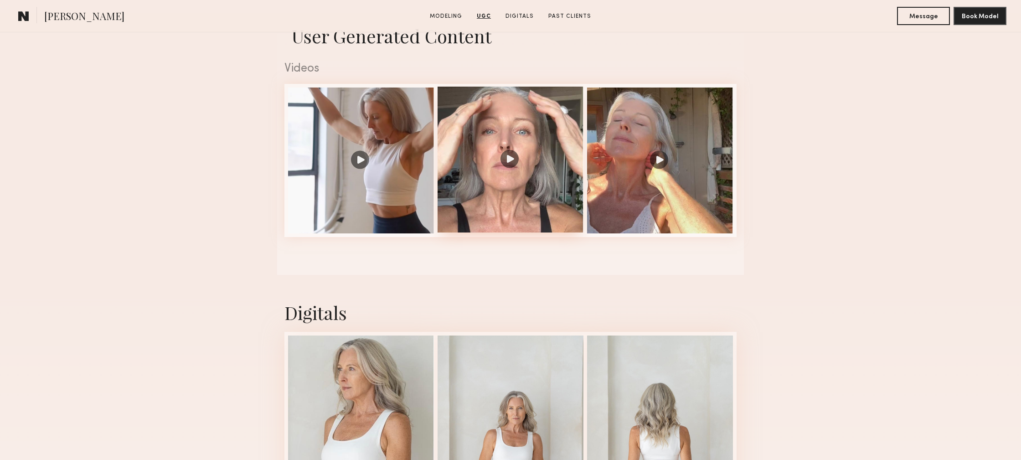
click at [569, 212] on div at bounding box center [511, 160] width 146 height 146
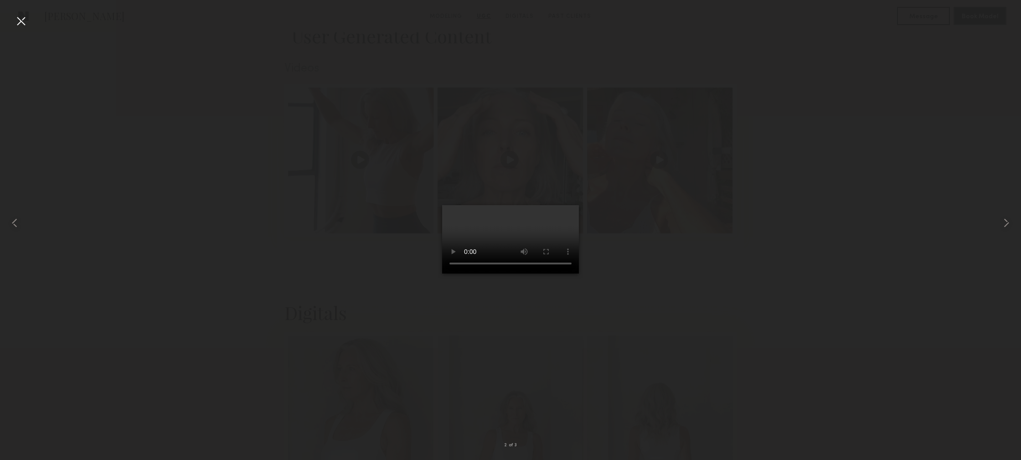
click at [21, 19] on div at bounding box center [21, 21] width 15 height 15
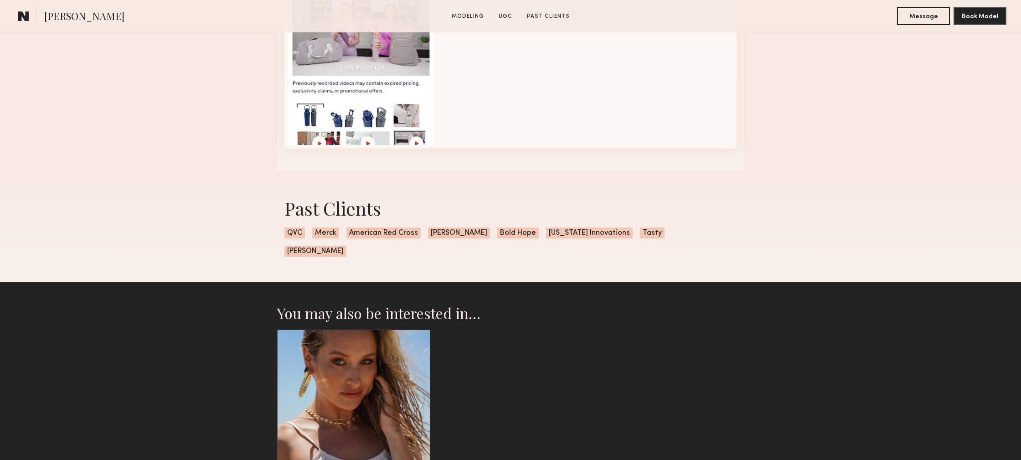
scroll to position [1616, 0]
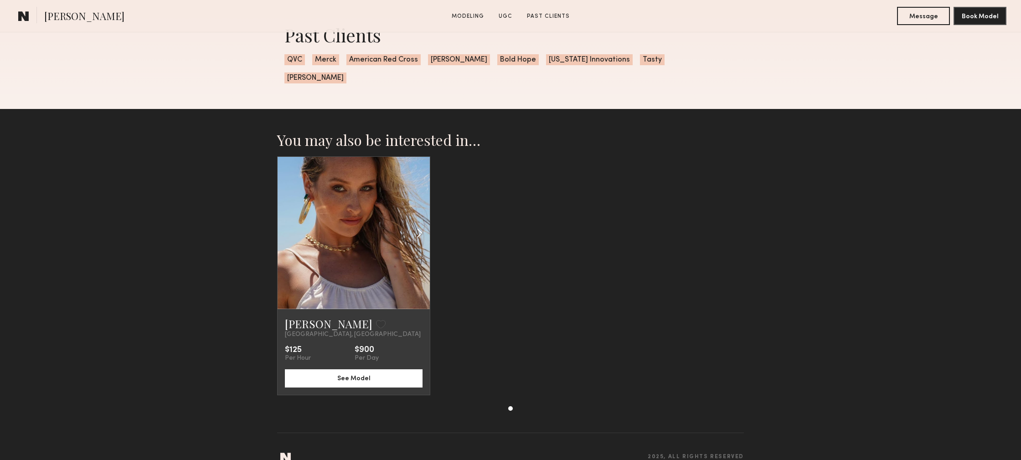
click at [384, 210] on div at bounding box center [405, 233] width 50 height 152
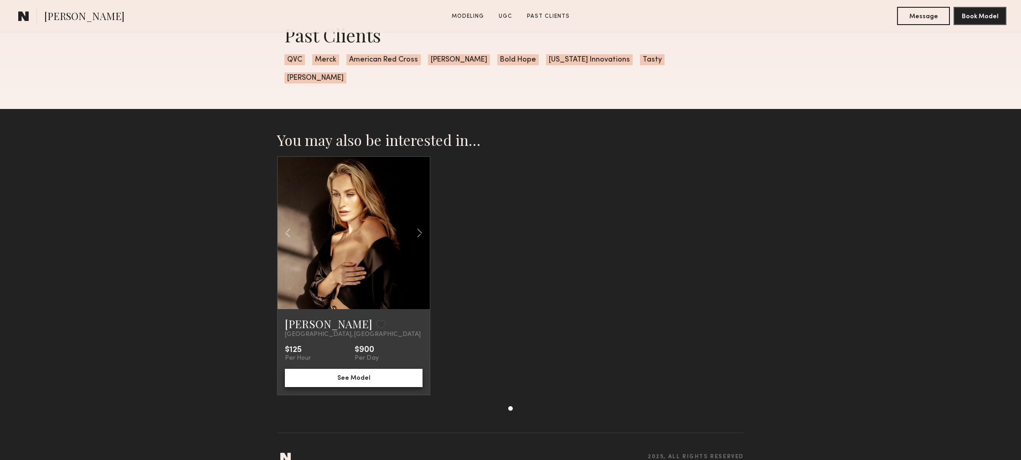
click at [359, 369] on button "See Model" at bounding box center [354, 378] width 138 height 18
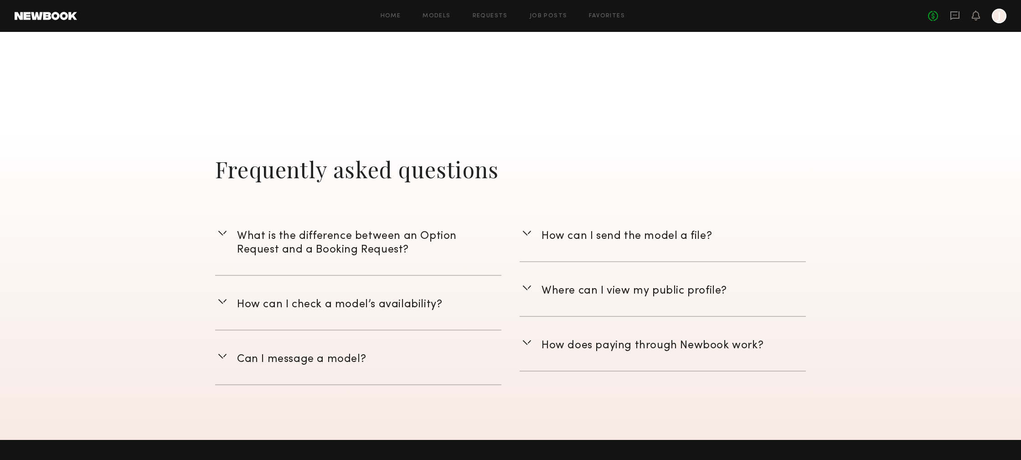
scroll to position [1209, 0]
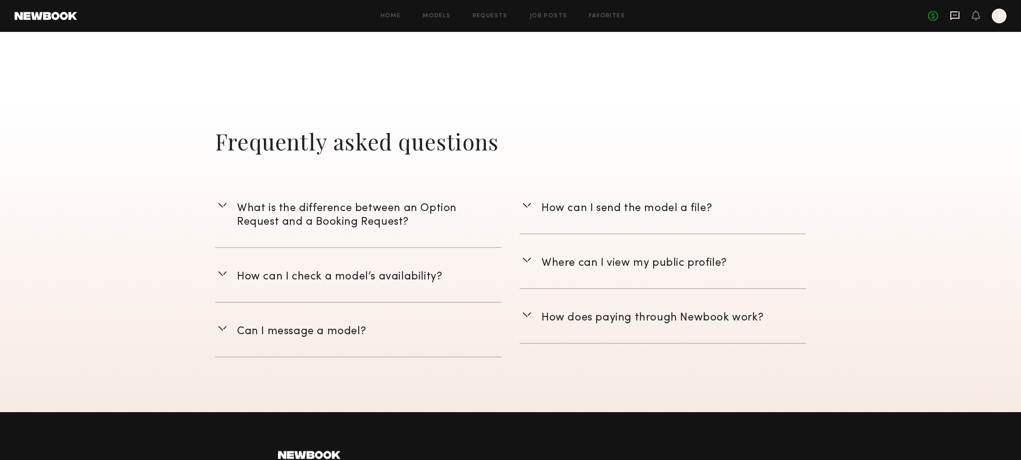
click at [959, 14] on icon at bounding box center [954, 15] width 9 height 9
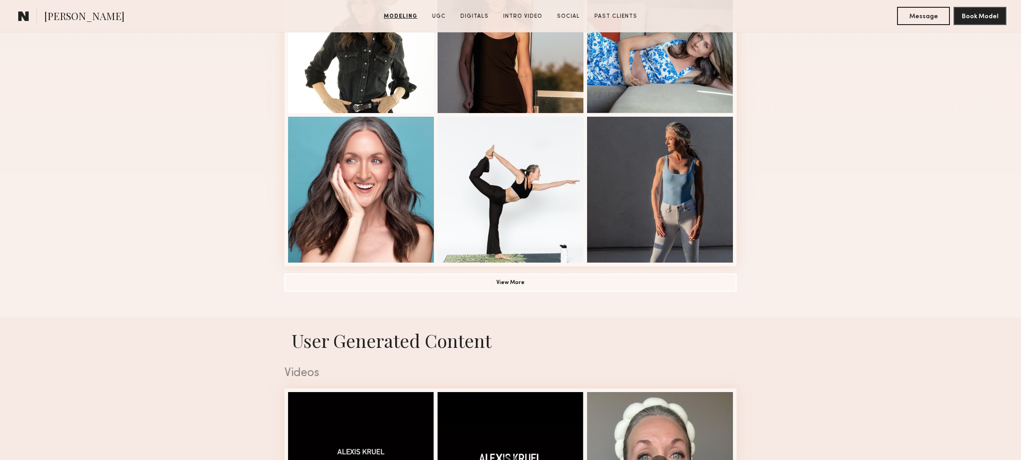
scroll to position [602, 0]
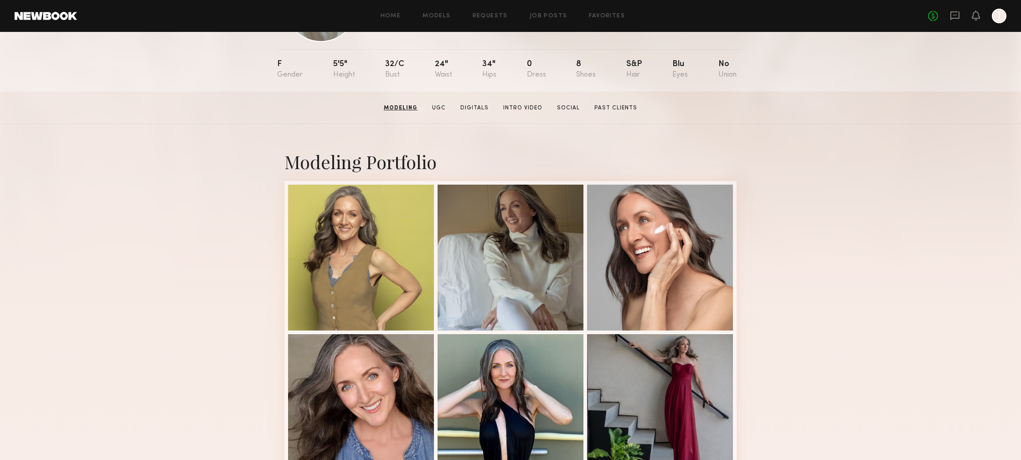
scroll to position [0, 0]
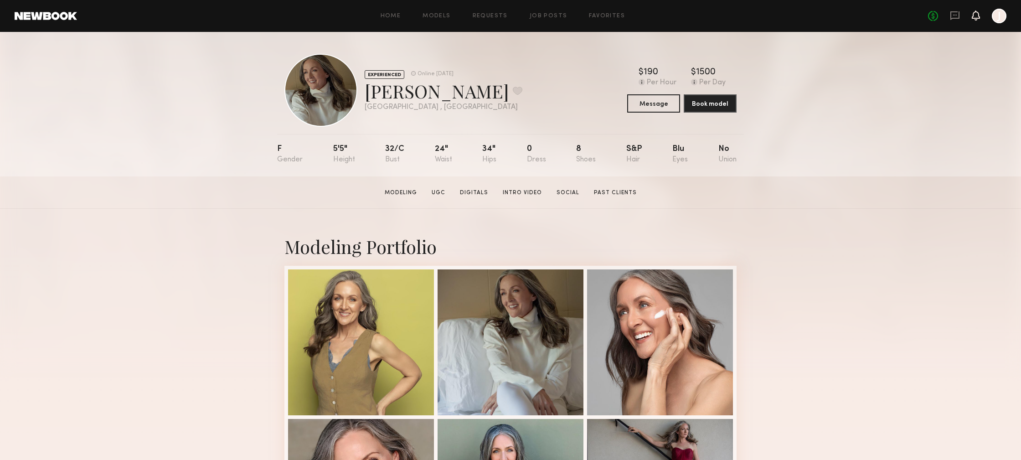
click at [978, 10] on icon at bounding box center [976, 15] width 8 height 10
